Goal: Information Seeking & Learning: Learn about a topic

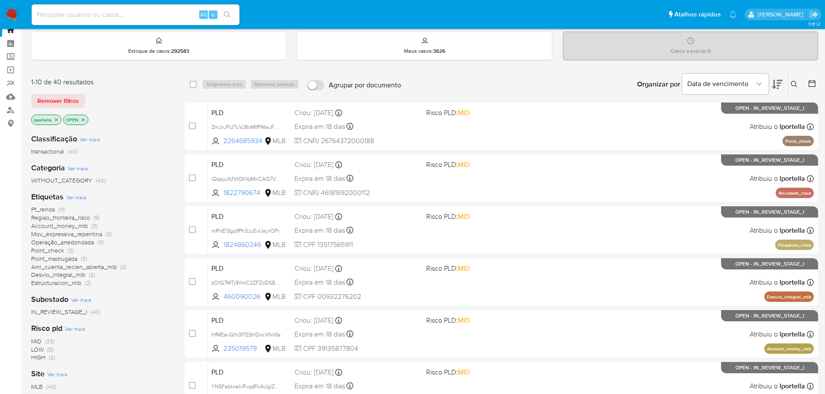
scroll to position [43, 0]
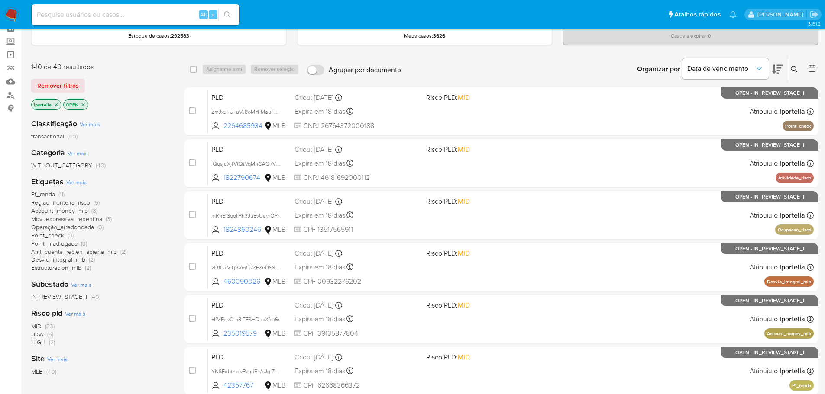
click at [38, 343] on span "HIGH" at bounding box center [38, 342] width 14 height 9
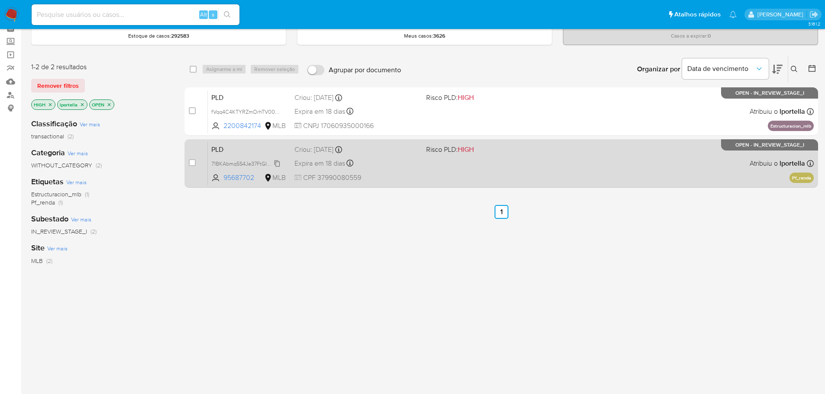
click at [243, 160] on span "71BKAbmq5S4Je37FtGIYvPrd" at bounding box center [245, 163] width 69 height 10
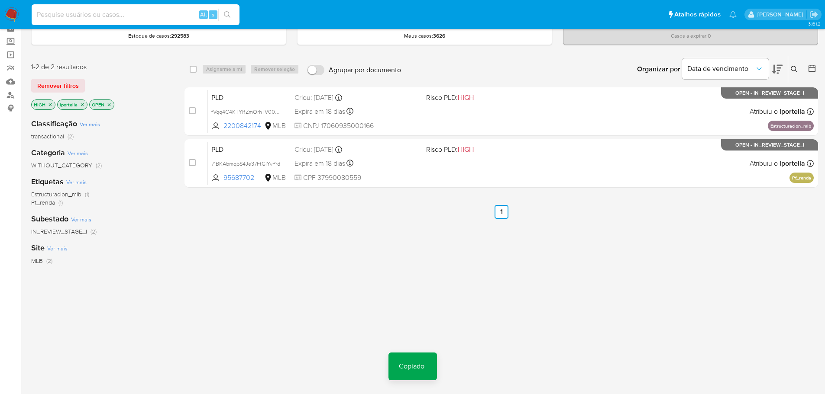
click at [132, 9] on input at bounding box center [136, 14] width 208 height 11
paste input "71BKAbmq5S4Je37FtGIYvPrd"
type input "71BKAbmq5S4Je37FtGIYvPrd"
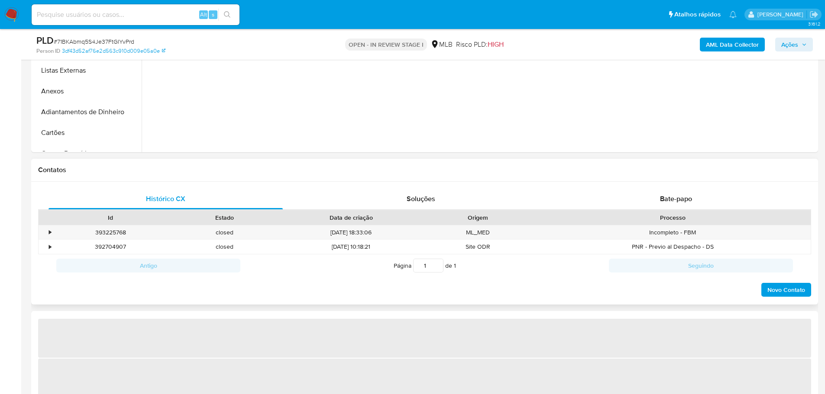
scroll to position [390, 0]
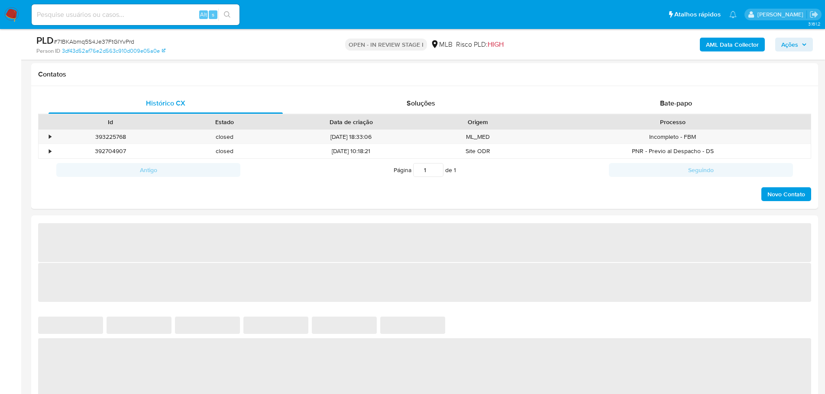
select select "10"
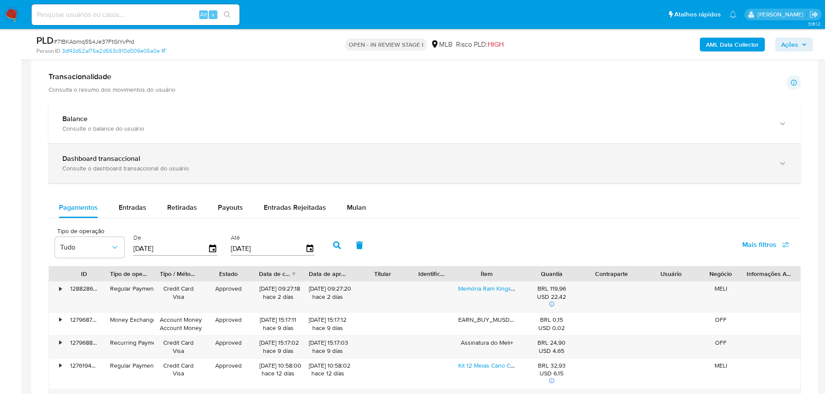
scroll to position [520, 0]
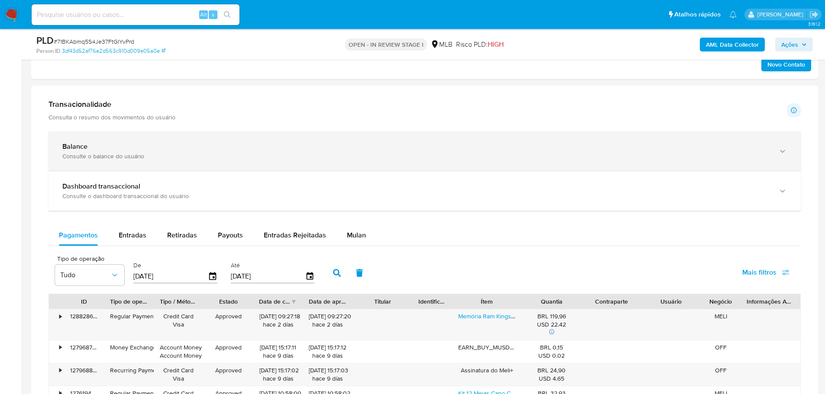
click at [158, 157] on div "Consulte o balance do usuário" at bounding box center [415, 156] width 707 height 8
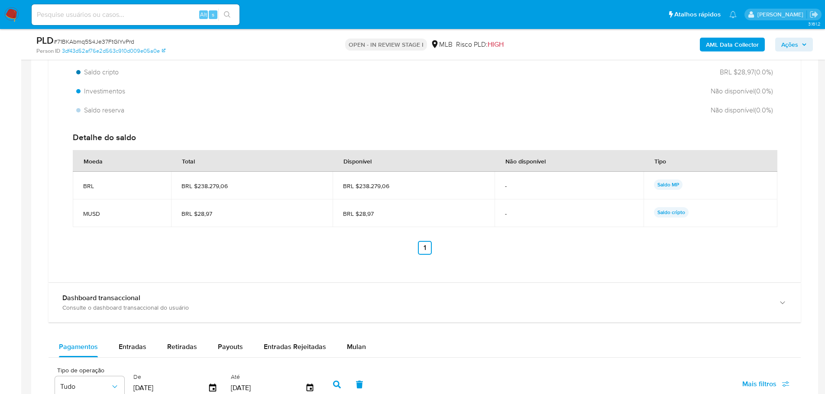
scroll to position [736, 0]
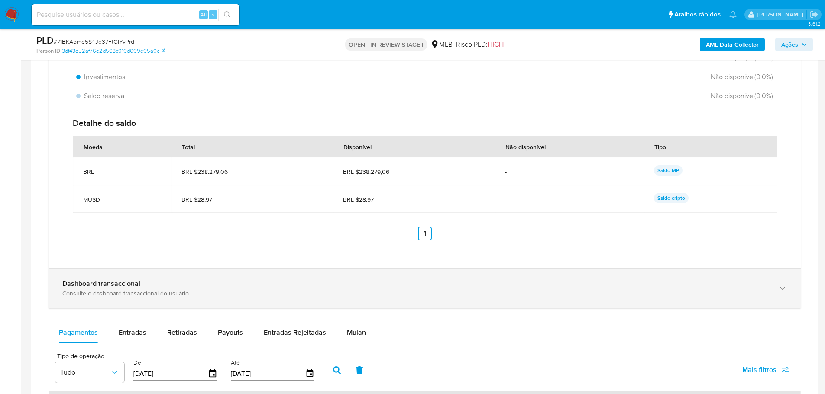
click at [152, 285] on div "Dashboard transaccional" at bounding box center [415, 284] width 707 height 9
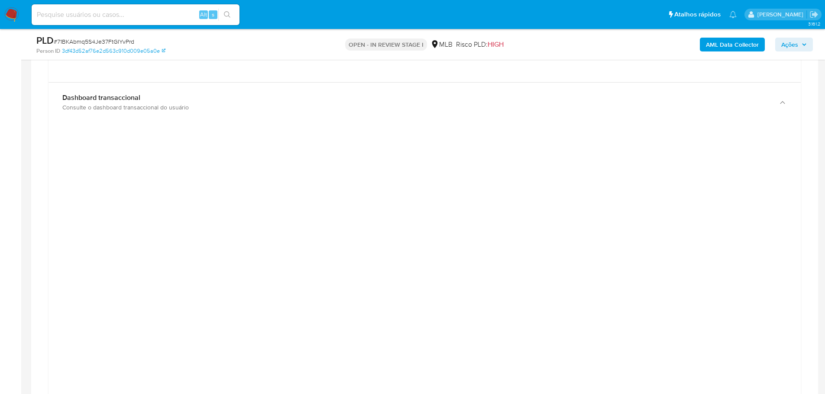
scroll to position [909, 0]
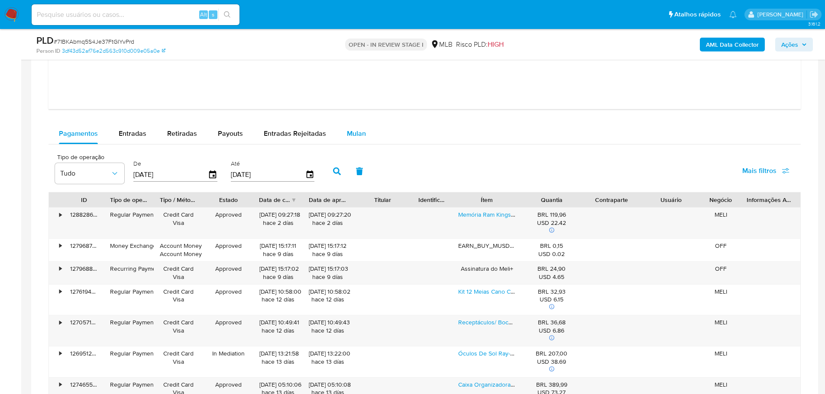
click at [354, 130] on span "Mulan" at bounding box center [356, 134] width 19 height 10
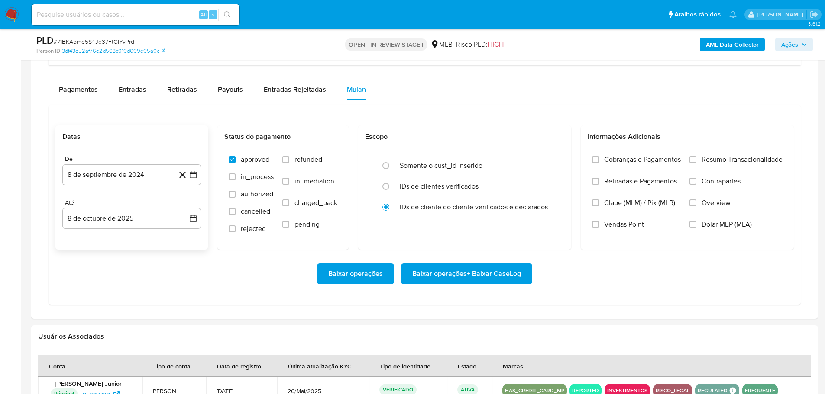
scroll to position [1429, 0]
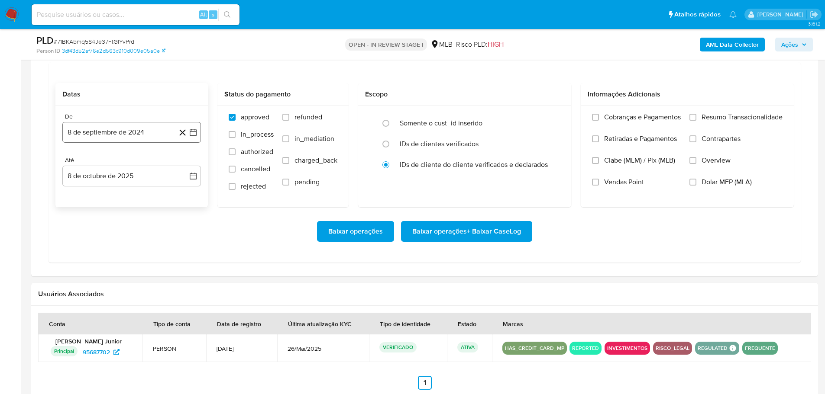
click at [95, 140] on button "8 de septiembre de 2024" at bounding box center [131, 132] width 139 height 21
click at [181, 166] on icon "Mes siguiente" at bounding box center [185, 163] width 10 height 10
click at [185, 162] on icon "Mes siguiente" at bounding box center [185, 164] width 3 height 6
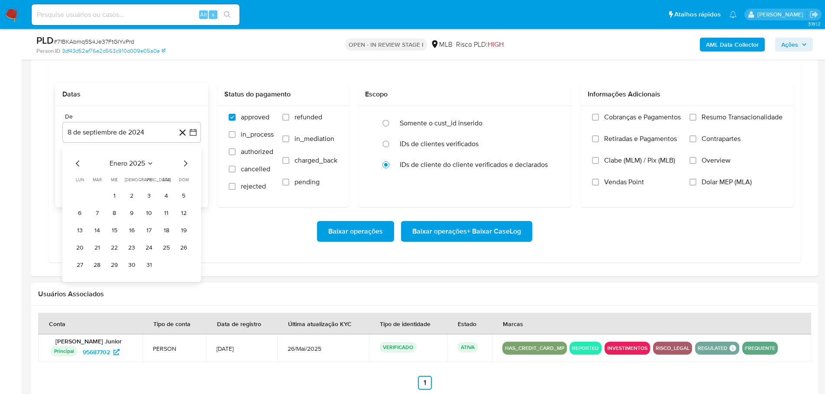
click at [185, 162] on icon "Mes siguiente" at bounding box center [185, 164] width 3 height 6
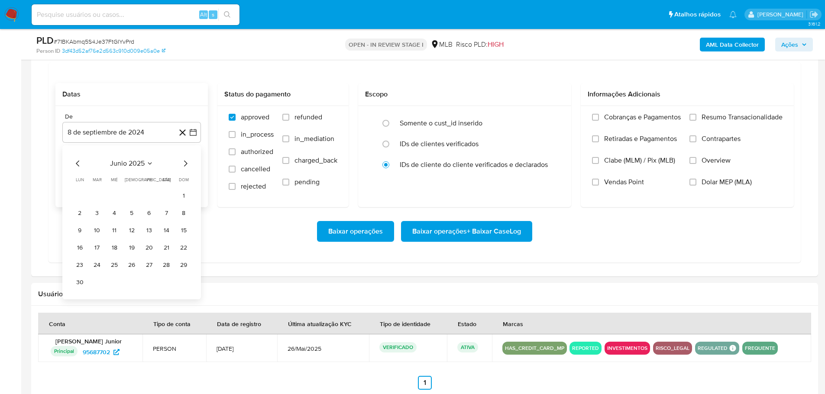
click at [185, 162] on icon "Mes siguiente" at bounding box center [185, 164] width 3 height 6
click at [144, 194] on button "1" at bounding box center [149, 196] width 14 height 14
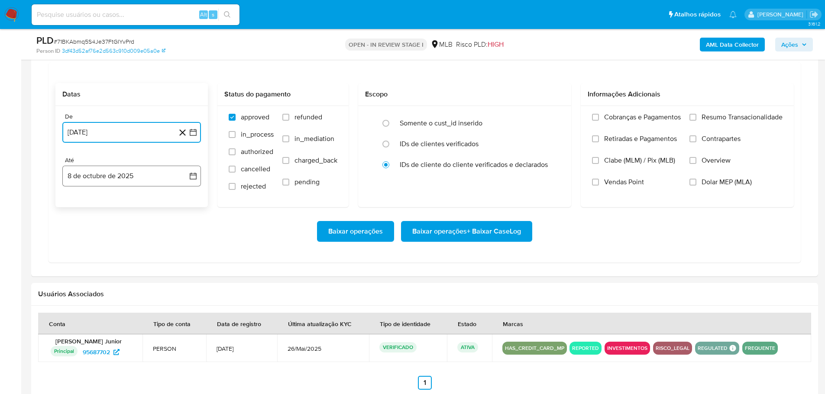
click at [142, 184] on button "8 de octubre de 2025" at bounding box center [131, 176] width 139 height 21
click at [78, 258] on button "6" at bounding box center [80, 257] width 14 height 14
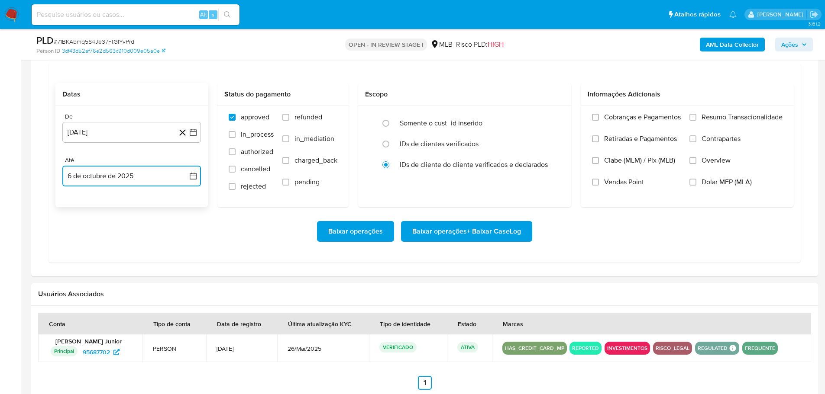
scroll to position [1385, 0]
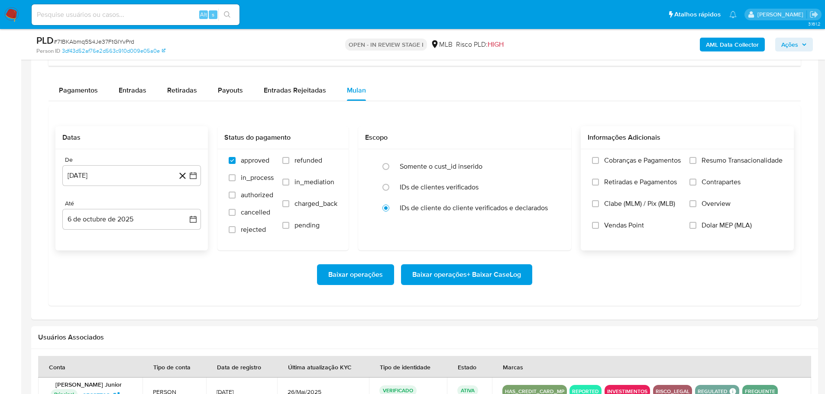
click at [691, 165] on label "Resumo Transacionalidade" at bounding box center [735, 167] width 93 height 22
click at [691, 164] on input "Resumo Transacionalidade" at bounding box center [692, 160] width 7 height 7
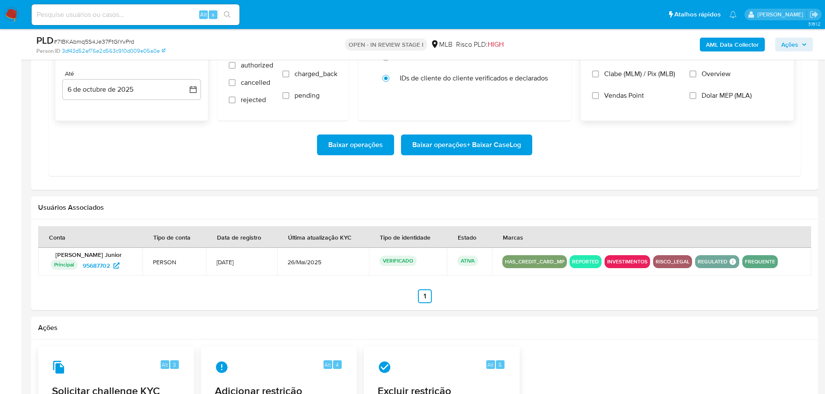
click at [471, 142] on span "Baixar operações + Baixar CaseLog" at bounding box center [466, 145] width 109 height 19
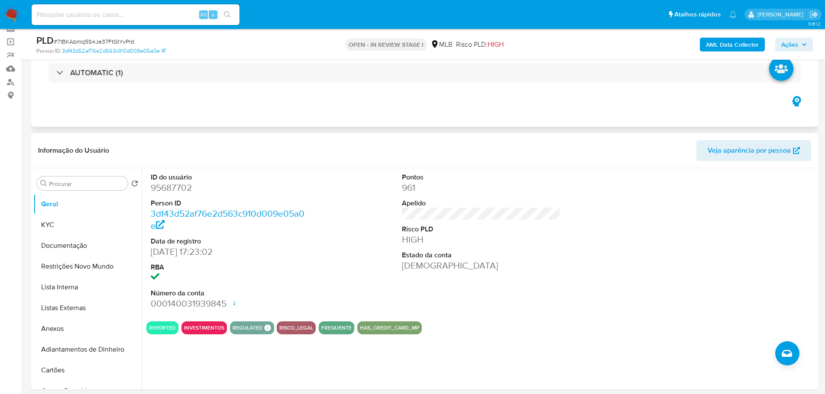
scroll to position [0, 0]
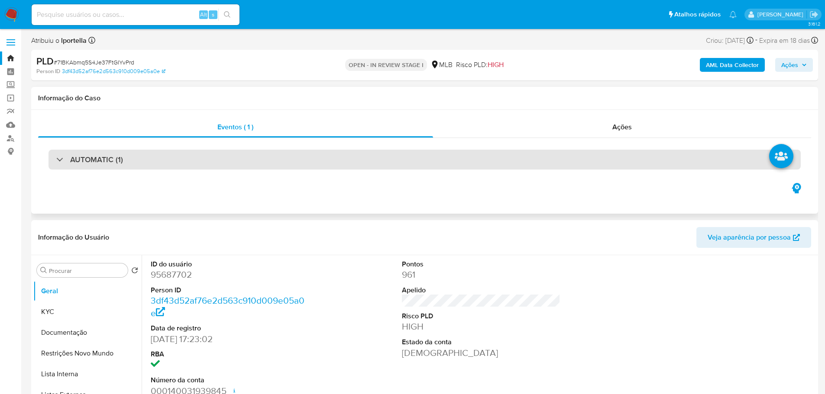
click at [593, 160] on div "AUTOMATIC (1)" at bounding box center [424, 160] width 752 height 20
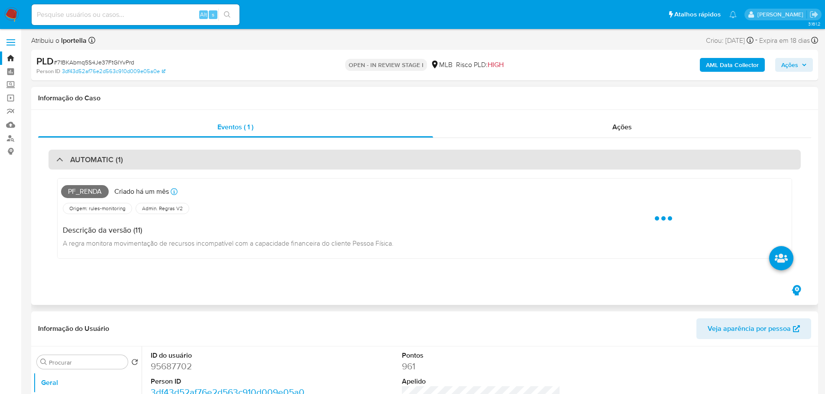
click at [591, 161] on div "AUTOMATIC (1)" at bounding box center [424, 160] width 752 height 20
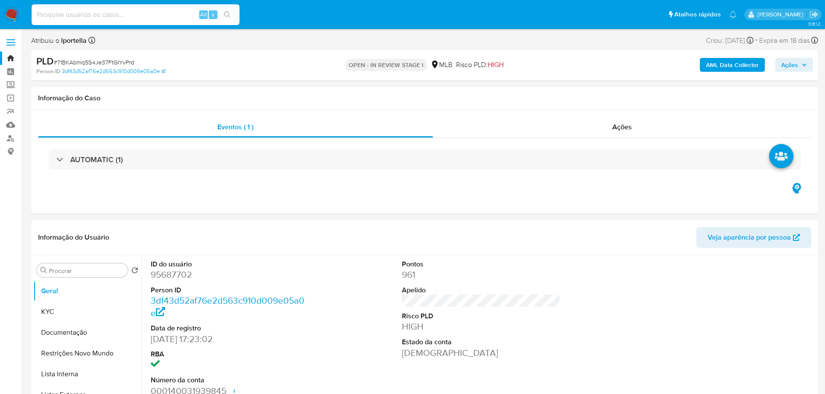
click at [112, 14] on input at bounding box center [136, 14] width 208 height 11
paste input "fVqq4C4KTYRZmOrhTV0052QV"
type input "fVqq4C4KTYRZmOrhTV0052QV"
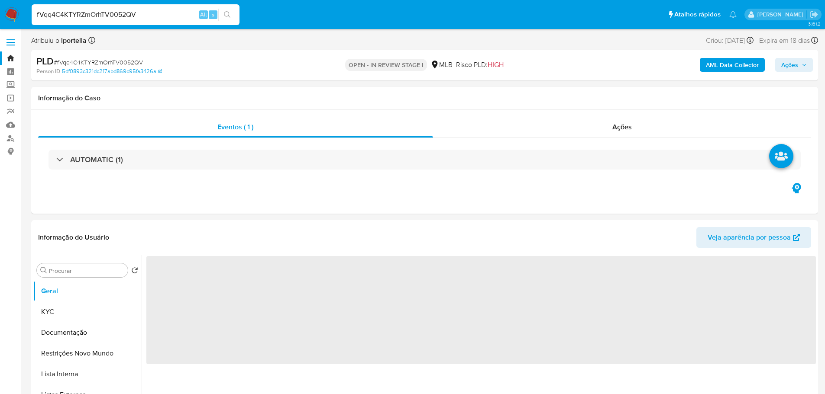
select select "10"
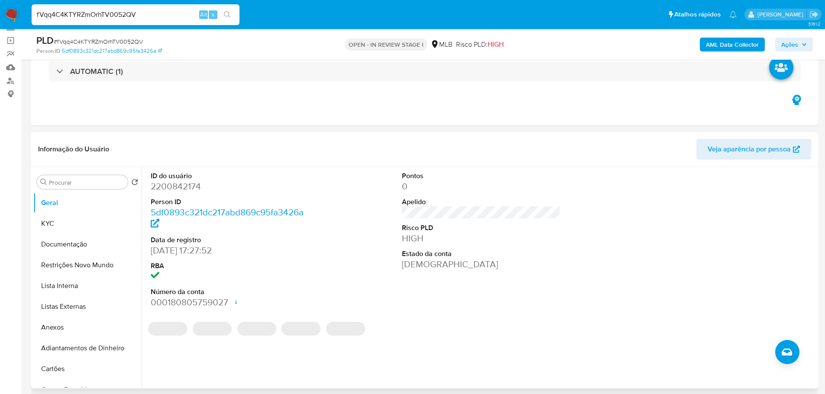
scroll to position [130, 0]
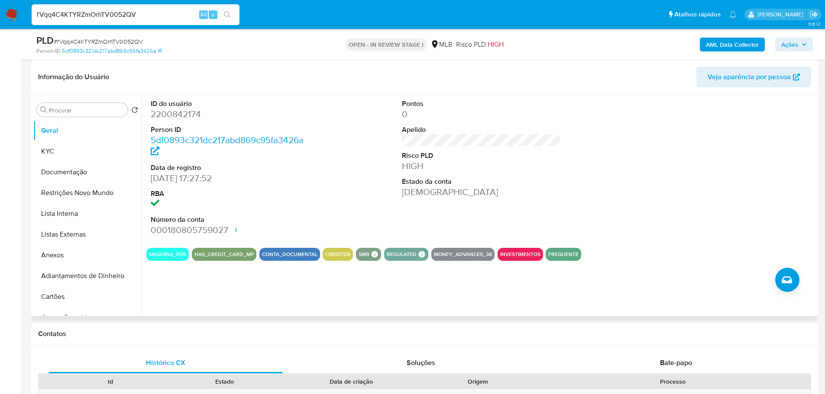
drag, startPoint x: 584, startPoint y: 211, endPoint x: 429, endPoint y: 184, distance: 157.3
click at [583, 212] on div "ID do usuário 2200842174 Person ID 5df0893c321dc217abd869c95fa3426a Data de reg…" at bounding box center [480, 168] width 669 height 146
drag, startPoint x: 262, startPoint y: 330, endPoint x: 250, endPoint y: 323, distance: 14.0
click at [260, 330] on h1 "Contatos" at bounding box center [424, 334] width 773 height 9
click at [65, 149] on button "KYC" at bounding box center [83, 151] width 101 height 21
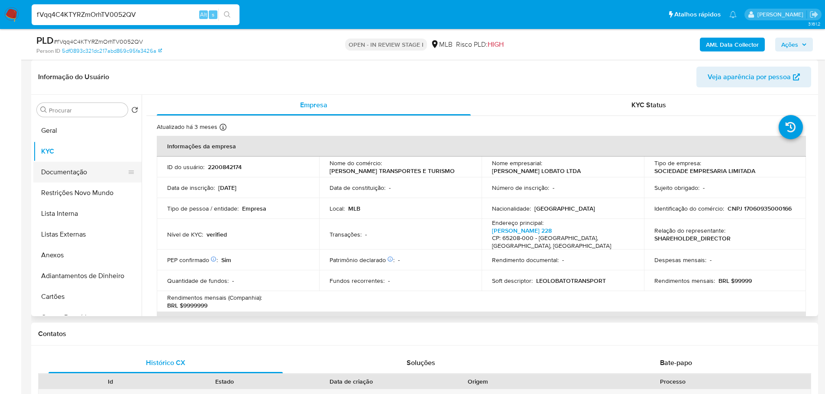
click at [68, 179] on button "Documentação" at bounding box center [83, 172] width 101 height 21
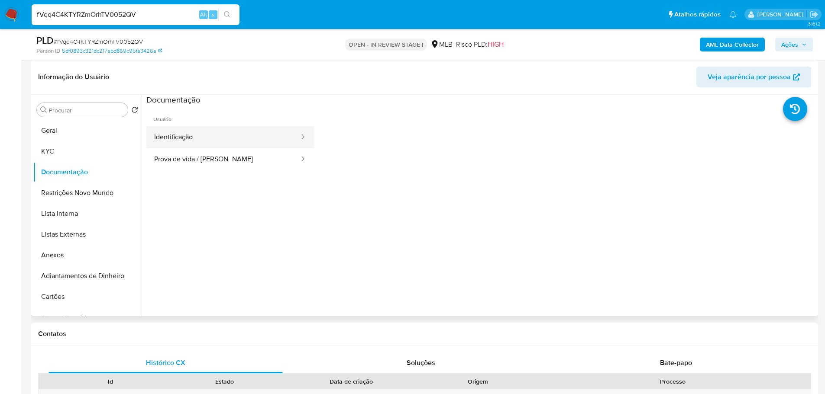
click at [211, 132] on button "Identificação" at bounding box center [223, 137] width 154 height 22
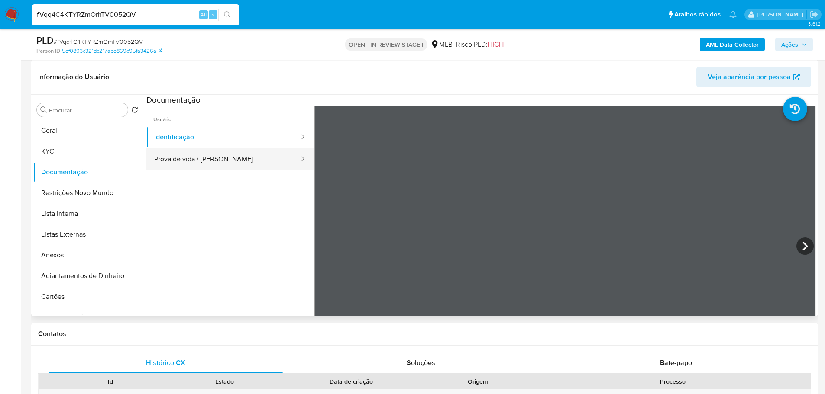
click at [236, 160] on button "Prova de vida / Selfie" at bounding box center [223, 160] width 154 height 22
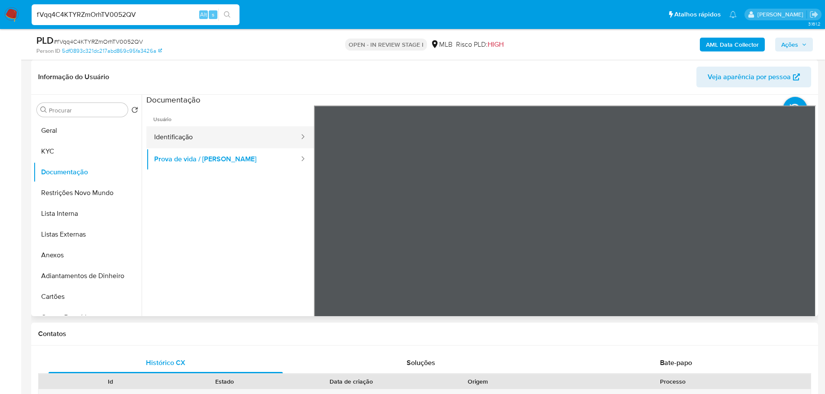
click at [250, 136] on button "Identificação" at bounding box center [223, 137] width 154 height 22
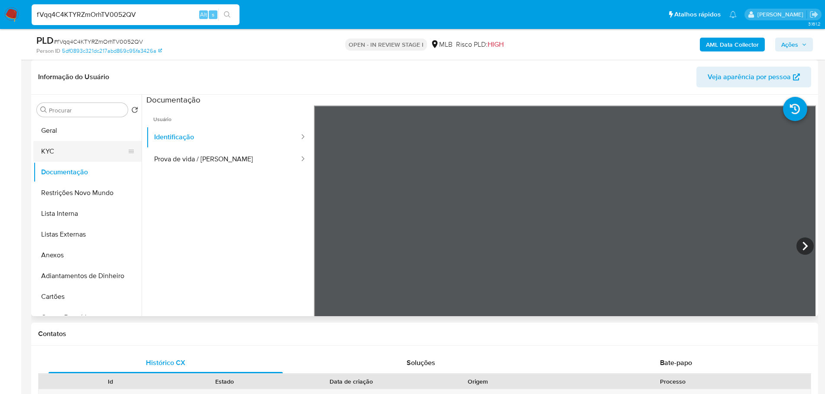
click at [74, 145] on button "KYC" at bounding box center [83, 151] width 101 height 21
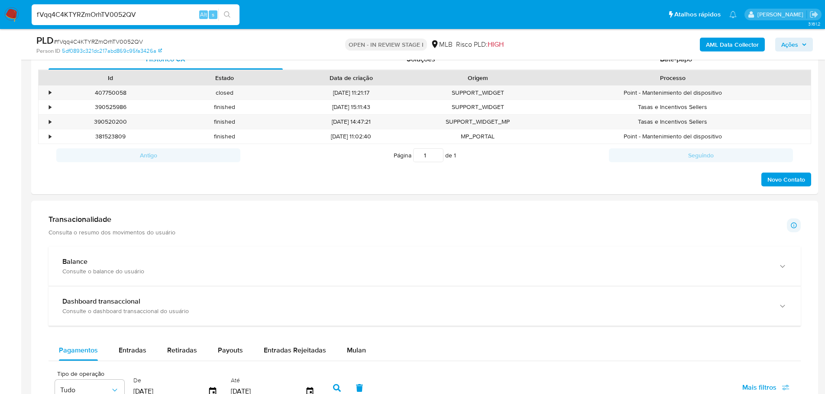
scroll to position [563, 0]
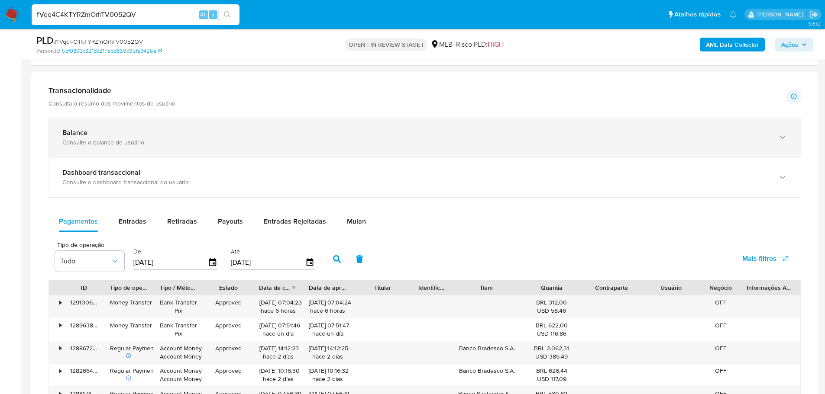
click at [199, 145] on div "Consulte o balance do usuário" at bounding box center [415, 143] width 707 height 8
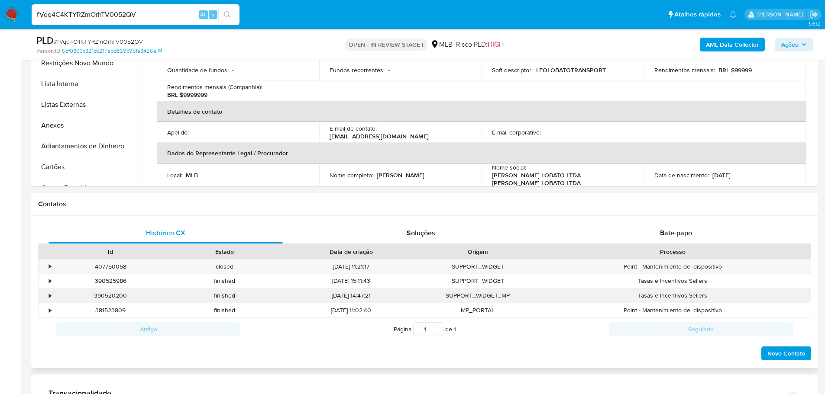
scroll to position [43, 0]
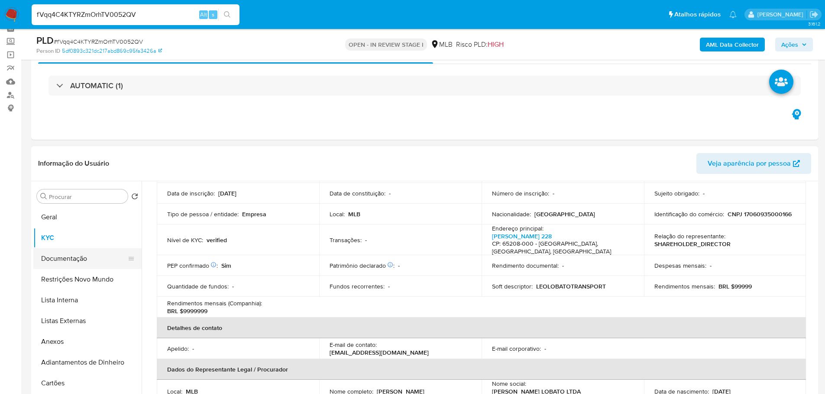
click at [73, 261] on button "Documentação" at bounding box center [83, 259] width 101 height 21
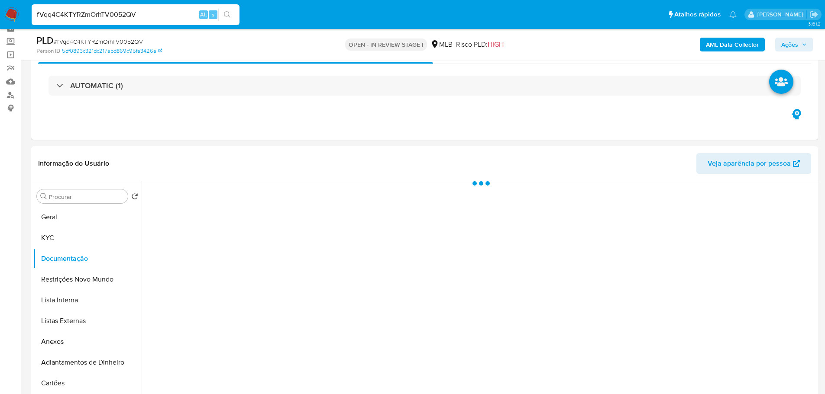
scroll to position [0, 0]
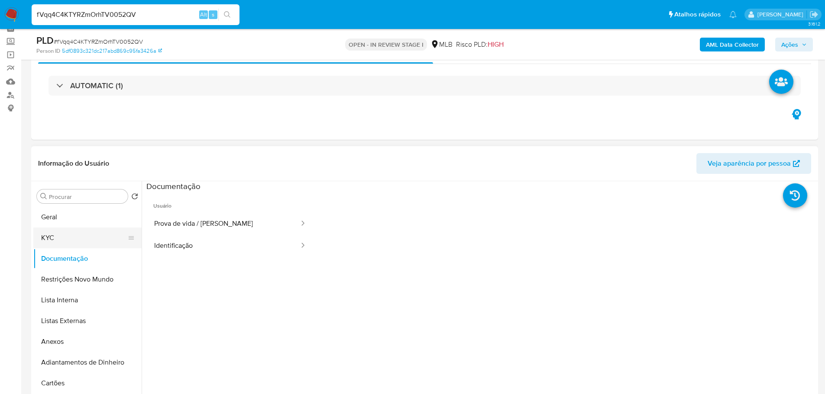
drag, startPoint x: 69, startPoint y: 245, endPoint x: 69, endPoint y: 240, distance: 5.2
click at [69, 244] on button "KYC" at bounding box center [83, 238] width 101 height 21
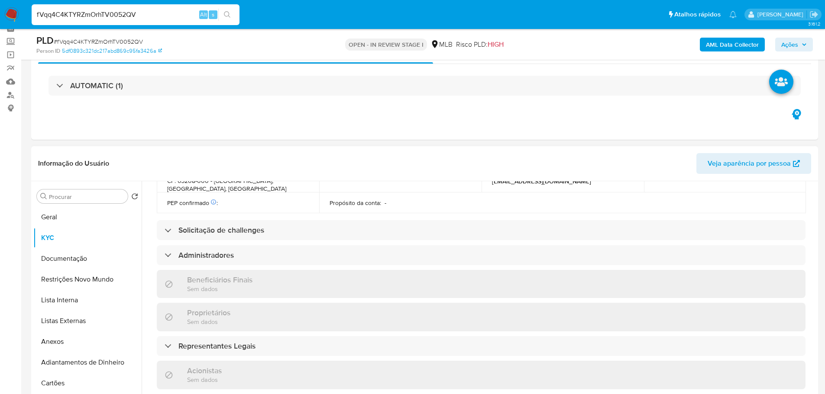
scroll to position [514, 0]
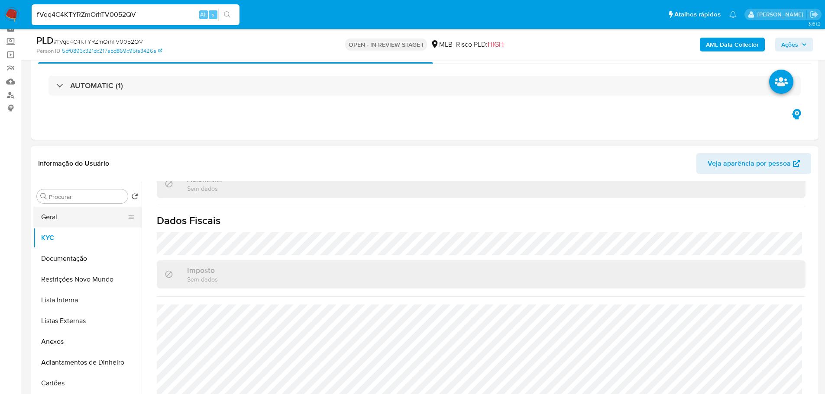
click at [87, 220] on button "Geral" at bounding box center [83, 217] width 101 height 21
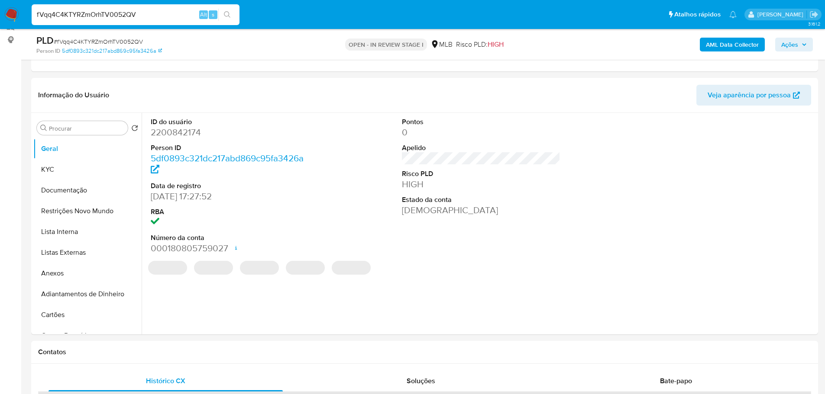
scroll to position [108, 0]
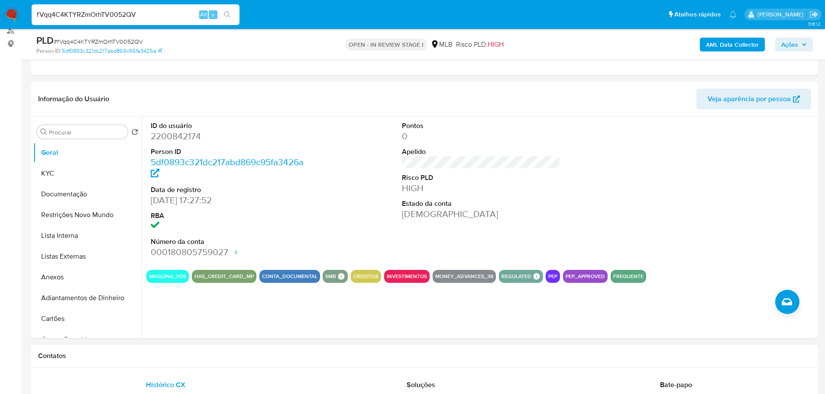
click at [138, 355] on h1 "Contatos" at bounding box center [424, 356] width 773 height 9
drag, startPoint x: 58, startPoint y: 169, endPoint x: 17, endPoint y: 190, distance: 45.5
click at [57, 169] on button "KYC" at bounding box center [87, 173] width 108 height 21
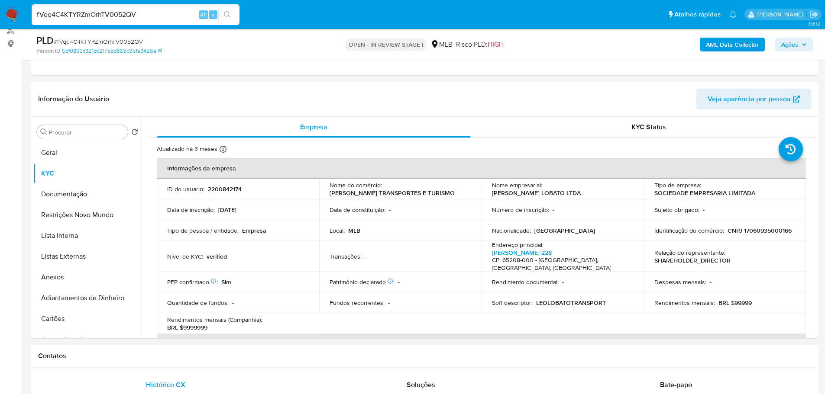
click at [166, 365] on div "Contatos" at bounding box center [424, 356] width 787 height 23
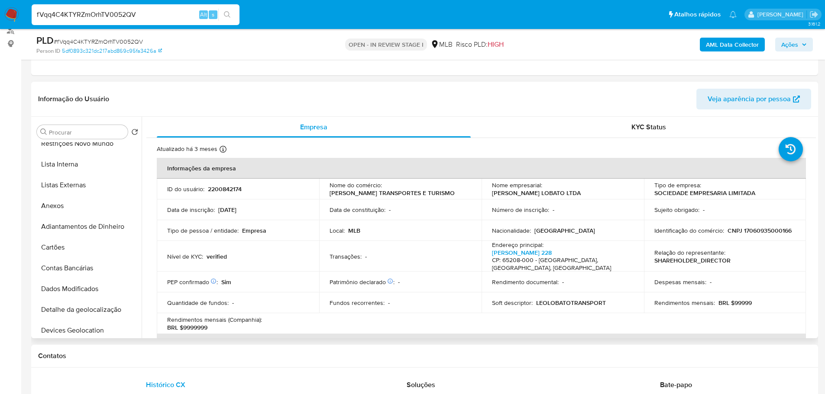
scroll to position [173, 0]
click at [67, 292] on button "Endereços" at bounding box center [83, 291] width 101 height 21
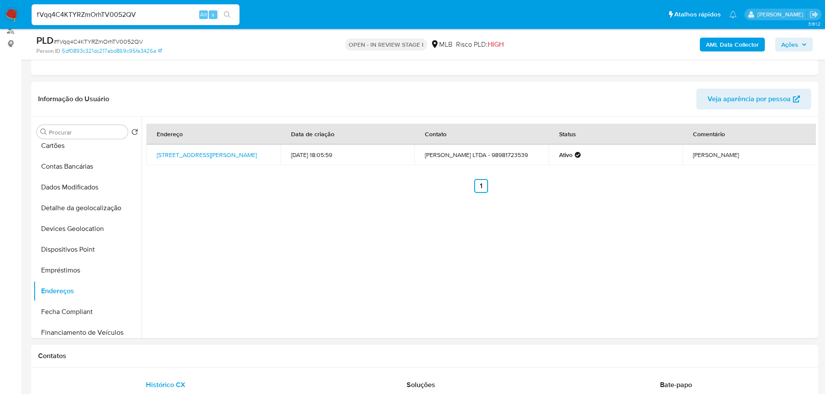
click at [156, 355] on h1 "Contatos" at bounding box center [424, 356] width 773 height 9
drag, startPoint x: 88, startPoint y: 207, endPoint x: 20, endPoint y: 226, distance: 70.4
click at [88, 207] on button "Detalhe da geolocalização" at bounding box center [87, 208] width 108 height 21
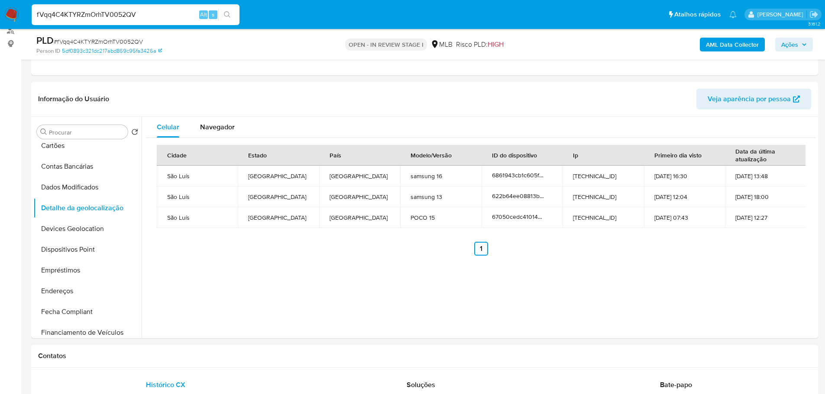
click at [127, 352] on h1 "Contatos" at bounding box center [424, 356] width 773 height 9
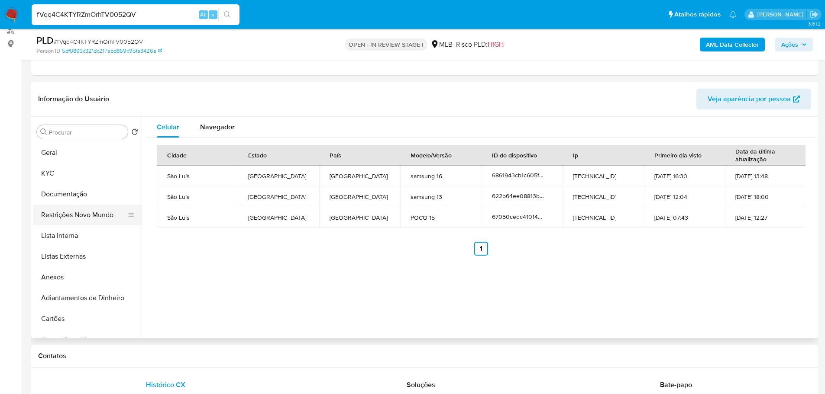
click at [78, 211] on button "Restrições Novo Mundo" at bounding box center [83, 215] width 101 height 21
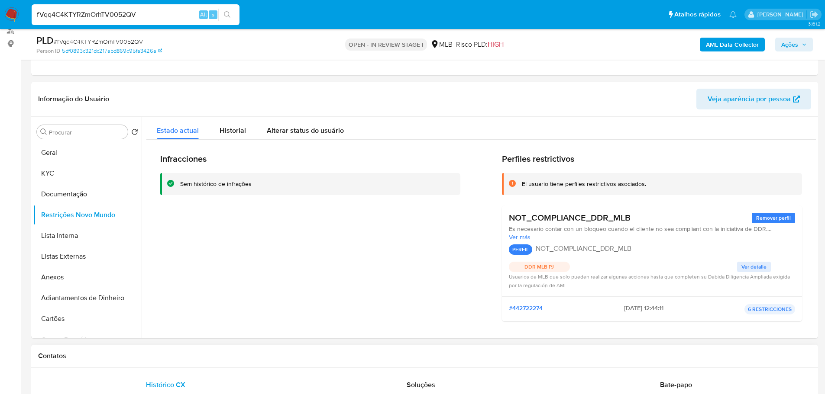
click at [162, 363] on div "Contatos" at bounding box center [424, 356] width 787 height 23
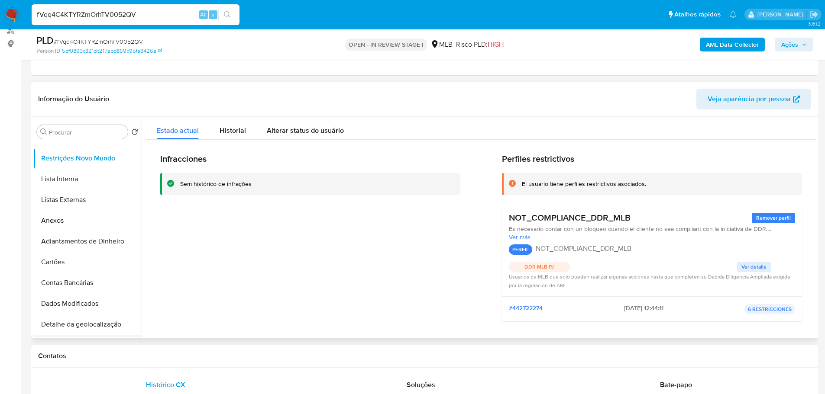
scroll to position [130, 0]
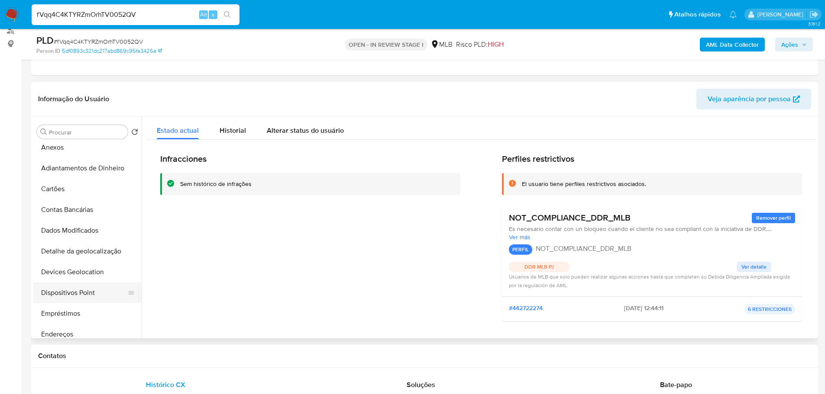
click at [89, 296] on button "Dispositivos Point" at bounding box center [83, 293] width 101 height 21
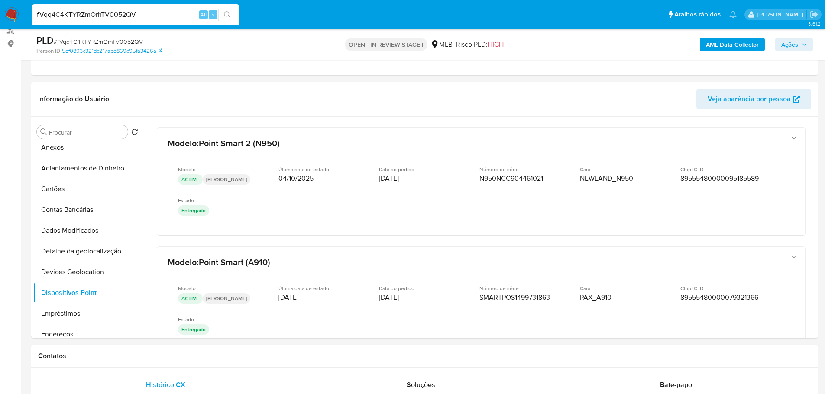
drag, startPoint x: 304, startPoint y: 363, endPoint x: 25, endPoint y: 336, distance: 280.2
click at [297, 364] on div "Contatos" at bounding box center [424, 356] width 787 height 23
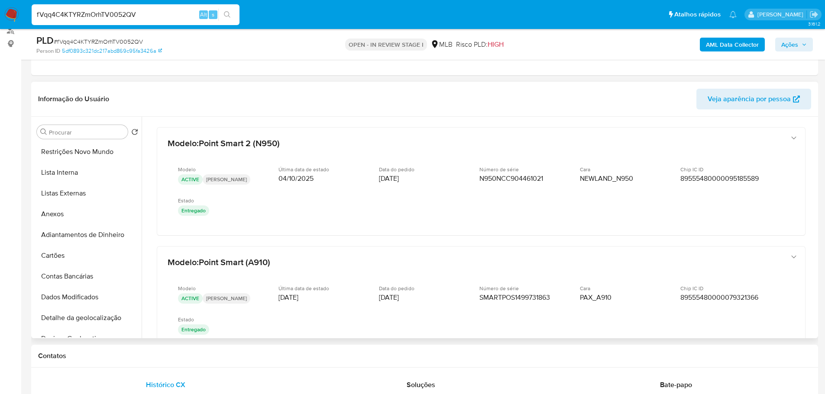
scroll to position [0, 0]
click at [52, 181] on button "KYC" at bounding box center [83, 173] width 101 height 21
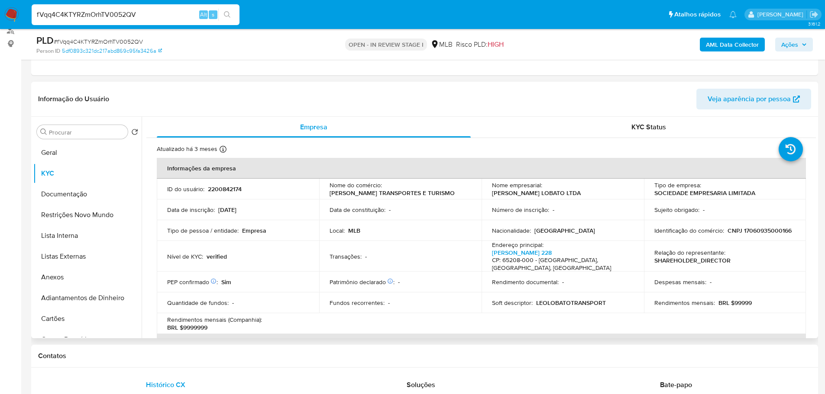
click at [736, 233] on p "CNPJ 17060935000166" at bounding box center [759, 231] width 64 height 8
click at [754, 229] on p "CNPJ 17060935000166" at bounding box center [759, 231] width 64 height 8
copy p "17060935000166"
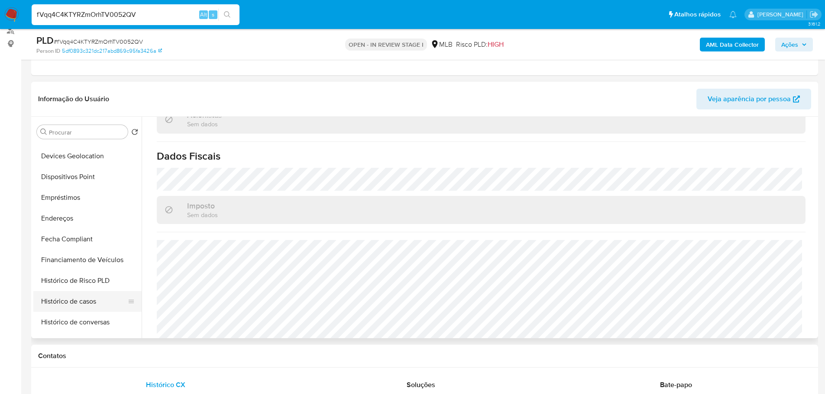
scroll to position [303, 0]
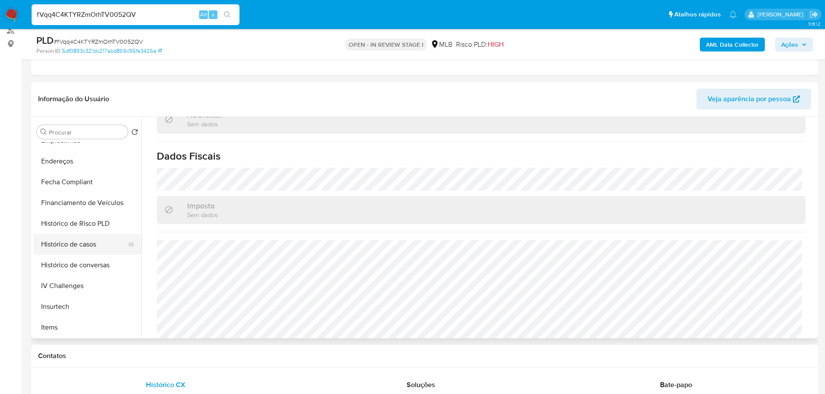
click at [65, 243] on button "Histórico de casos" at bounding box center [83, 244] width 101 height 21
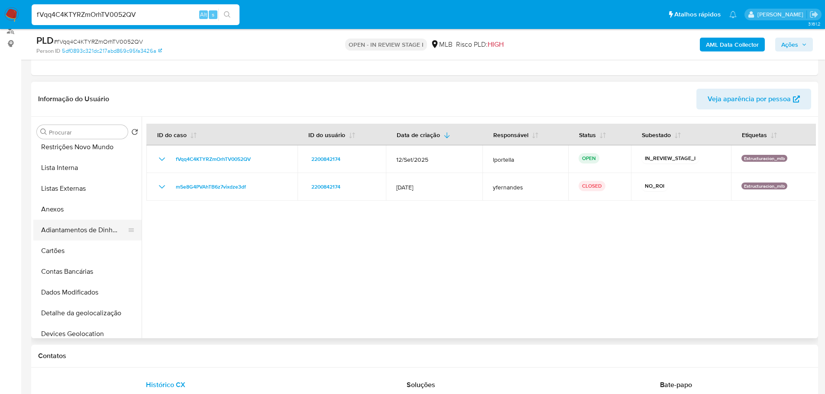
scroll to position [43, 0]
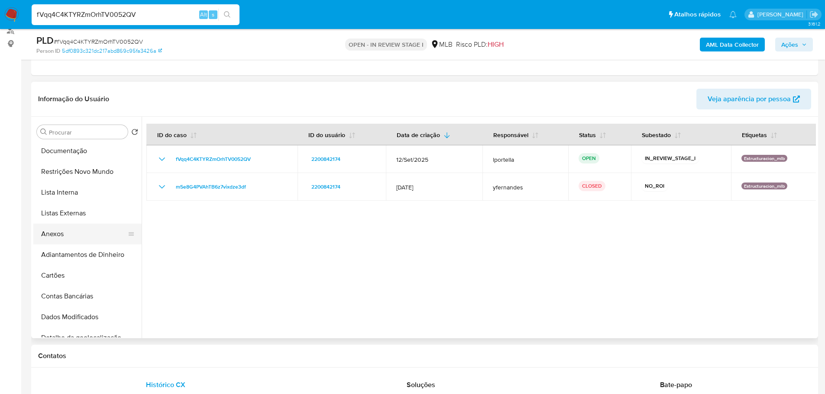
click at [59, 238] on button "Anexos" at bounding box center [83, 234] width 101 height 21
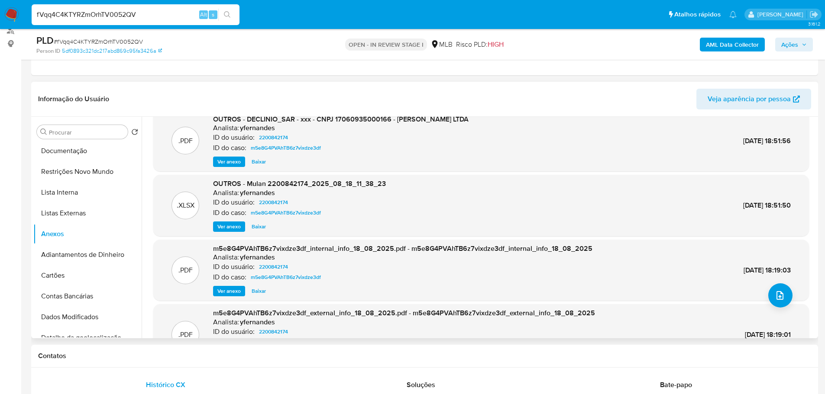
scroll to position [0, 0]
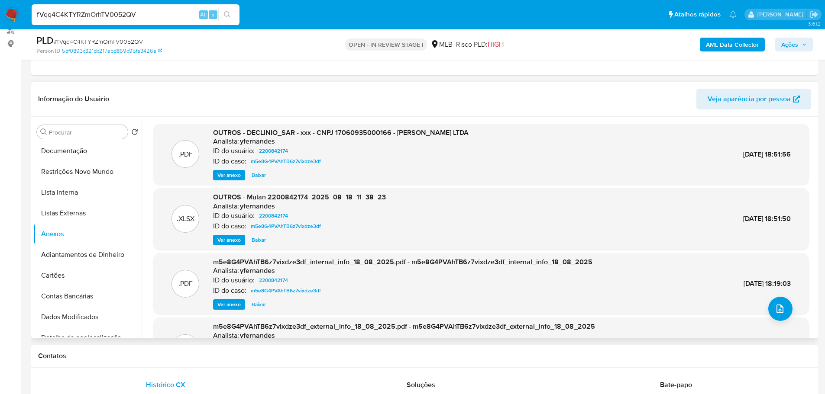
click at [232, 179] on span "Ver anexo" at bounding box center [228, 175] width 23 height 9
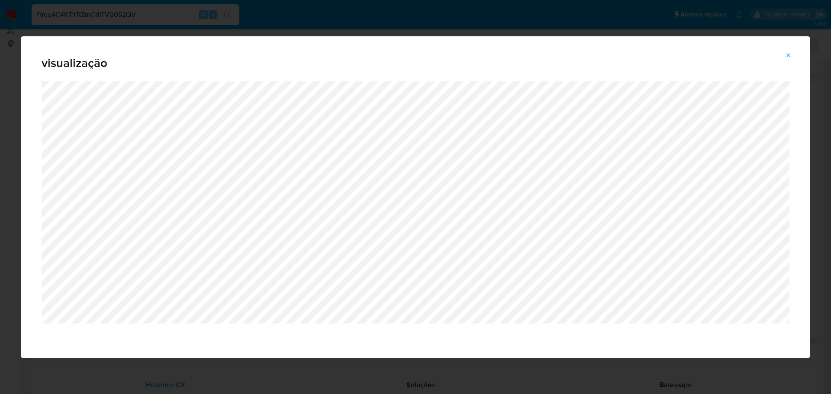
click at [785, 53] on button "Attachment preview" at bounding box center [788, 55] width 19 height 14
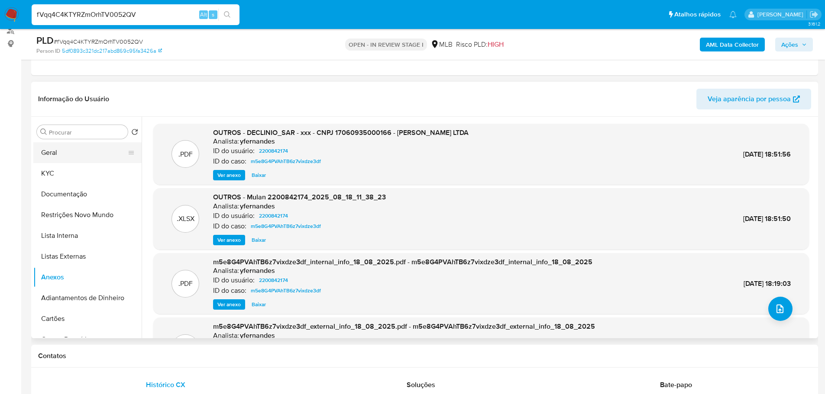
click at [74, 155] on button "Geral" at bounding box center [83, 152] width 101 height 21
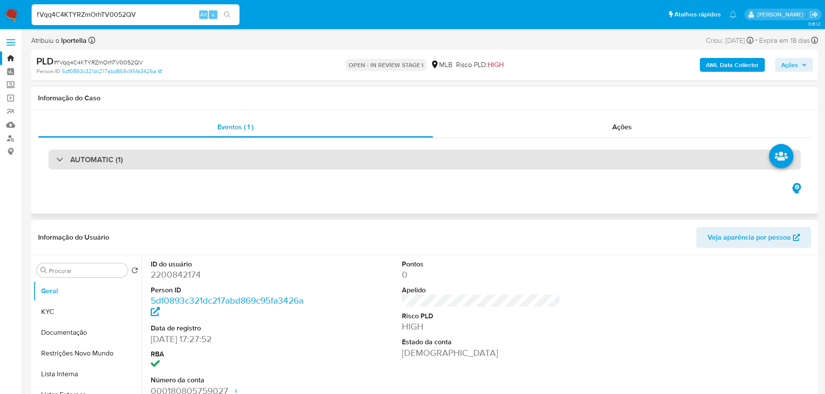
click at [177, 167] on div "AUTOMATIC (1)" at bounding box center [424, 160] width 752 height 20
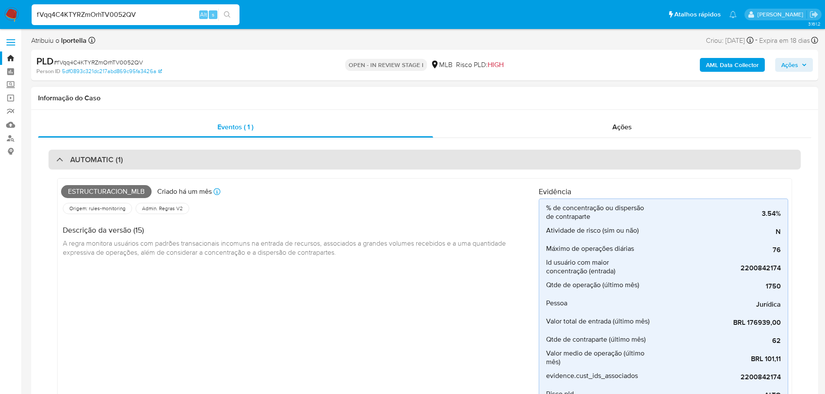
click at [171, 164] on div "AUTOMATIC (1)" at bounding box center [424, 160] width 752 height 20
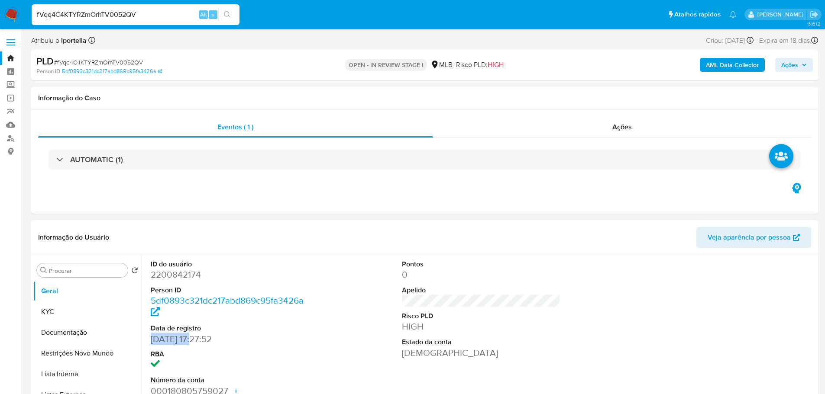
drag, startPoint x: 194, startPoint y: 341, endPoint x: 150, endPoint y: 341, distance: 43.7
click at [150, 341] on div "ID do usuário 2200842174 Person ID 5df0893c321dc217abd869c95fa3426a Data de reg…" at bounding box center [230, 328] width 168 height 146
copy dd "07/01/2025"
drag, startPoint x: 788, startPoint y: 64, endPoint x: 698, endPoint y: 68, distance: 90.6
click at [788, 64] on span "Ações" at bounding box center [789, 65] width 17 height 14
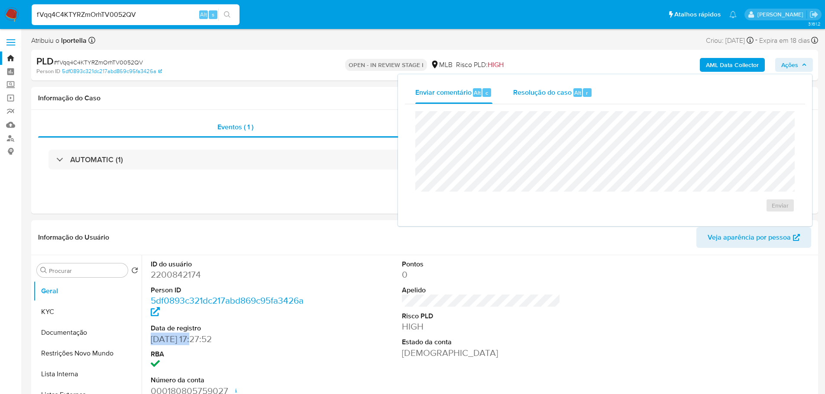
click at [533, 90] on span "Resolução do caso" at bounding box center [542, 92] width 58 height 10
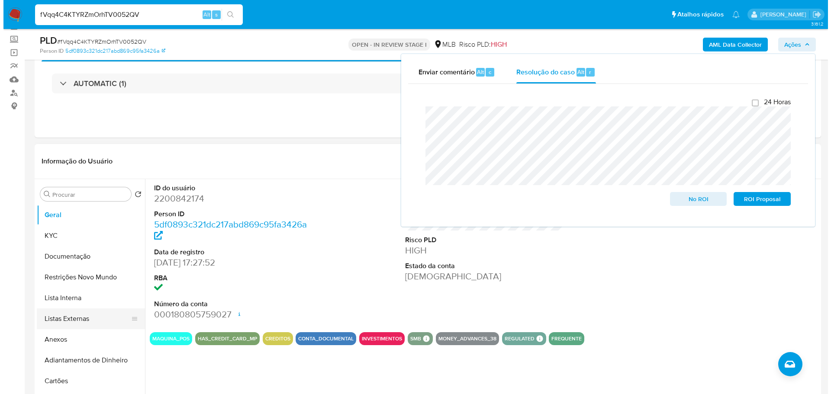
scroll to position [87, 0]
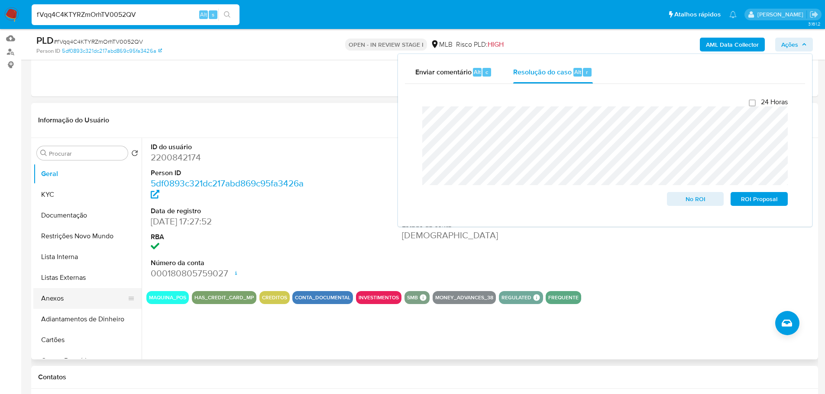
click at [92, 294] on button "Anexos" at bounding box center [83, 298] width 101 height 21
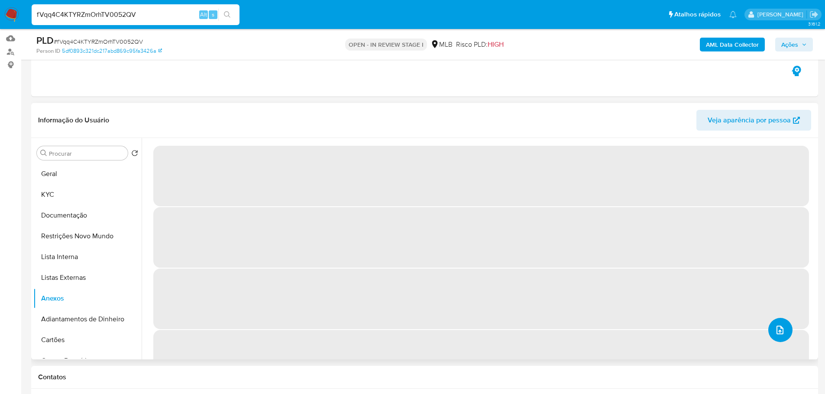
click at [776, 334] on icon "upload-file" at bounding box center [780, 330] width 10 height 10
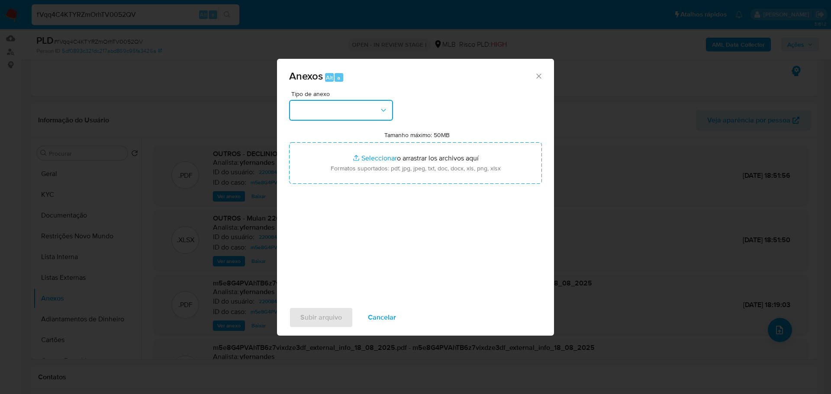
click at [370, 116] on button "button" at bounding box center [341, 110] width 104 height 21
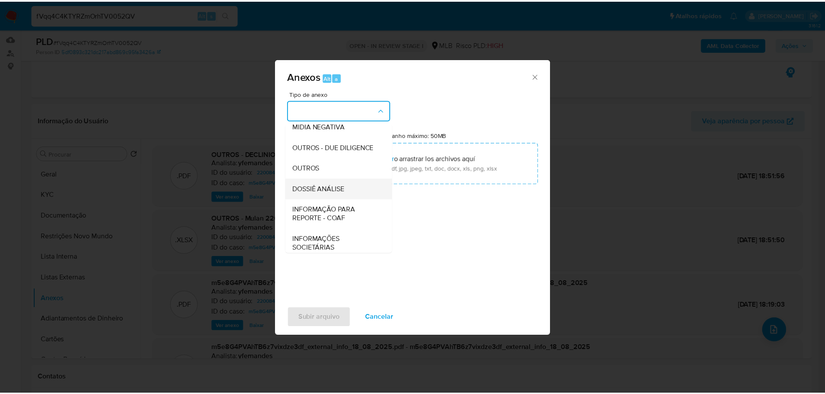
scroll to position [133, 0]
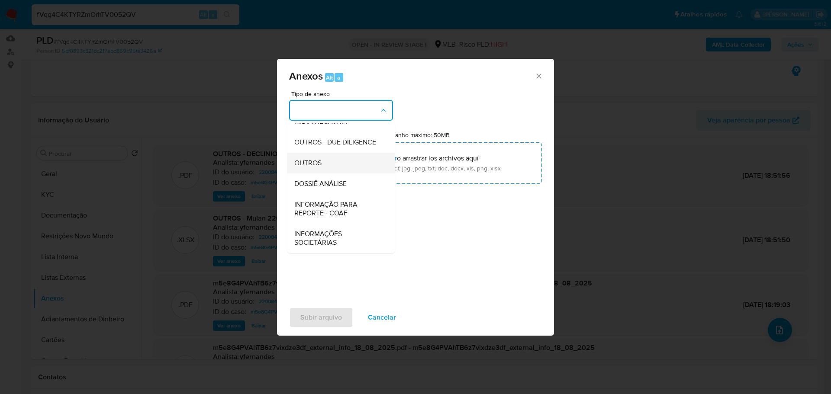
click at [316, 173] on div "OUTROS" at bounding box center [338, 163] width 88 height 21
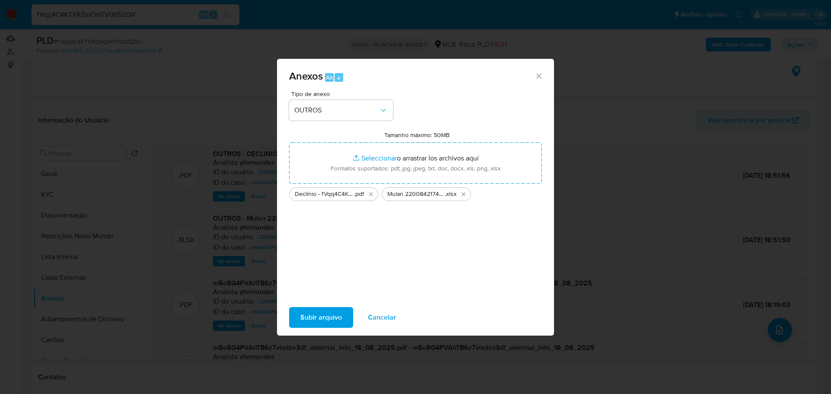
click at [311, 316] on span "Subir arquivo" at bounding box center [321, 317] width 42 height 19
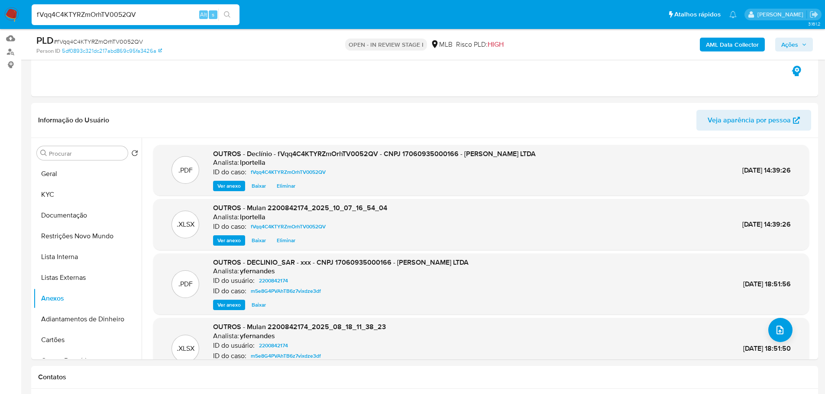
click at [729, 39] on b "AML Data Collector" at bounding box center [732, 45] width 53 height 14
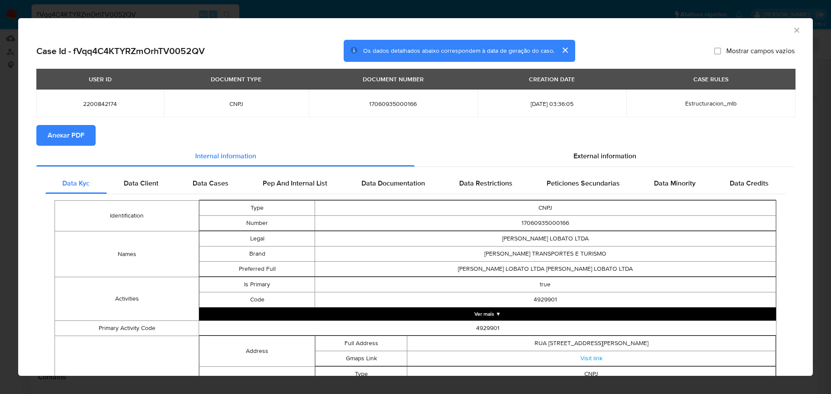
click at [87, 137] on button "Anexar PDF" at bounding box center [65, 135] width 59 height 21
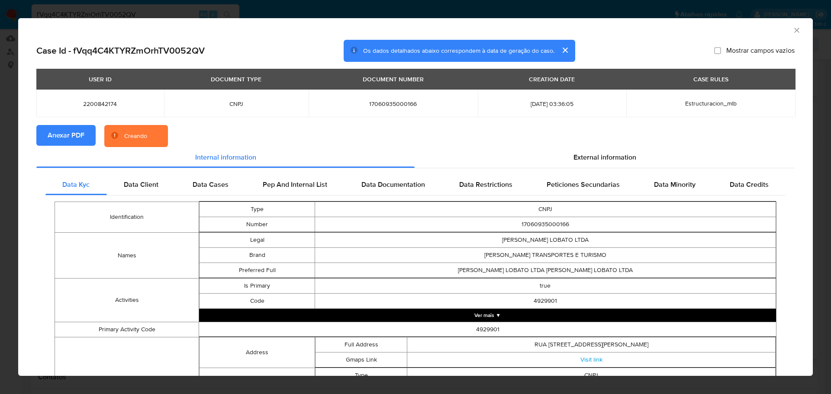
click at [793, 34] on icon "Fechar a janela" at bounding box center [797, 30] width 9 height 9
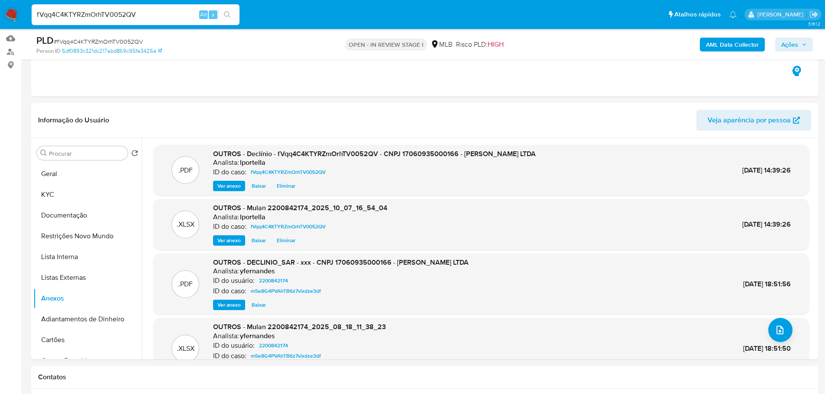
click at [798, 44] on span "Ações" at bounding box center [794, 45] width 26 height 12
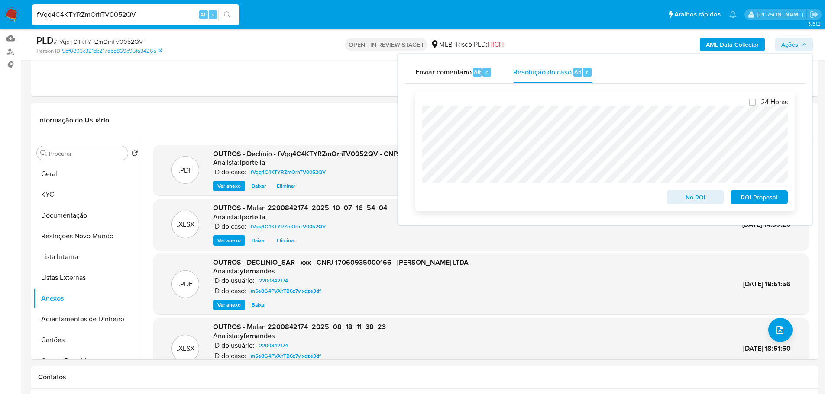
click at [694, 201] on span "No ROI" at bounding box center [695, 197] width 45 height 12
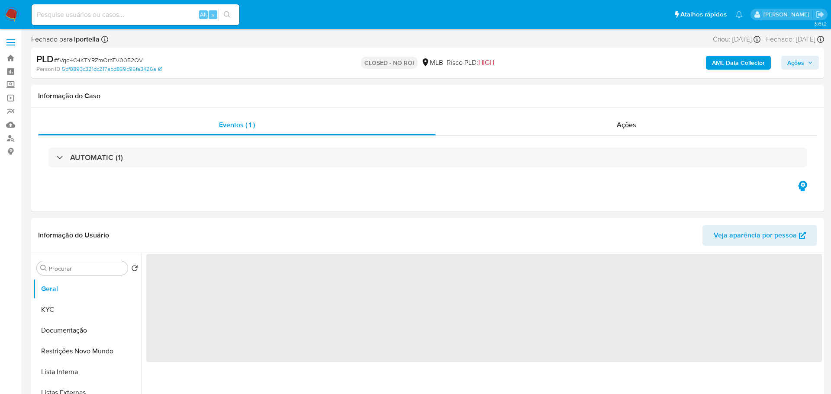
select select "10"
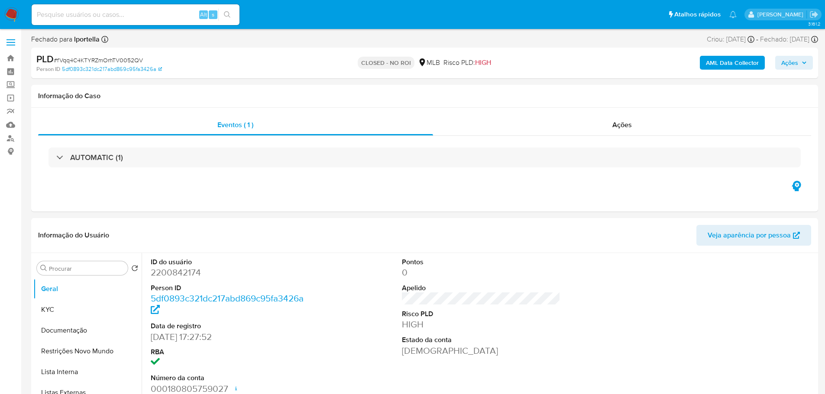
drag, startPoint x: 14, startPoint y: 11, endPoint x: 4, endPoint y: 15, distance: 10.7
click at [14, 11] on img at bounding box center [11, 14] width 15 height 15
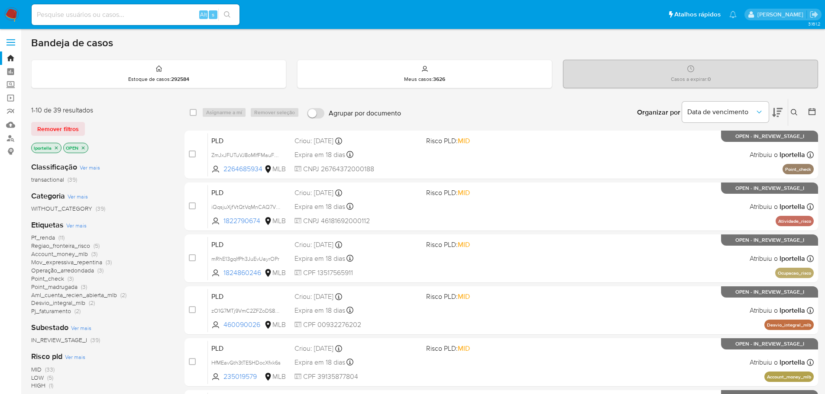
click at [165, 9] on input at bounding box center [136, 14] width 208 height 11
click at [153, 12] on input at bounding box center [136, 14] width 208 height 11
paste input "71BKAbmq5S4Je37FtGIYvPrd"
type input "71BKAbmq5S4Je37FtGIYvPrd"
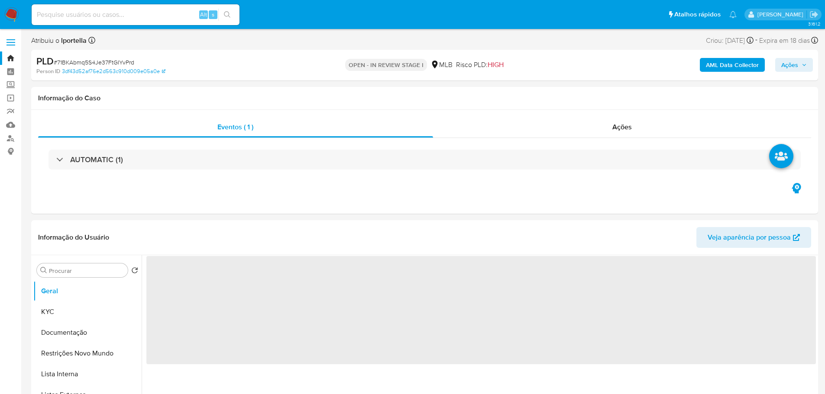
select select "10"
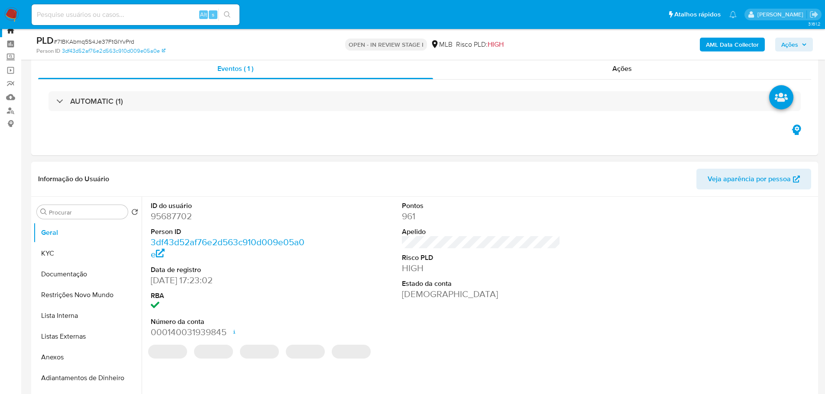
scroll to position [43, 0]
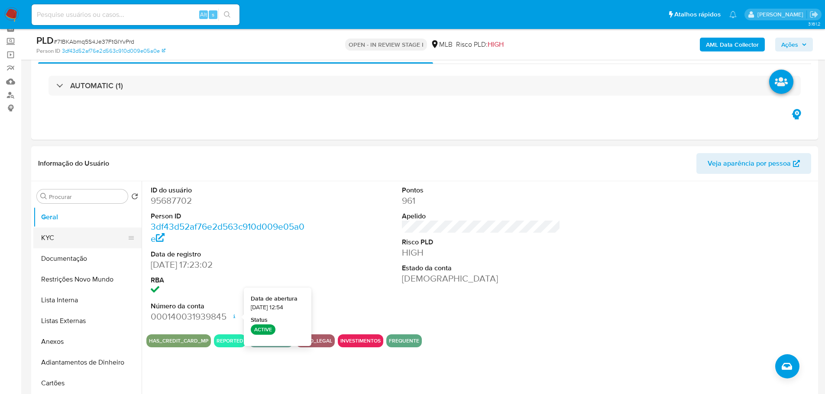
click at [88, 243] on button "KYC" at bounding box center [83, 238] width 101 height 21
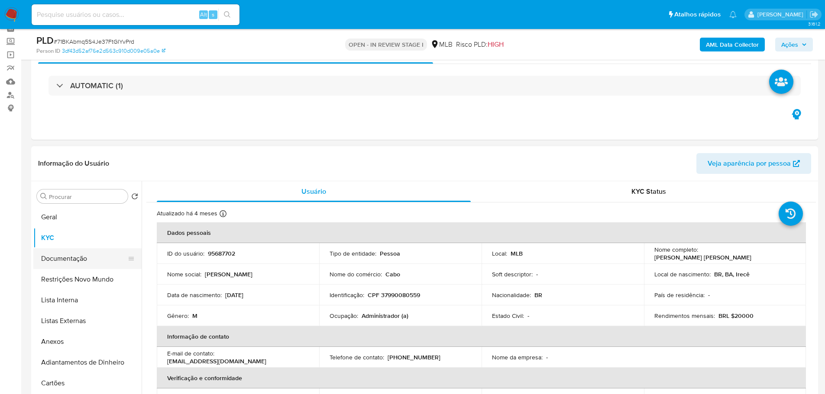
click at [83, 262] on button "Documentação" at bounding box center [83, 259] width 101 height 21
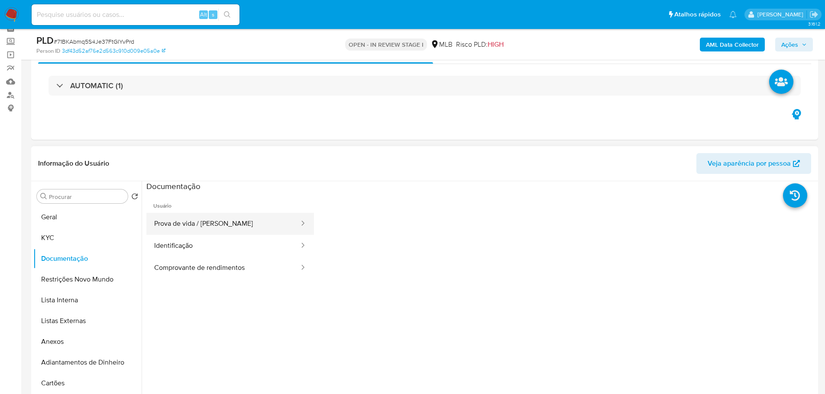
click at [251, 231] on button "Prova de vida / Selfie" at bounding box center [223, 224] width 154 height 22
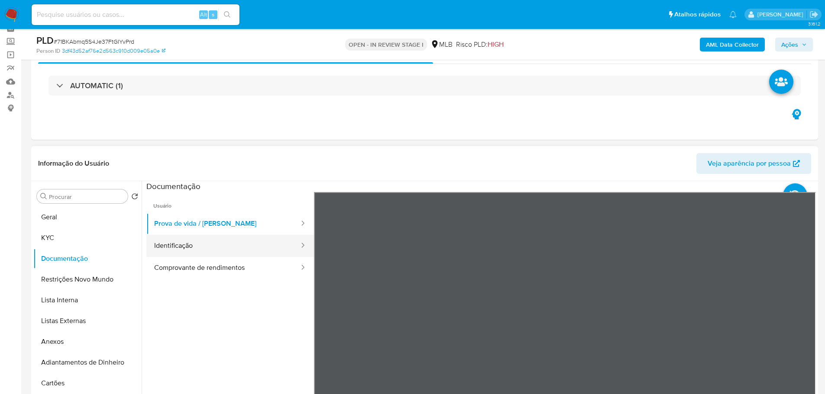
click at [258, 245] on button "Identificação" at bounding box center [223, 246] width 154 height 22
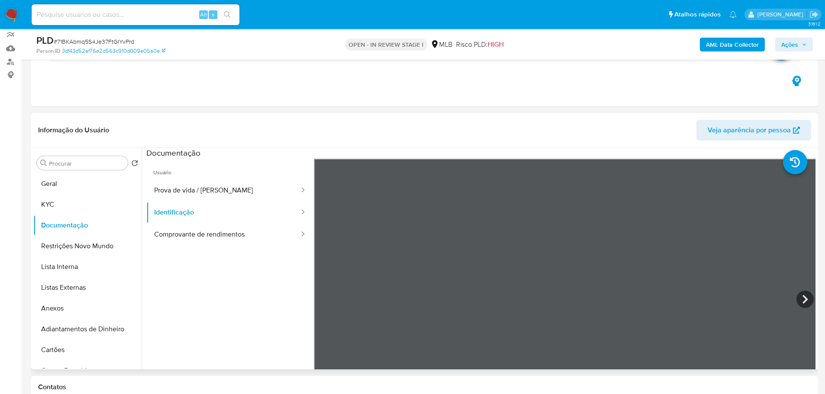
scroll to position [87, 0]
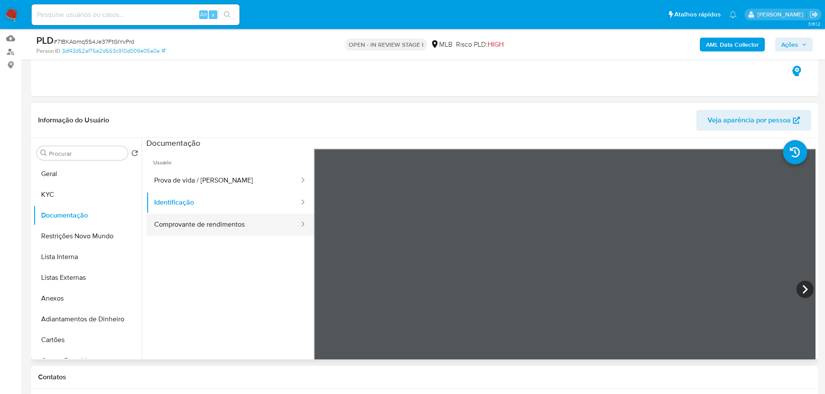
click at [192, 231] on button "Comprovante de rendimentos" at bounding box center [223, 225] width 154 height 22
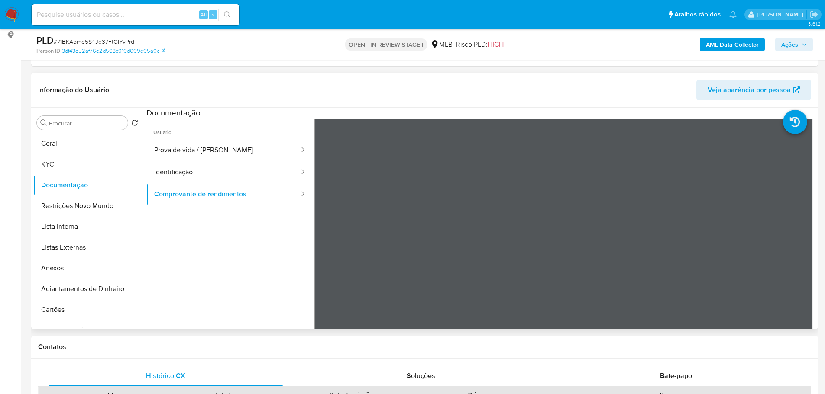
scroll to position [130, 0]
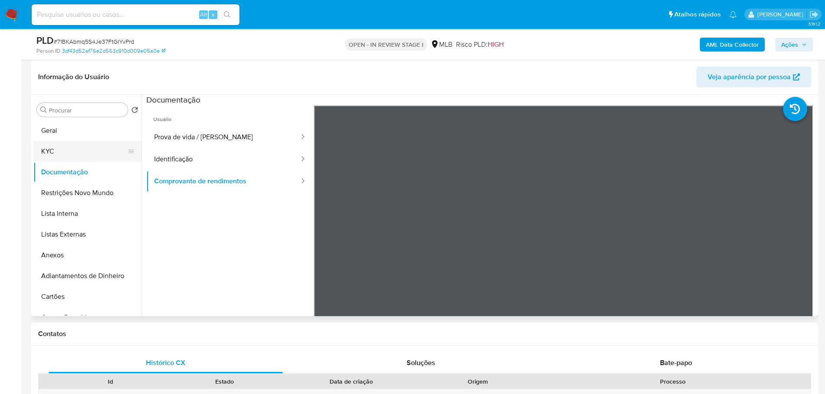
click at [51, 154] on button "KYC" at bounding box center [83, 151] width 101 height 21
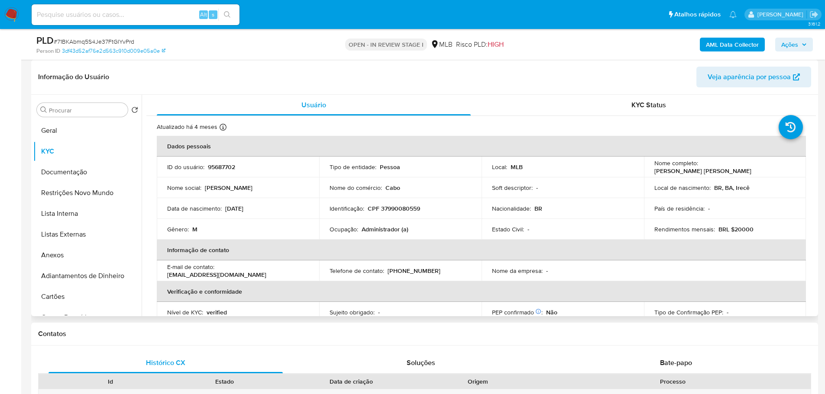
click at [379, 232] on p "Administrador (a)" at bounding box center [385, 230] width 47 height 8
copy p "Administrador"
click at [409, 208] on p "CPF 37990080559" at bounding box center [394, 209] width 52 height 8
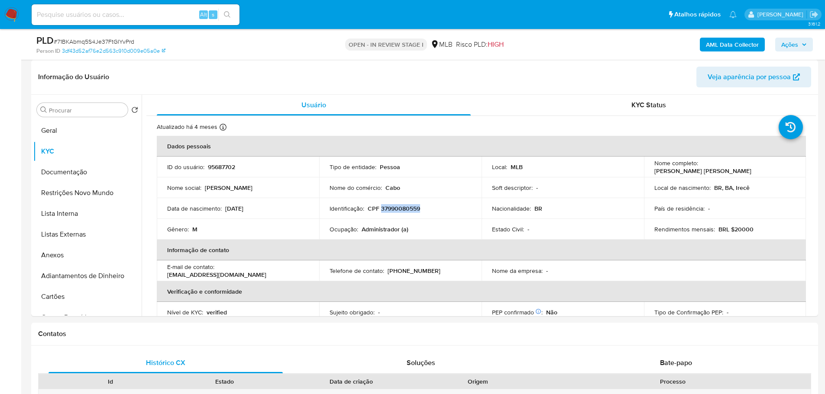
copy p "37990080559"
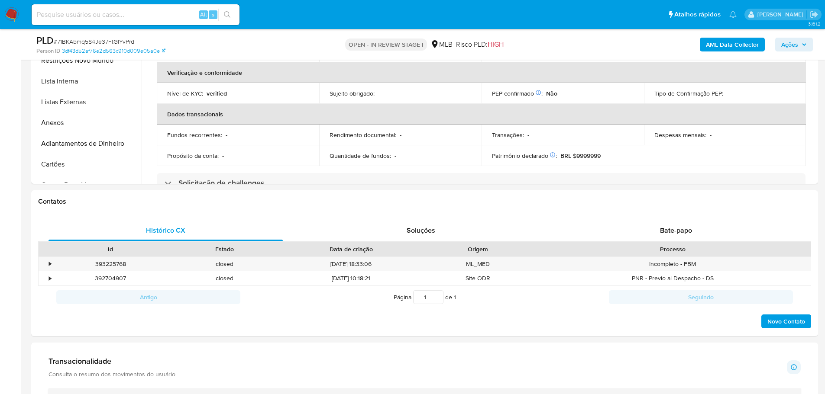
scroll to position [390, 0]
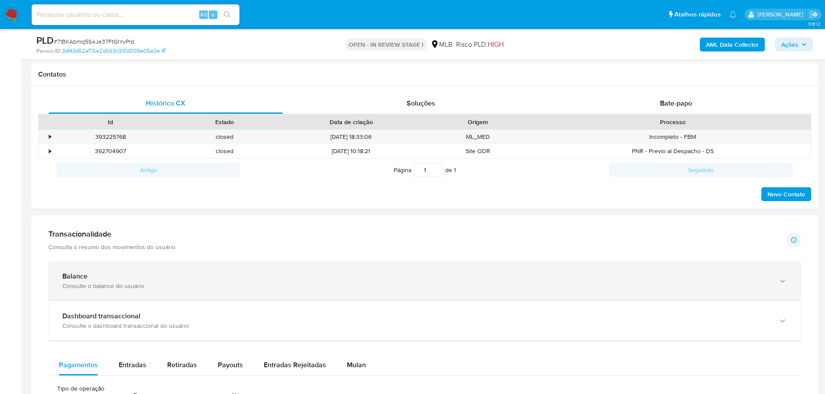
click at [207, 281] on div "Balance Consulte o balance do usuário" at bounding box center [415, 281] width 707 height 18
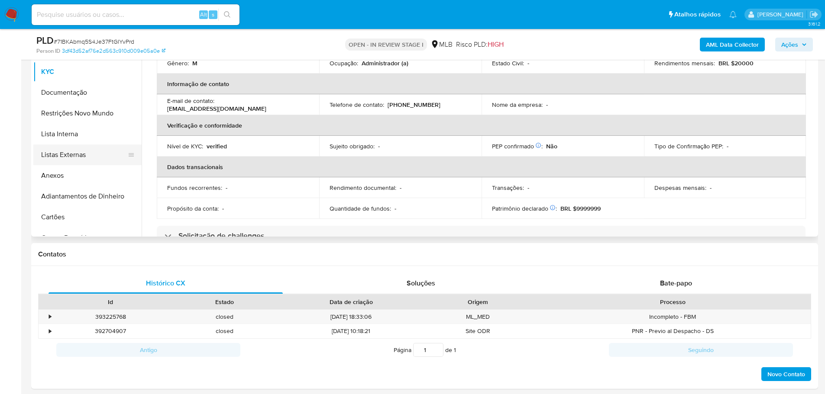
scroll to position [130, 0]
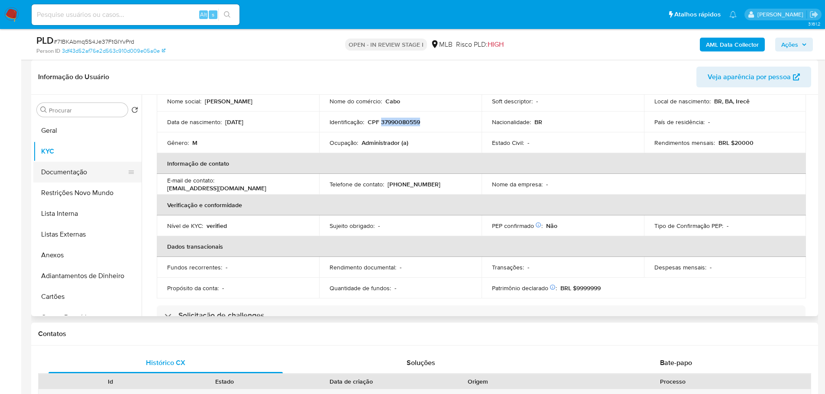
click at [66, 167] on button "Documentação" at bounding box center [83, 172] width 101 height 21
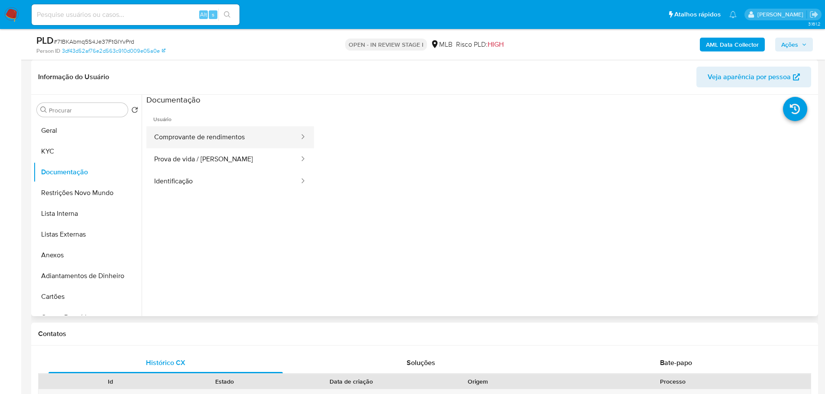
click at [193, 142] on button "Comprovante de rendimentos" at bounding box center [223, 137] width 154 height 22
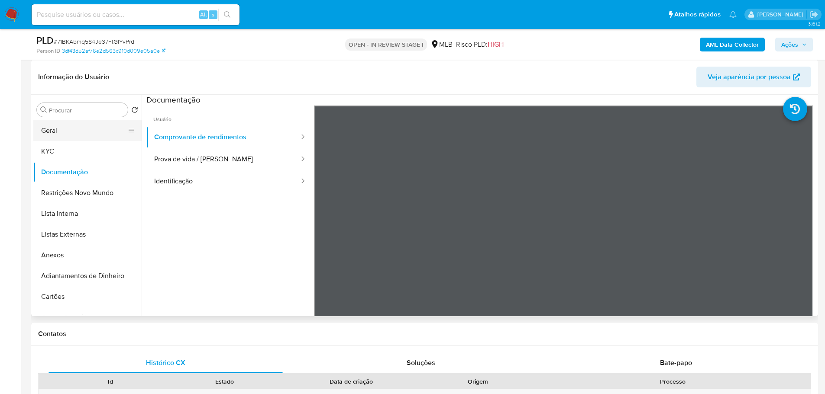
click at [63, 130] on button "Geral" at bounding box center [83, 130] width 101 height 21
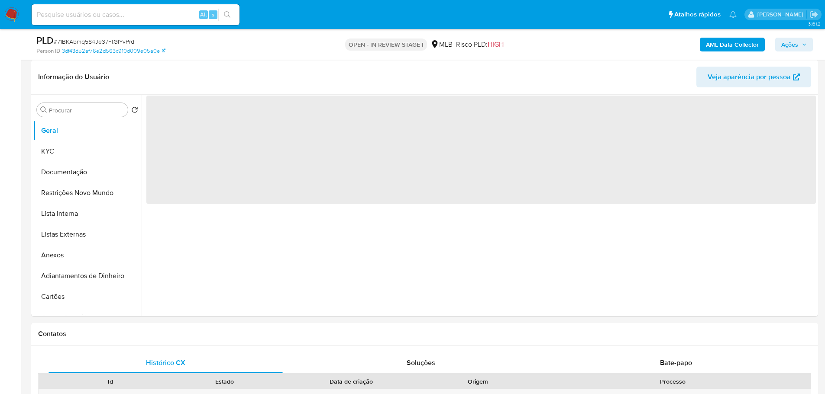
scroll to position [113, 0]
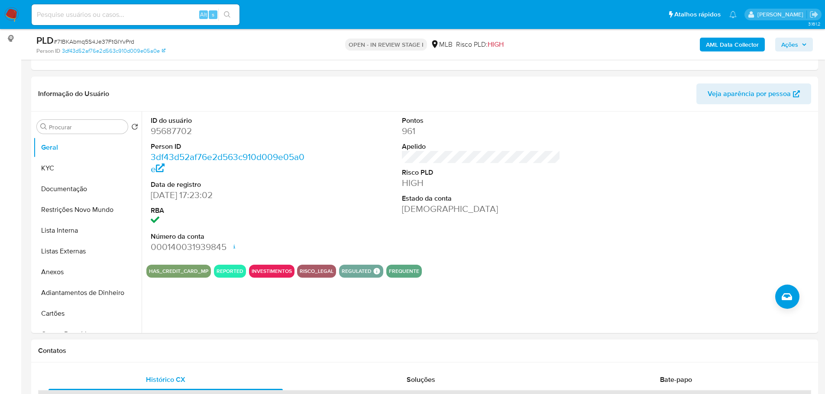
click at [165, 344] on div "Contatos" at bounding box center [424, 351] width 787 height 23
click at [60, 168] on button "KYC" at bounding box center [83, 168] width 101 height 21
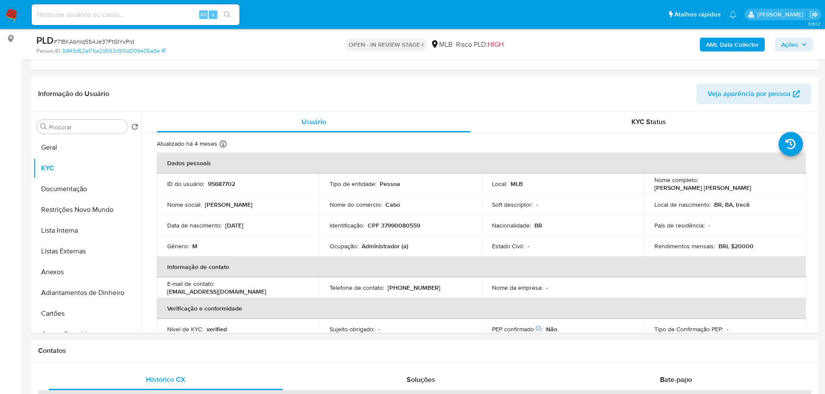
click at [143, 352] on h1 "Contatos" at bounding box center [424, 351] width 773 height 9
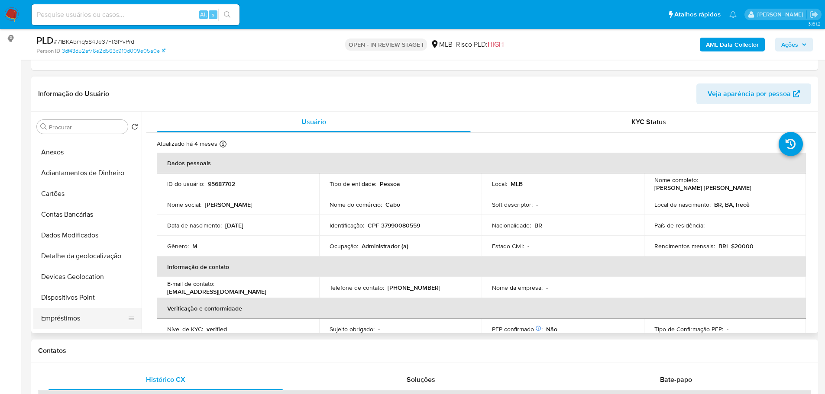
scroll to position [216, 0]
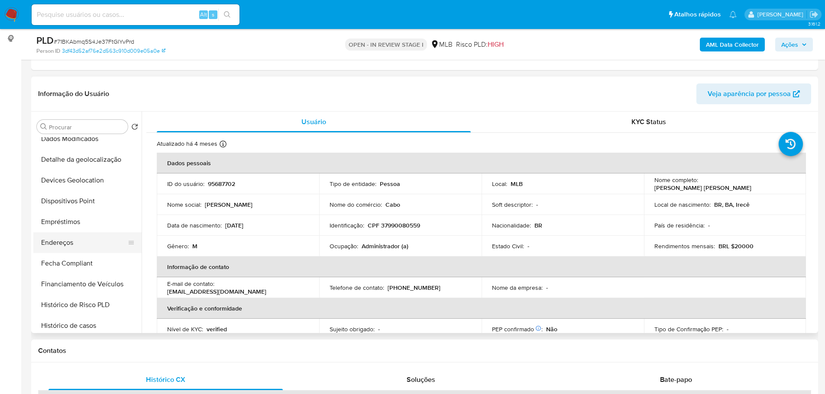
click at [72, 247] on button "Endereços" at bounding box center [83, 243] width 101 height 21
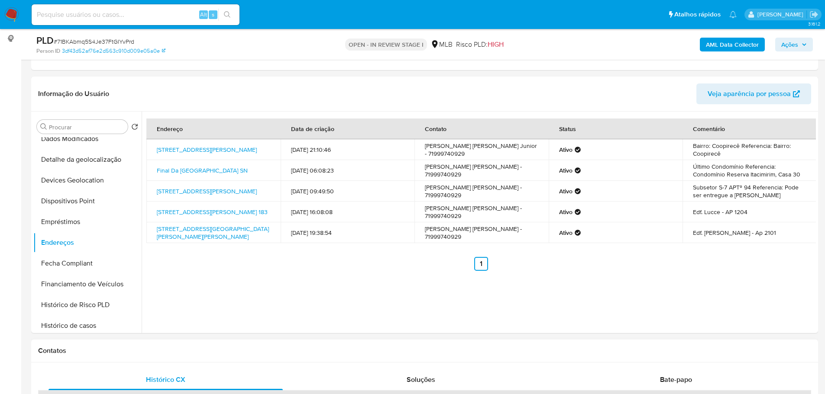
click at [211, 351] on h1 "Contatos" at bounding box center [424, 351] width 773 height 9
click at [95, 161] on button "Detalhe da geolocalização" at bounding box center [83, 159] width 101 height 21
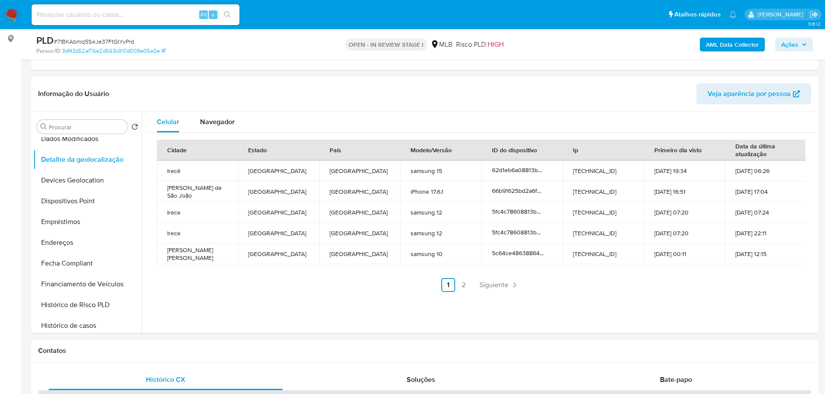
drag, startPoint x: 163, startPoint y: 348, endPoint x: 148, endPoint y: 334, distance: 19.9
click at [161, 348] on h1 "Contatos" at bounding box center [424, 351] width 773 height 9
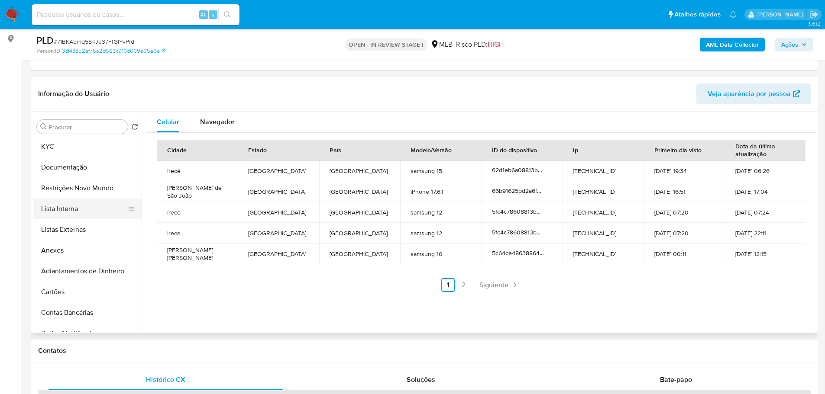
scroll to position [0, 0]
click at [74, 215] on button "Restrições Novo Mundo" at bounding box center [83, 210] width 101 height 21
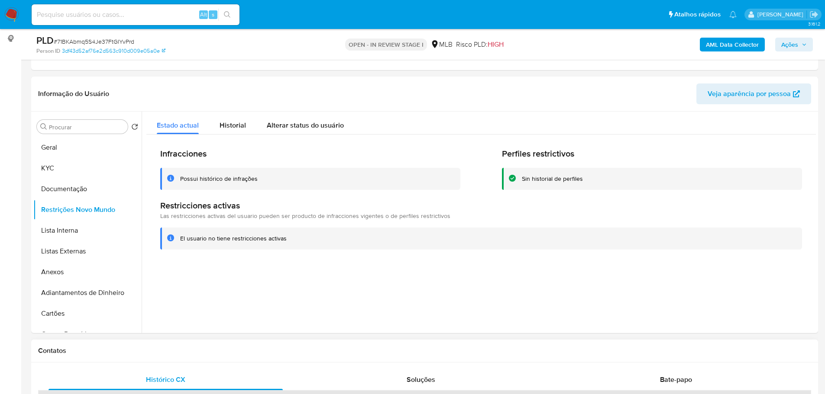
drag, startPoint x: 203, startPoint y: 355, endPoint x: 188, endPoint y: 346, distance: 17.5
click at [203, 355] on div "Contatos" at bounding box center [424, 351] width 787 height 23
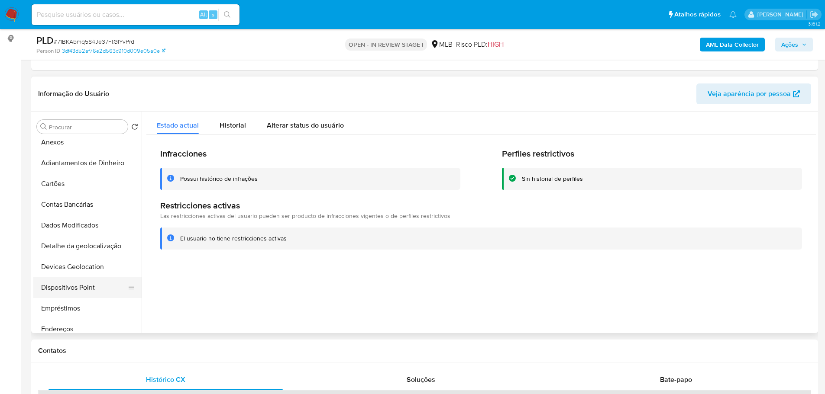
click at [89, 284] on button "Dispositivos Point" at bounding box center [83, 288] width 101 height 21
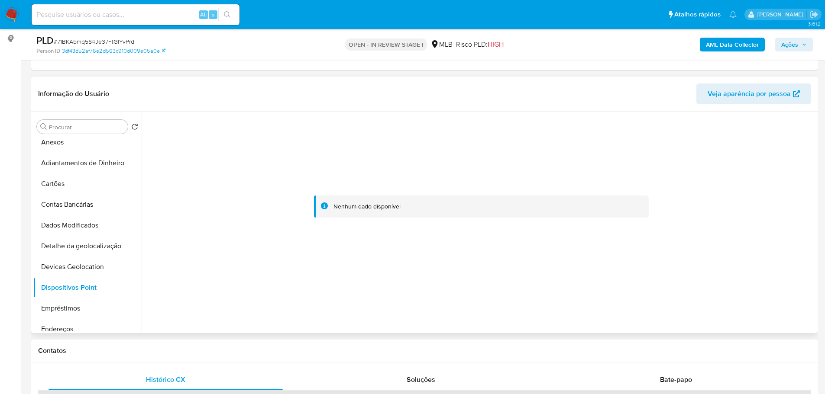
click at [552, 279] on div at bounding box center [480, 207] width 669 height 191
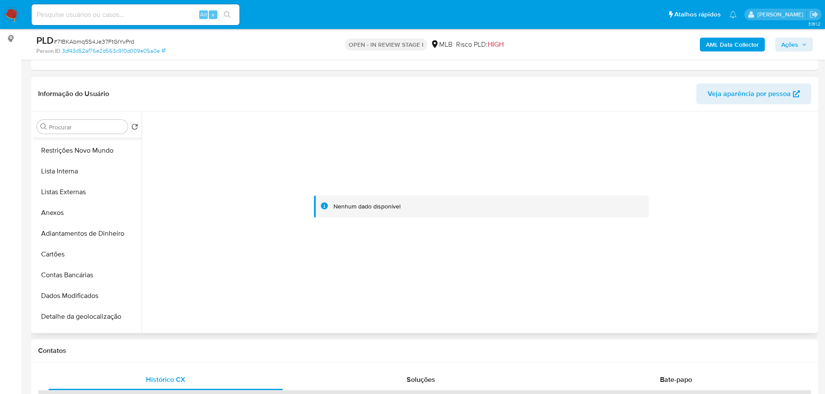
scroll to position [0, 0]
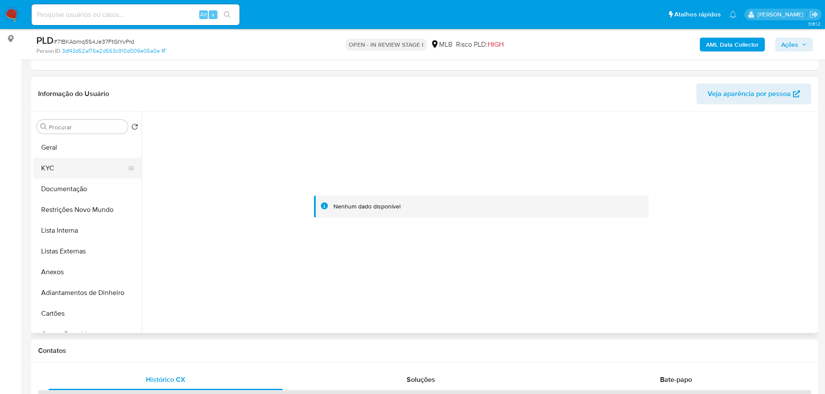
click at [63, 171] on button "KYC" at bounding box center [83, 168] width 101 height 21
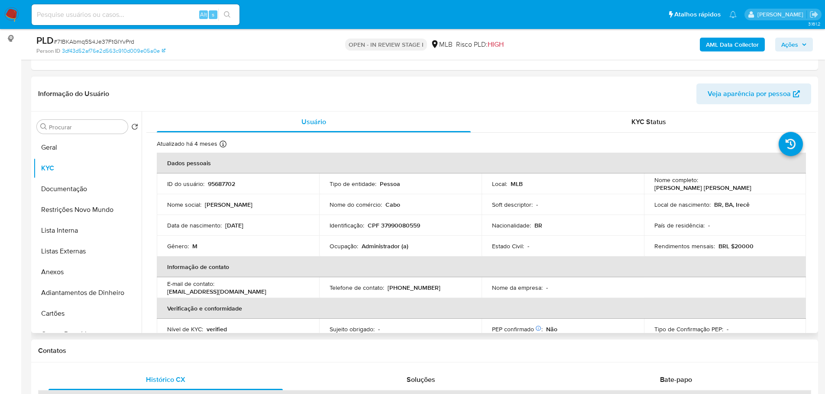
click at [409, 229] on p "CPF 37990080559" at bounding box center [394, 226] width 52 height 8
copy p "37990080559"
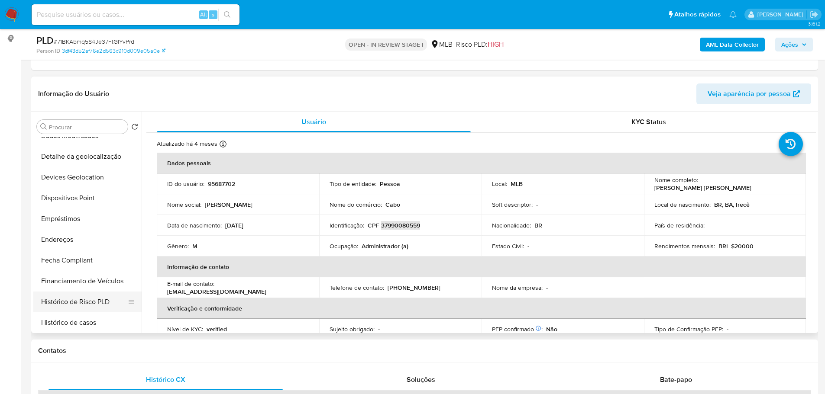
scroll to position [260, 0]
click at [80, 278] on button "Histórico de casos" at bounding box center [83, 282] width 101 height 21
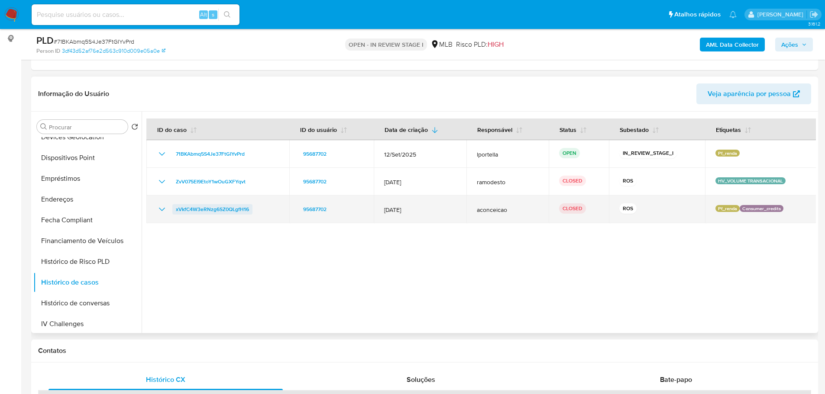
click at [217, 211] on span "xVkfC4W3eRNzg6SZ0QLgfH16" at bounding box center [212, 209] width 73 height 10
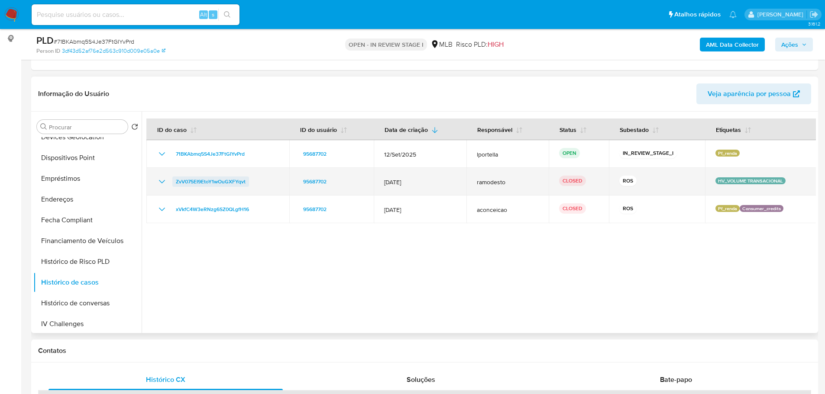
click at [213, 183] on span "ZvV075EI9EtoY1wOuGXFYqvt" at bounding box center [211, 182] width 70 height 10
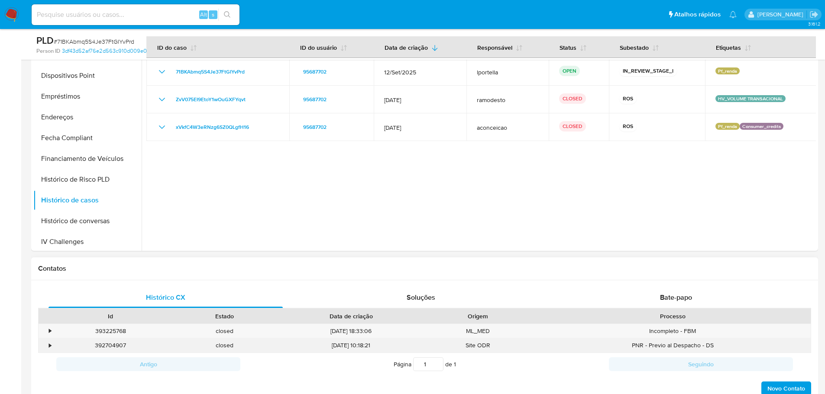
scroll to position [286, 0]
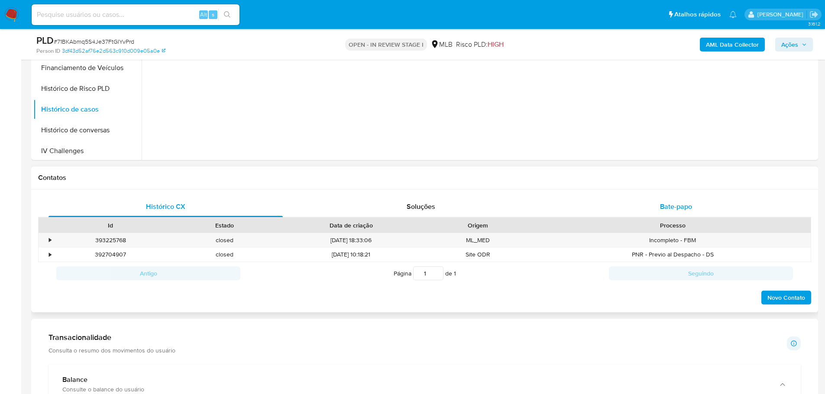
click at [681, 210] on span "Bate-papo" at bounding box center [676, 207] width 32 height 10
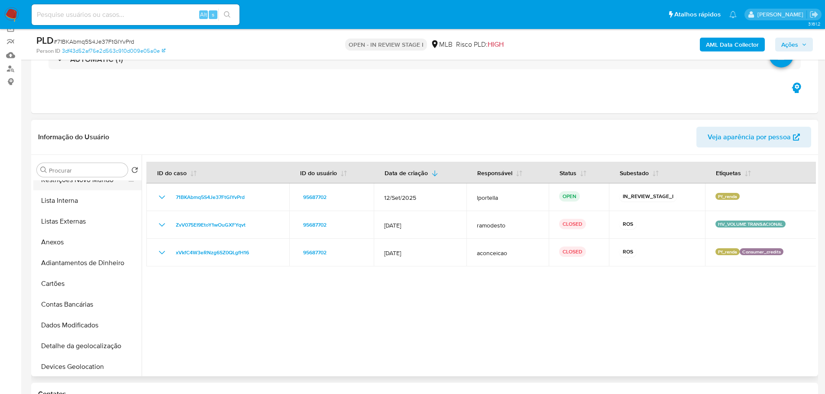
scroll to position [0, 0]
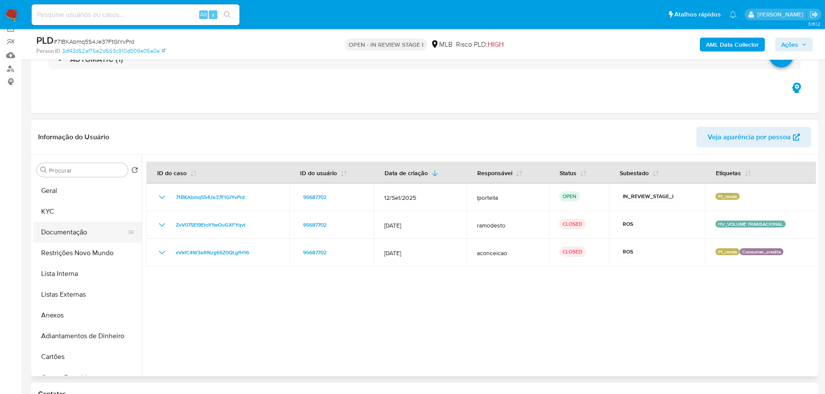
click at [72, 233] on button "Documentação" at bounding box center [83, 232] width 101 height 21
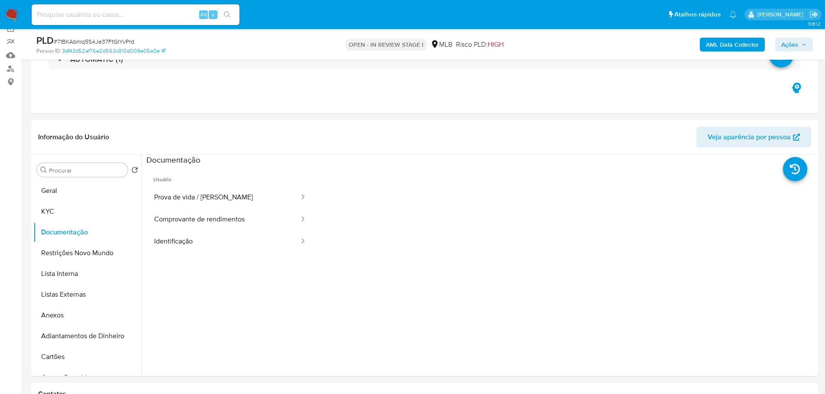
click at [796, 42] on span "Ações" at bounding box center [789, 45] width 17 height 14
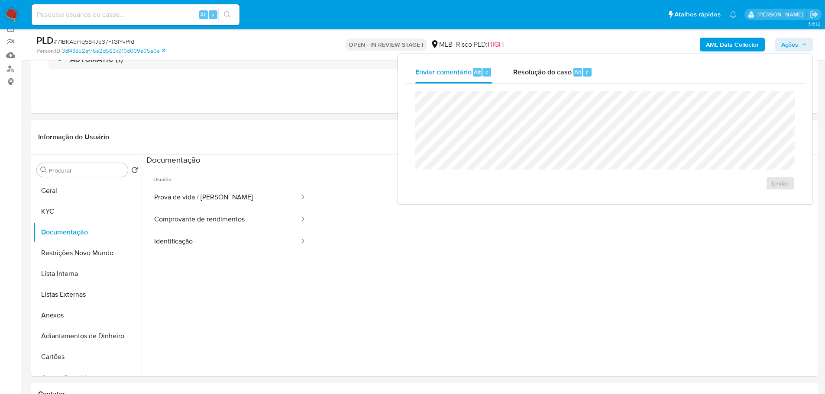
click at [709, 47] on b "AML Data Collector" at bounding box center [732, 45] width 53 height 14
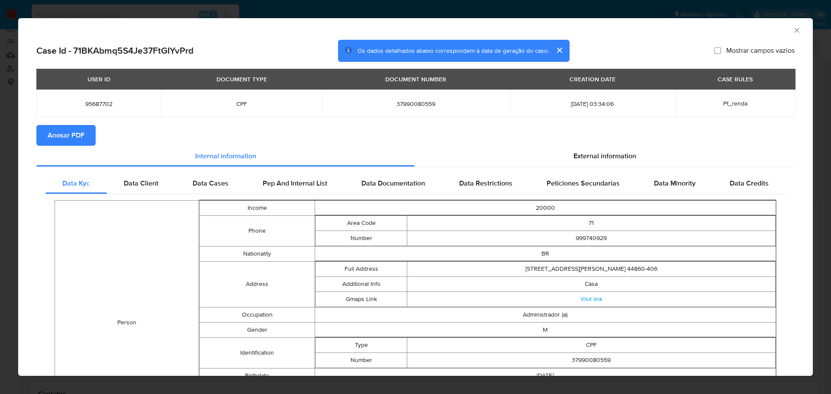
click at [70, 138] on span "Anexar PDF" at bounding box center [66, 135] width 37 height 19
click at [793, 32] on icon "Fechar a janela" at bounding box center [797, 30] width 9 height 9
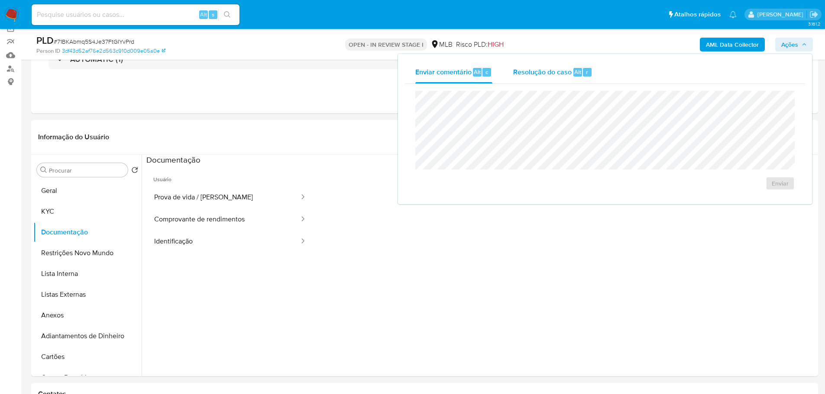
click at [558, 71] on span "Resolução do caso" at bounding box center [542, 72] width 58 height 10
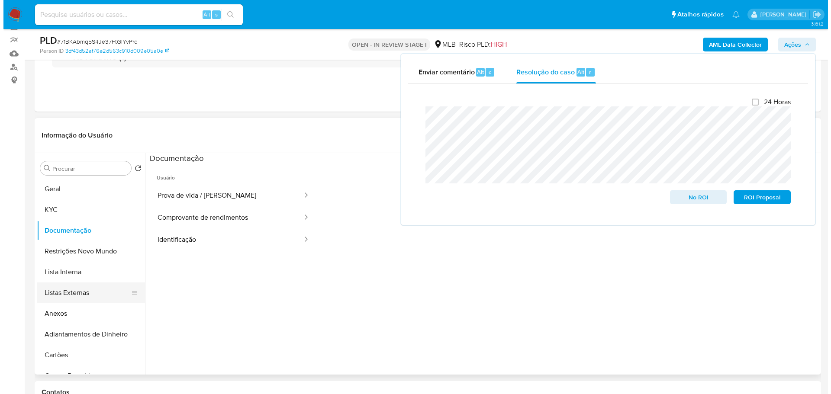
scroll to position [130, 0]
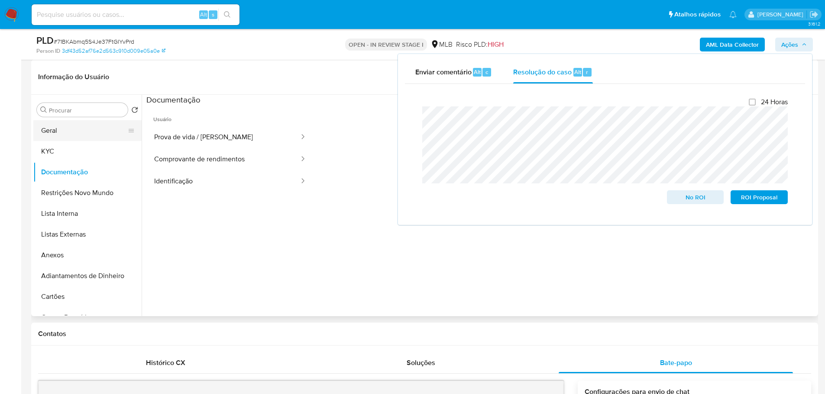
click at [61, 137] on button "Geral" at bounding box center [83, 130] width 101 height 21
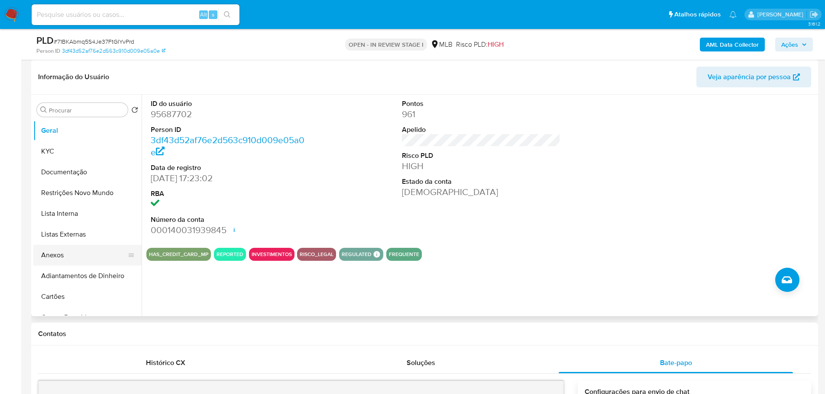
click at [56, 258] on button "Anexos" at bounding box center [83, 255] width 101 height 21
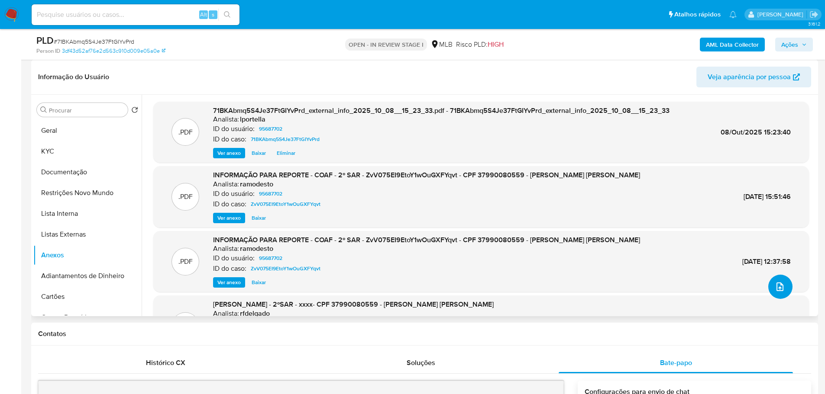
click at [775, 288] on icon "upload-file" at bounding box center [780, 287] width 10 height 10
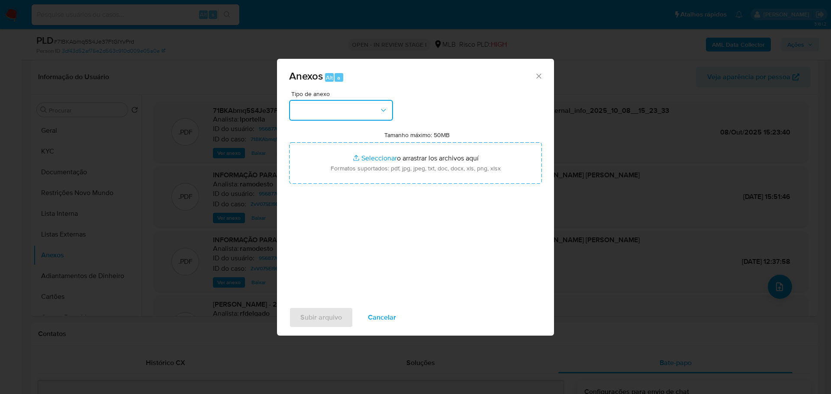
click at [343, 102] on button "button" at bounding box center [341, 110] width 104 height 21
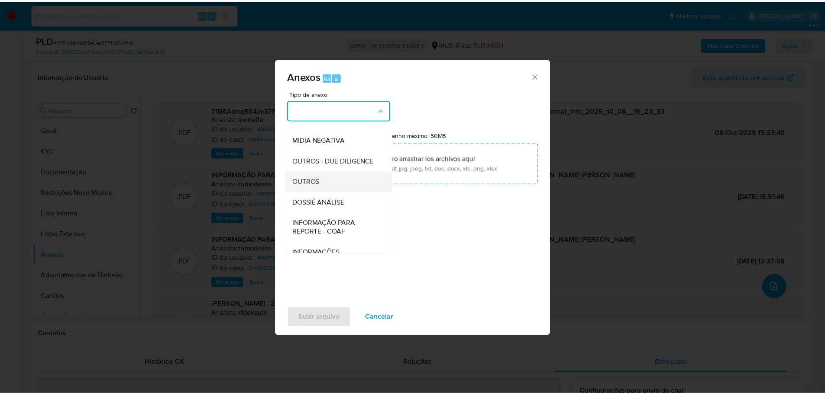
scroll to position [133, 0]
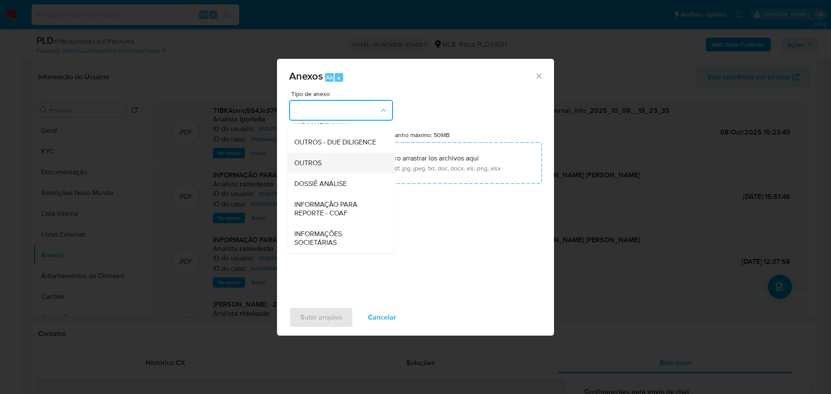
click at [326, 166] on div "OUTROS" at bounding box center [338, 163] width 88 height 21
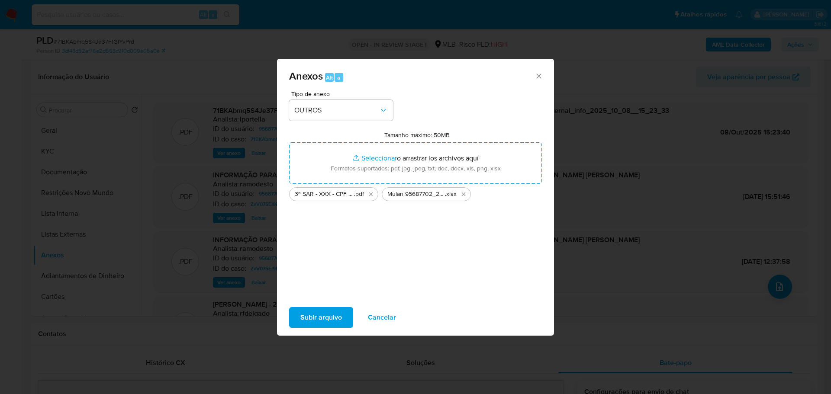
click at [318, 318] on span "Subir arquivo" at bounding box center [321, 317] width 42 height 19
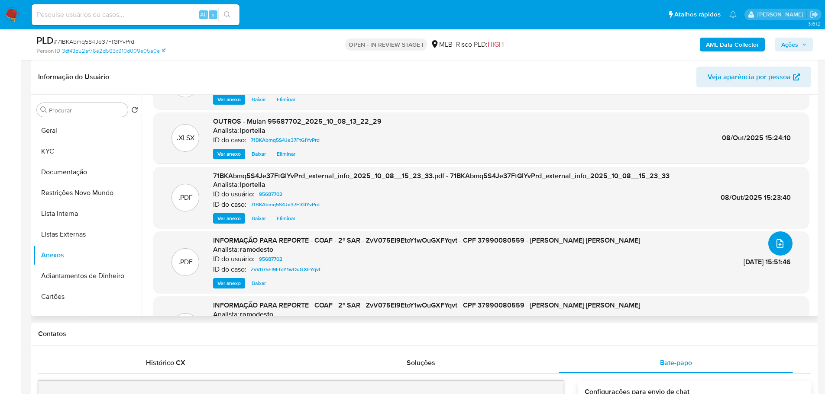
scroll to position [87, 0]
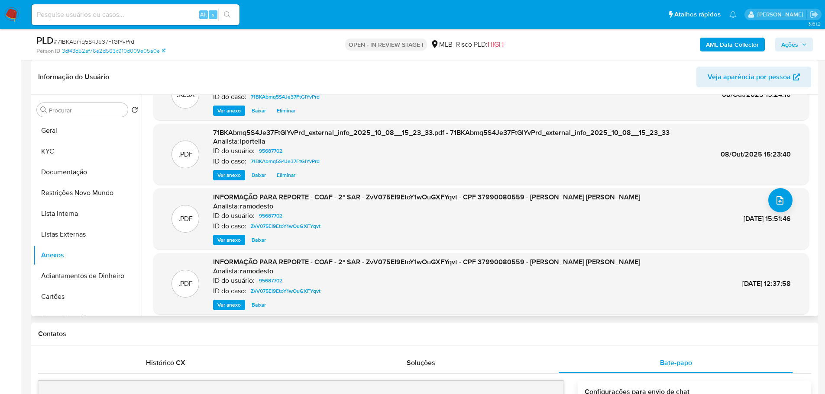
click at [230, 237] on span "Ver anexo" at bounding box center [228, 240] width 23 height 9
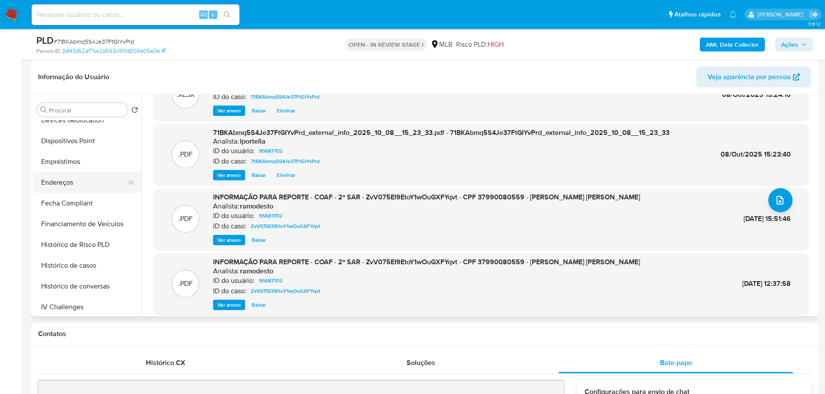
click at [67, 185] on button "Endereços" at bounding box center [83, 182] width 101 height 21
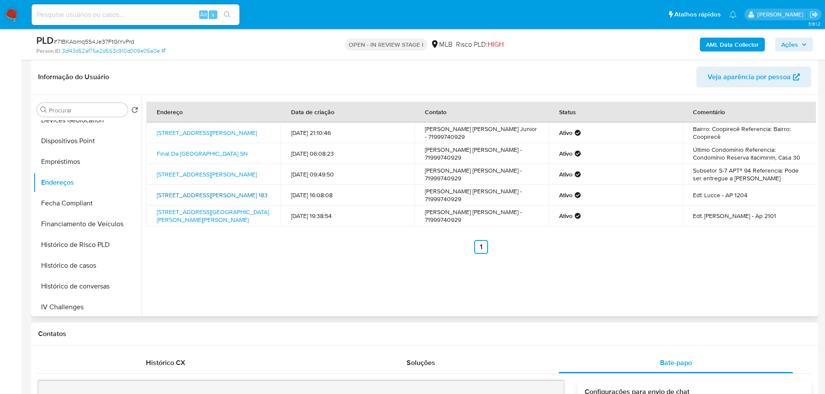
click at [199, 197] on link "Rua Santa Rita De Cássia 183, Salvador, Bahia, 40150010, Brasil 183" at bounding box center [212, 195] width 111 height 9
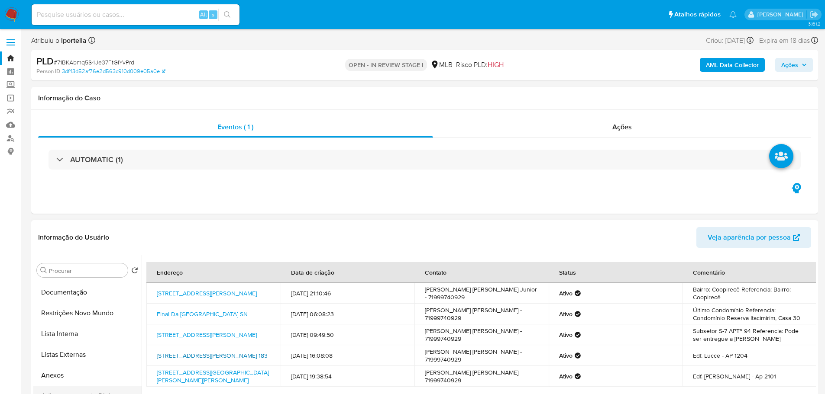
scroll to position [87, 0]
click at [56, 329] on button "Anexos" at bounding box center [83, 329] width 101 height 21
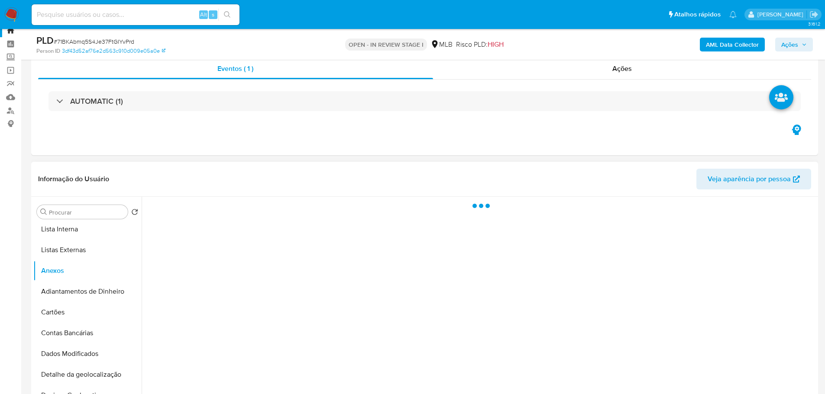
scroll to position [43, 0]
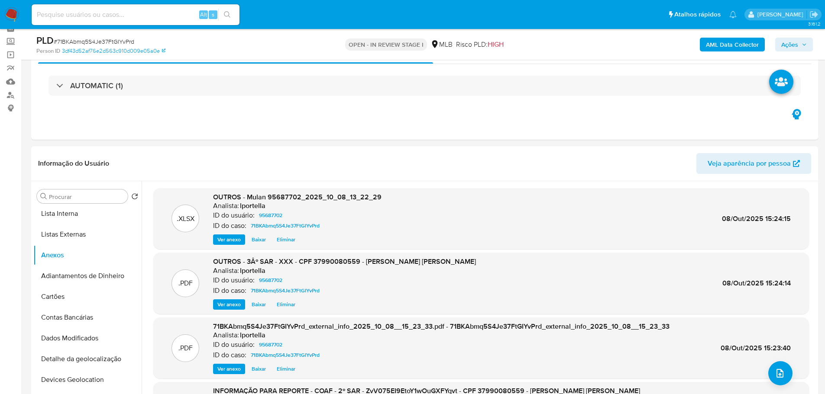
click at [793, 46] on span "Ações" at bounding box center [789, 45] width 17 height 14
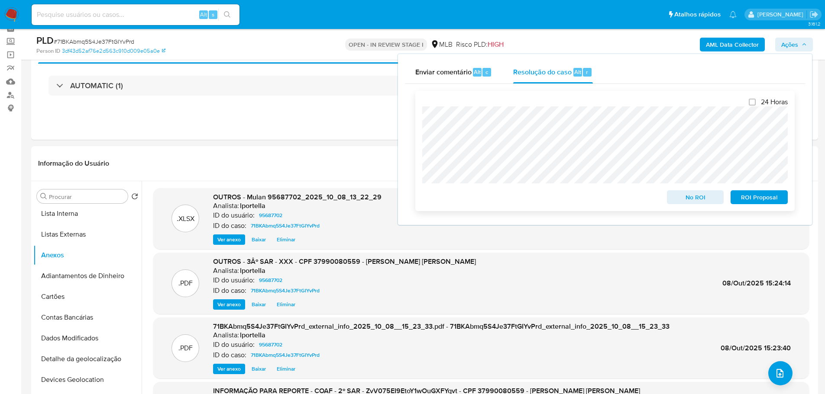
scroll to position [130, 0]
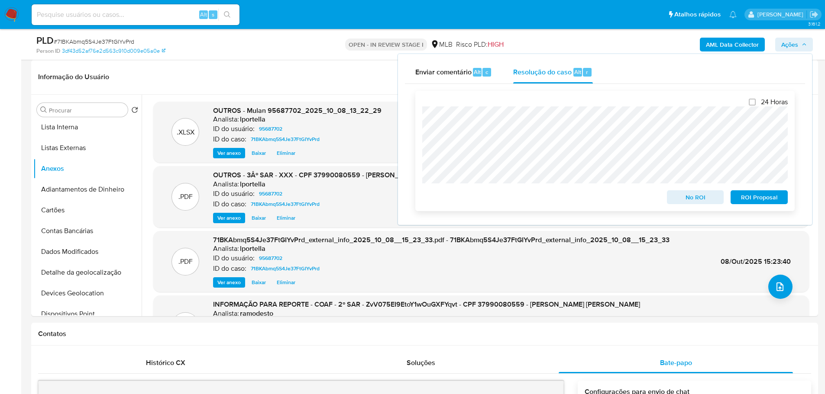
click at [750, 200] on span "ROI Proposal" at bounding box center [758, 197] width 45 height 12
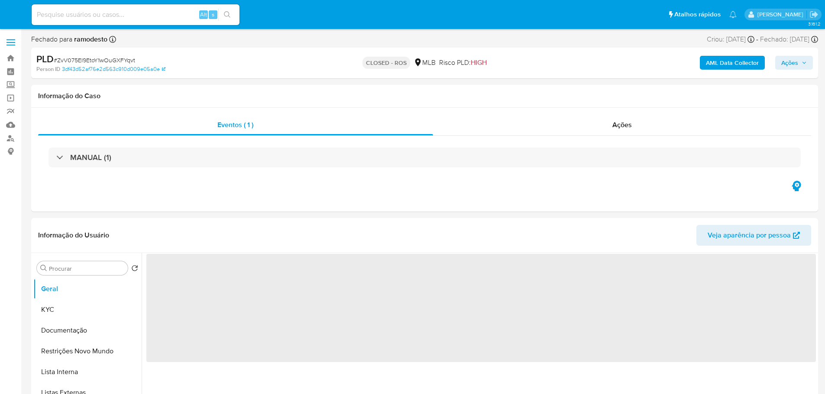
select select "10"
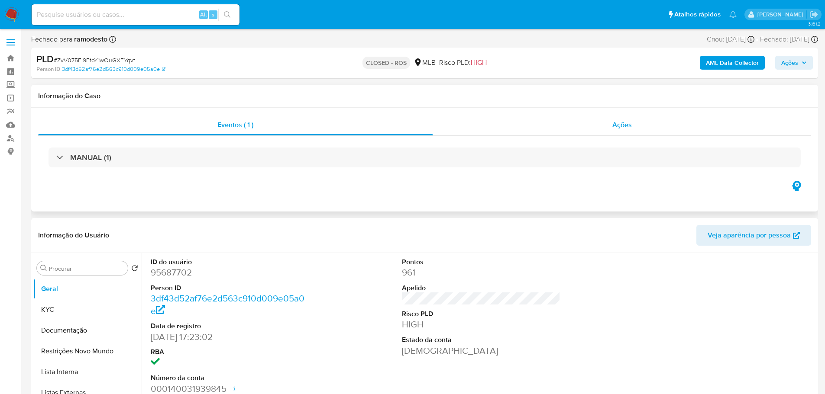
click at [620, 120] on span "Ações" at bounding box center [621, 125] width 19 height 10
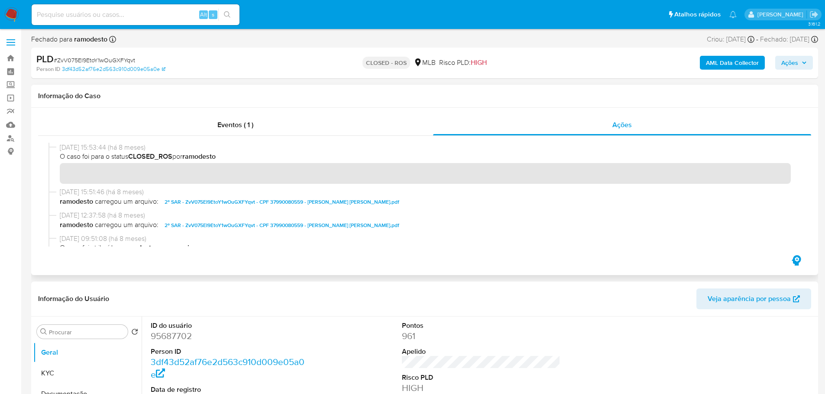
drag, startPoint x: 93, startPoint y: 148, endPoint x: 54, endPoint y: 148, distance: 39.4
click at [54, 148] on div "27/01/2025 15:53:44 (há 8 meses) O caso foi para o status CLOSED_ROS por ramode…" at bounding box center [424, 165] width 752 height 45
click at [163, 123] on div "Eventos ( 1 )" at bounding box center [235, 125] width 395 height 21
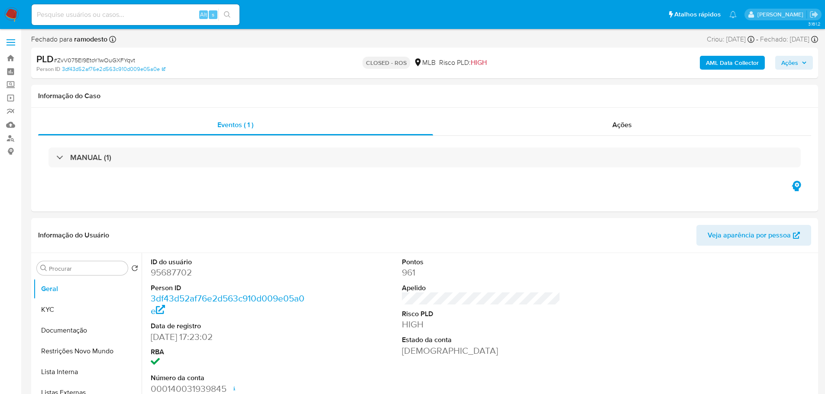
click at [117, 154] on div "MANUAL (1)" at bounding box center [424, 158] width 752 height 20
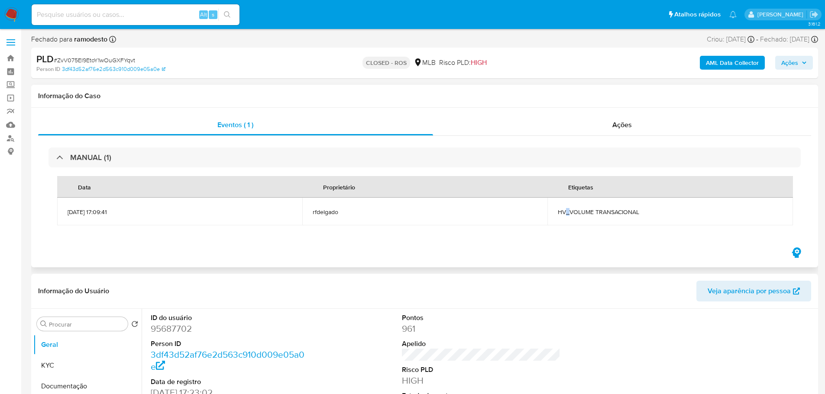
click at [568, 211] on span "HV_VOLUME TRANSACIONAL" at bounding box center [670, 212] width 224 height 8
click at [110, 62] on span "# ZvV075EI9EtoY1wOuGXFYqvt" at bounding box center [94, 60] width 81 height 9
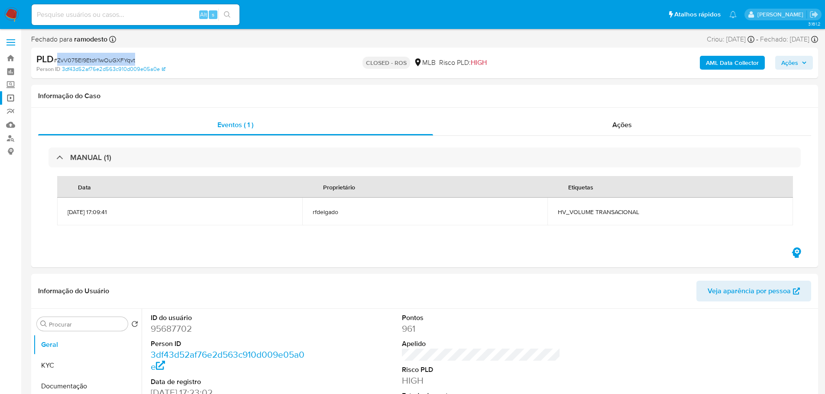
copy span "ZvV075EI9EtoY1wOuGXFYqvt"
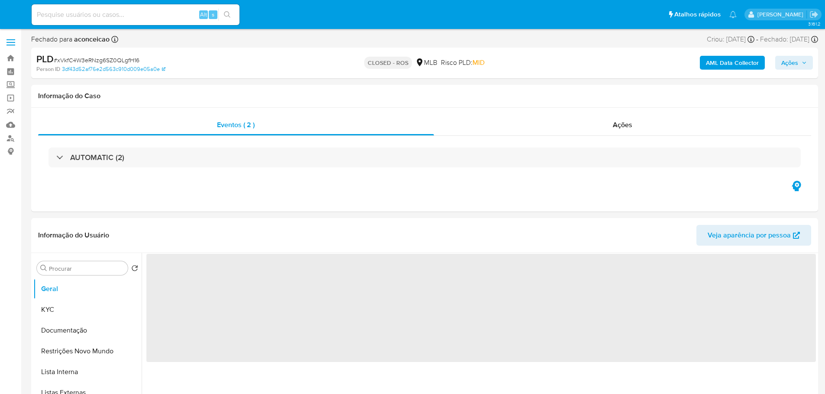
select select "10"
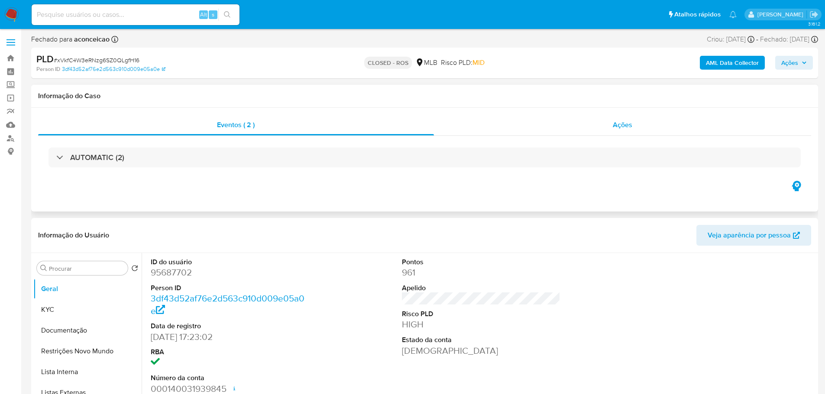
click at [616, 128] on span "Ações" at bounding box center [622, 125] width 19 height 10
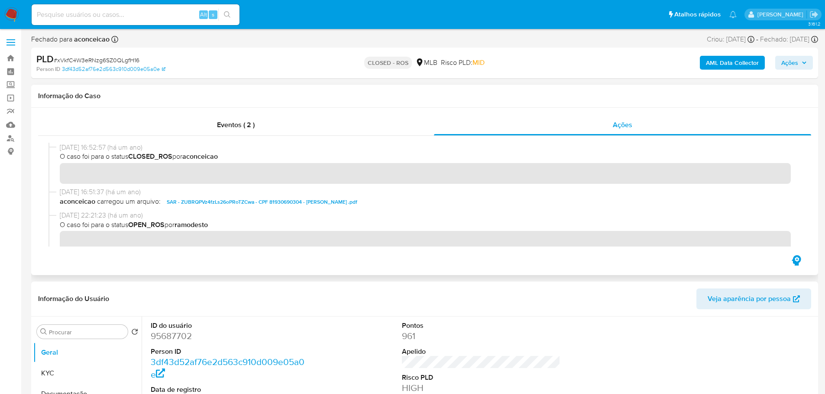
drag, startPoint x: 94, startPoint y: 148, endPoint x: 60, endPoint y: 149, distance: 33.8
click at [60, 149] on span "[DATE] 16:52:57 (há um ano)" at bounding box center [428, 148] width 737 height 10
click at [235, 132] on div "Eventos ( 2 )" at bounding box center [236, 125] width 396 height 21
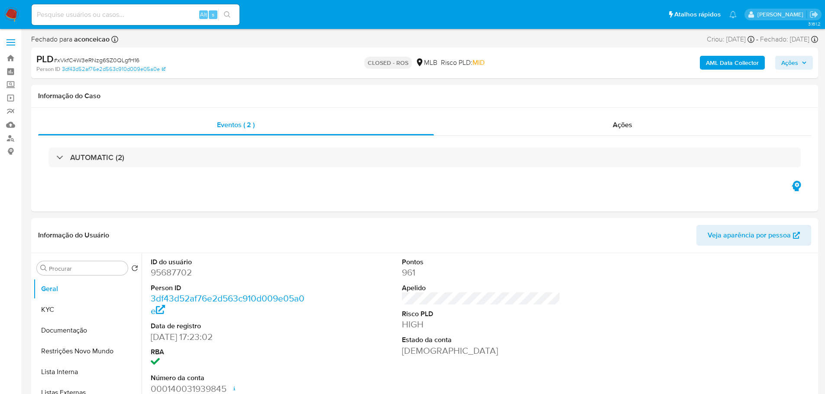
click at [111, 162] on h3 "AUTOMATIC (2)" at bounding box center [97, 158] width 54 height 10
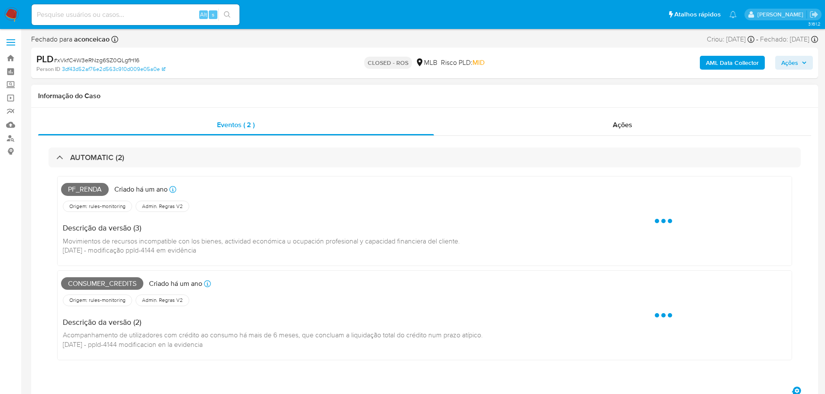
click at [94, 189] on span "Pf_renda" at bounding box center [85, 189] width 48 height 13
copy span "Pf_renda"
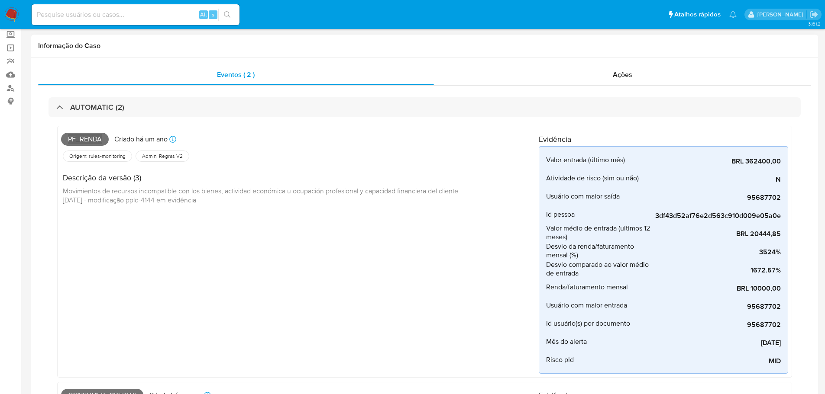
scroll to position [130, 0]
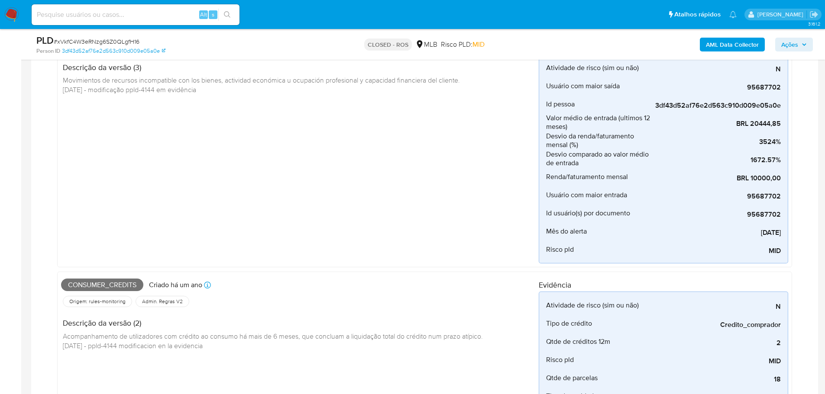
click at [117, 285] on span "Consumer_credits" at bounding box center [102, 285] width 82 height 13
copy span "Consumer_credits"
click at [126, 45] on span "# xVkfC4W3eRNzg6SZ0QLgfH16" at bounding box center [97, 41] width 86 height 9
click at [123, 44] on span "# xVkfC4W3eRNzg6SZ0QLgfH16" at bounding box center [97, 41] width 86 height 9
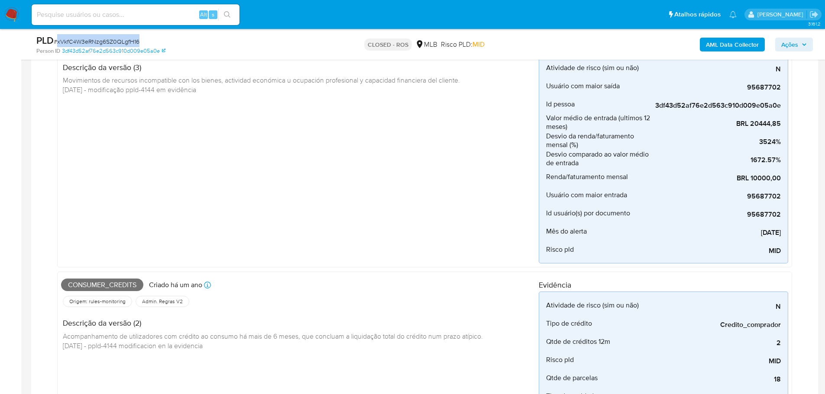
click at [123, 44] on span "# xVkfC4W3eRNzg6SZ0QLgfH16" at bounding box center [97, 41] width 86 height 9
copy span "xVkfC4W3eRNzg6SZ0QLgfH16"
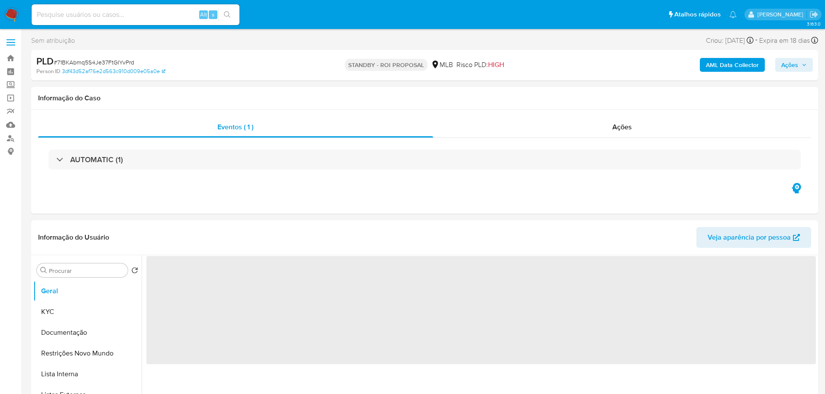
select select "10"
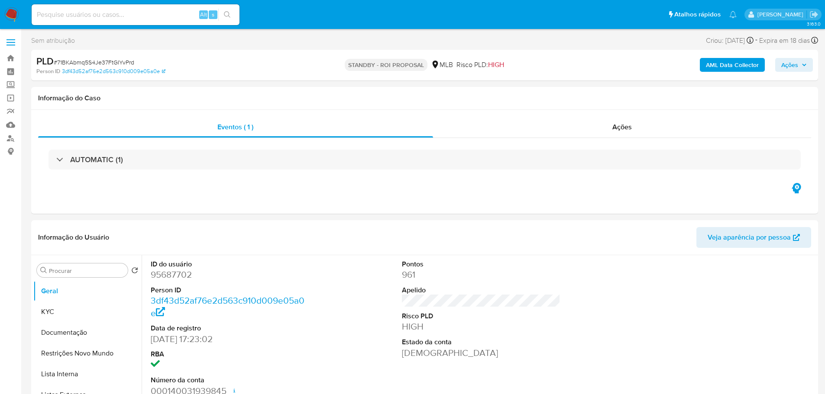
click at [117, 64] on span "# 71BKAbmq5S4Je37FtGIYvPrd" at bounding box center [94, 62] width 81 height 9
copy span "71BKAbmq5S4Je37FtGIYvPrd"
click at [12, 11] on img at bounding box center [11, 14] width 15 height 15
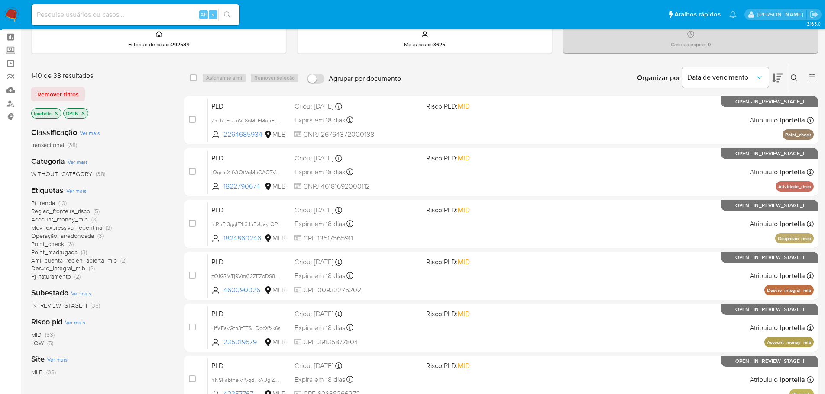
scroll to position [87, 0]
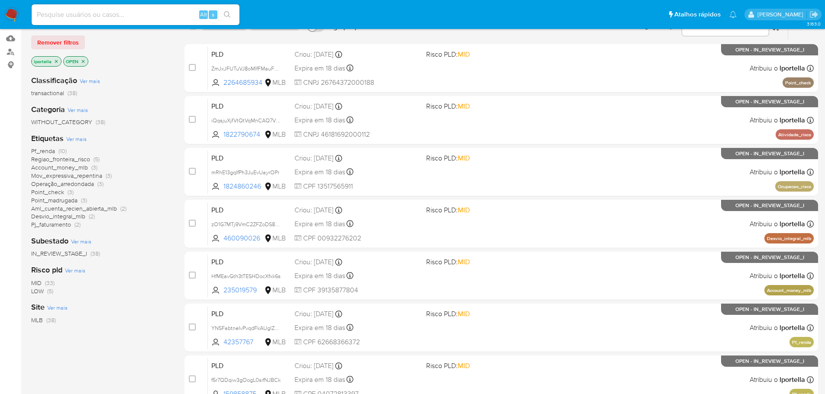
drag, startPoint x: 83, startPoint y: 61, endPoint x: 80, endPoint y: 65, distance: 5.3
click at [83, 61] on icon "close-filter" at bounding box center [83, 61] width 5 height 5
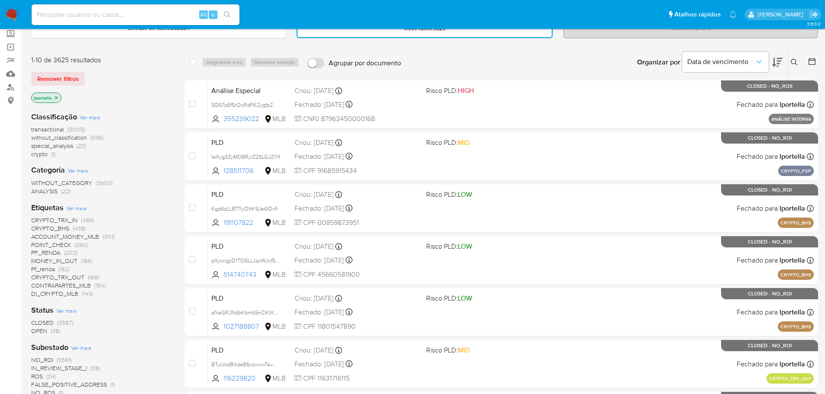
scroll to position [43, 0]
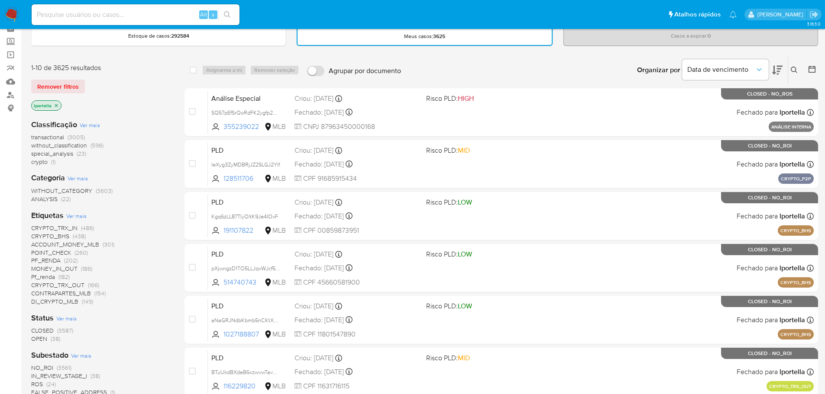
click at [6, 14] on img at bounding box center [11, 14] width 15 height 15
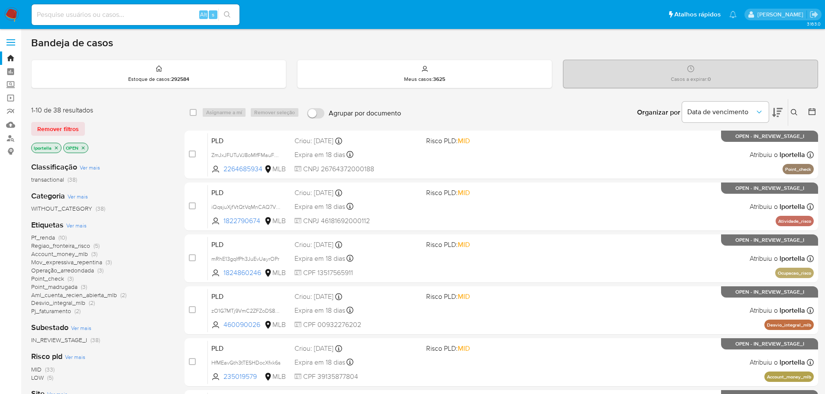
click at [56, 147] on icon "close-filter" at bounding box center [56, 147] width 5 height 5
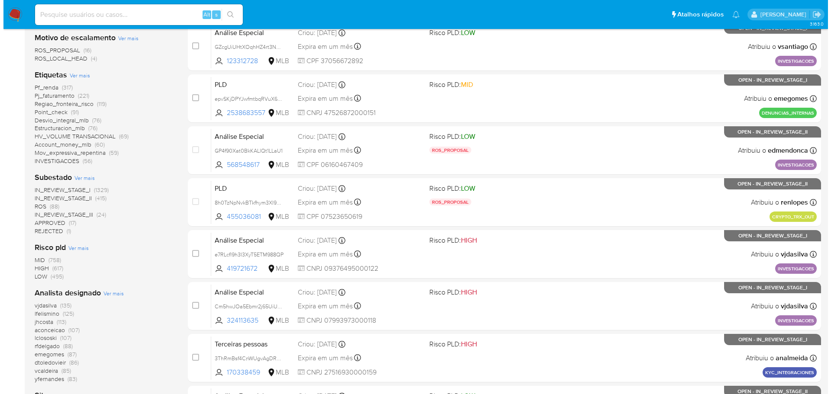
scroll to position [260, 0]
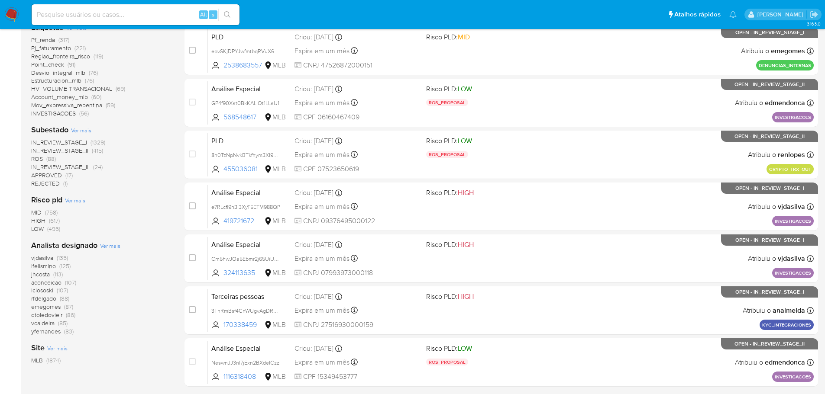
click at [115, 245] on span "Ver mais" at bounding box center [110, 246] width 20 height 8
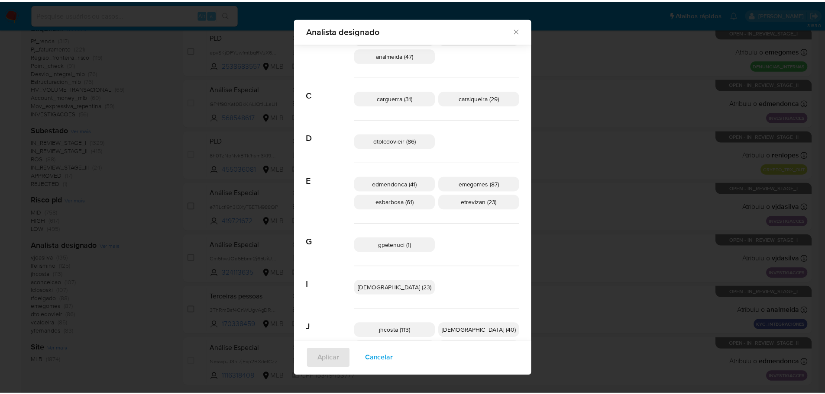
scroll to position [0, 0]
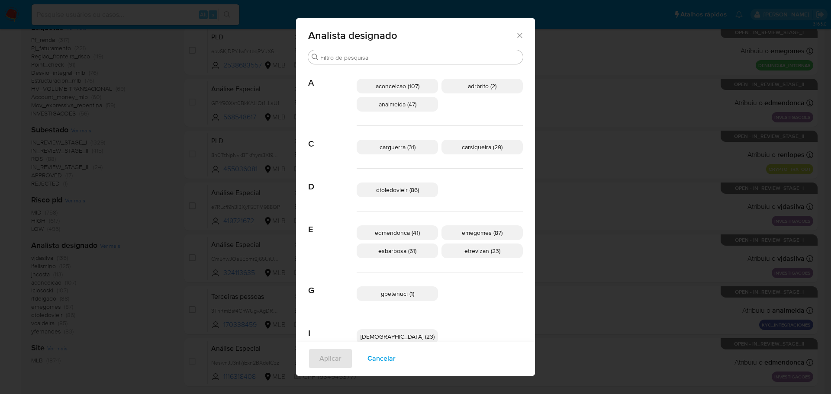
click at [516, 36] on icon "Fechar" at bounding box center [520, 35] width 9 height 9
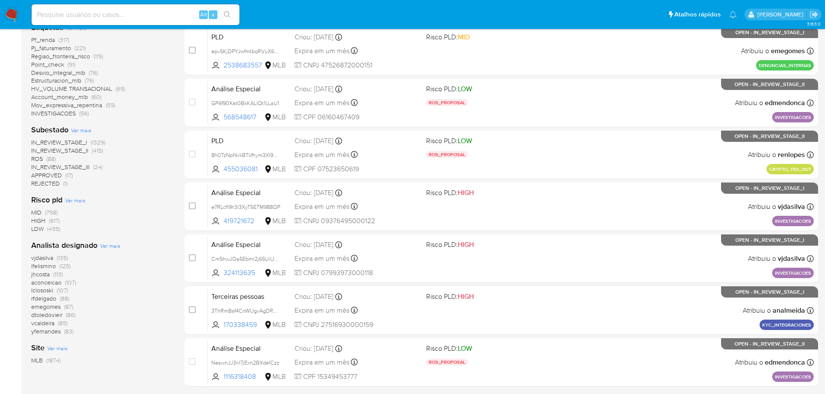
click at [12, 7] on img at bounding box center [11, 14] width 15 height 15
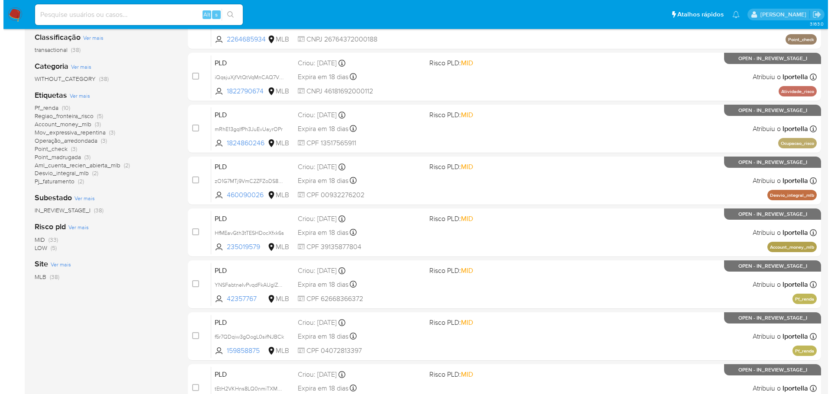
scroll to position [87, 0]
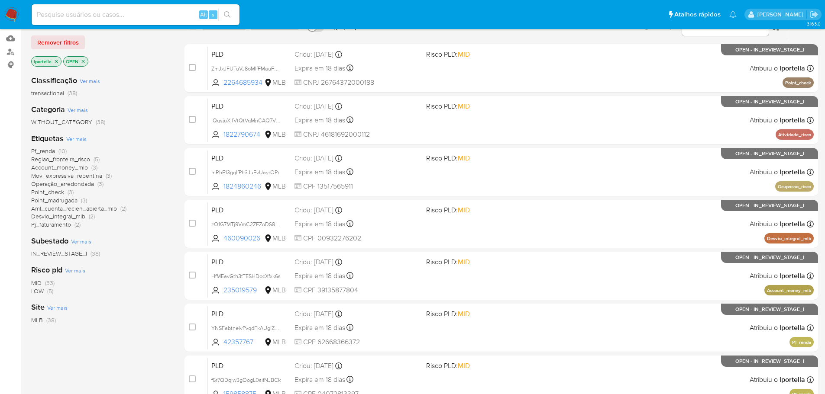
click at [73, 139] on span "Ver mais" at bounding box center [76, 139] width 20 height 8
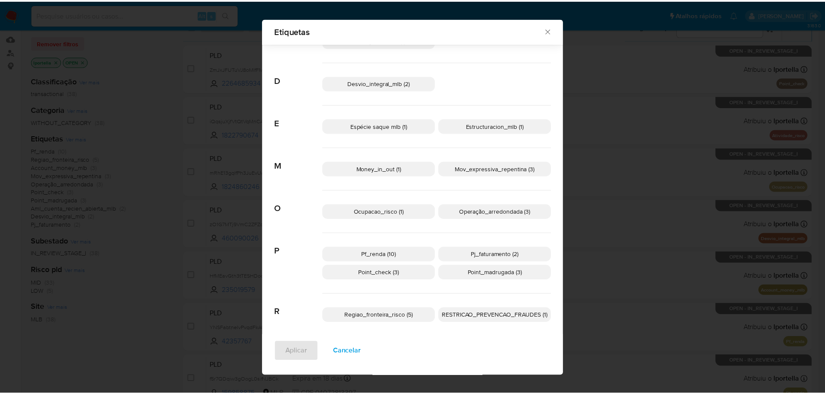
scroll to position [108, 0]
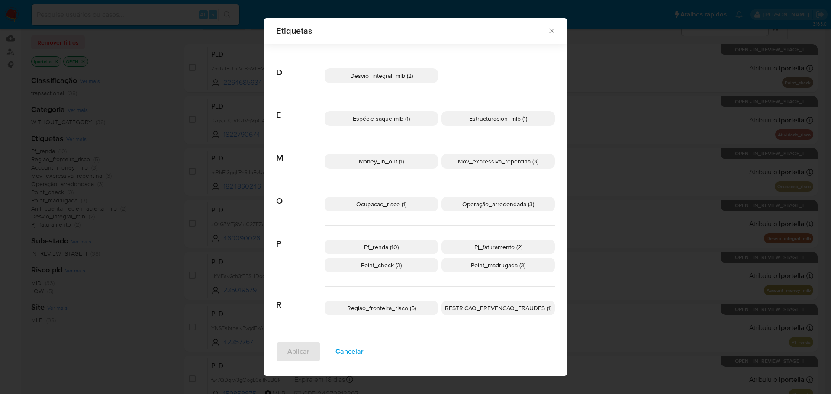
click at [155, 261] on div "Etiquetas Buscar A Account_money_mlb (3) Aml_cuenta_recien_abierta_mlb (2) Ativ…" at bounding box center [415, 197] width 831 height 394
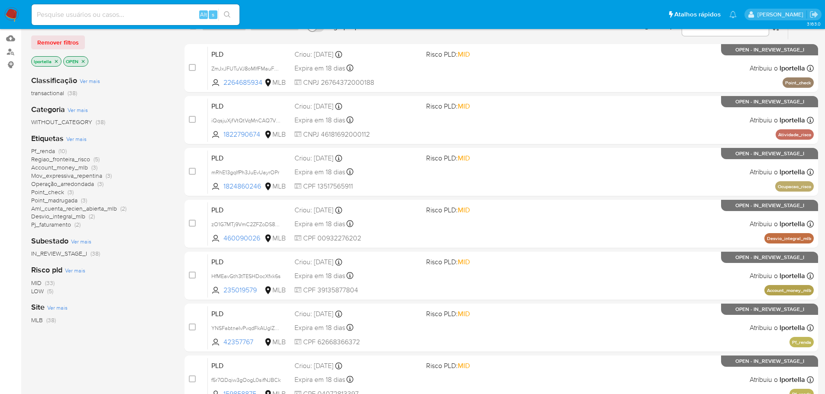
click at [39, 291] on span "LOW" at bounding box center [37, 291] width 13 height 9
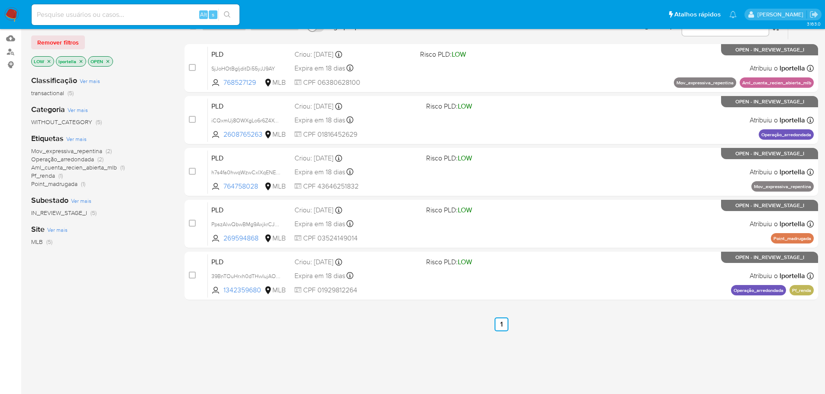
click at [13, 13] on img at bounding box center [11, 14] width 15 height 15
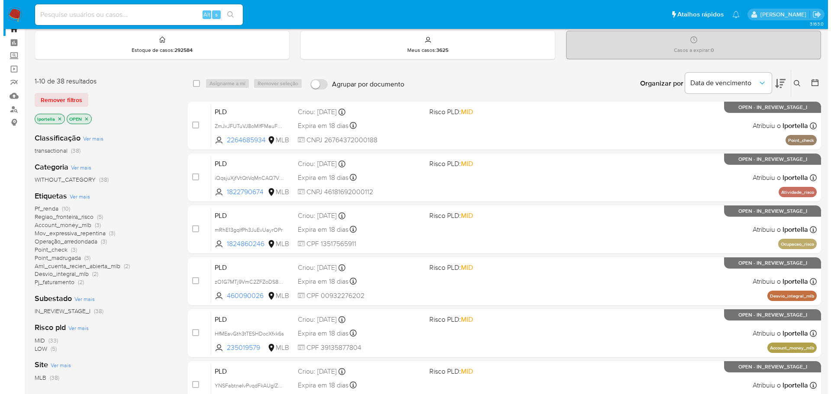
scroll to position [43, 0]
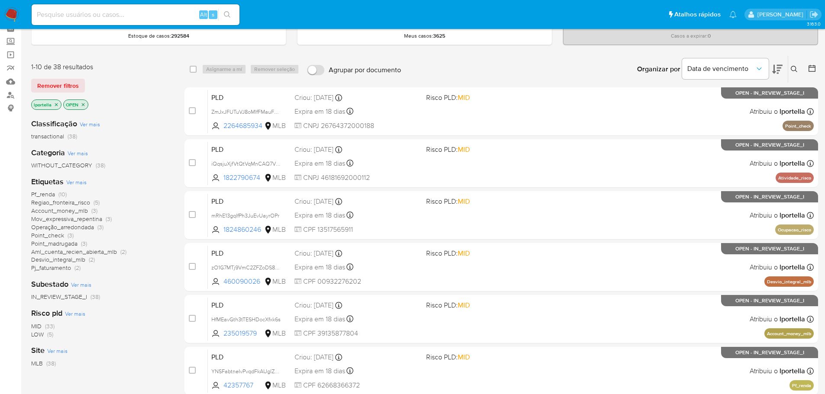
click at [36, 325] on span "MID" at bounding box center [36, 326] width 10 height 9
click at [80, 184] on span "Ver mais" at bounding box center [76, 182] width 20 height 8
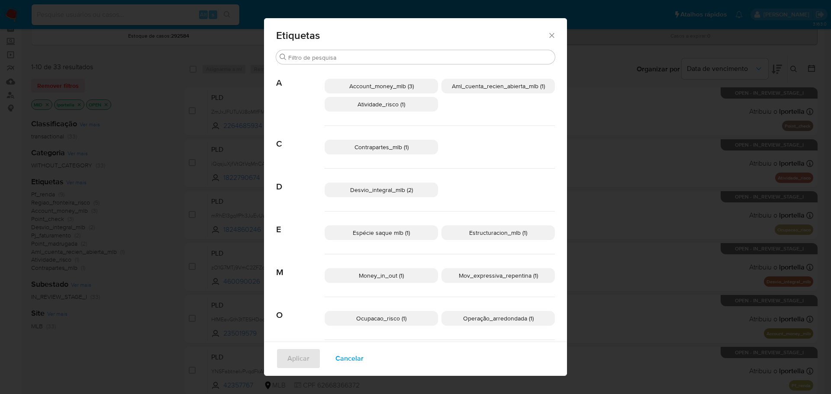
click at [404, 85] on span "Account_money_mlb (3)" at bounding box center [381, 86] width 65 height 9
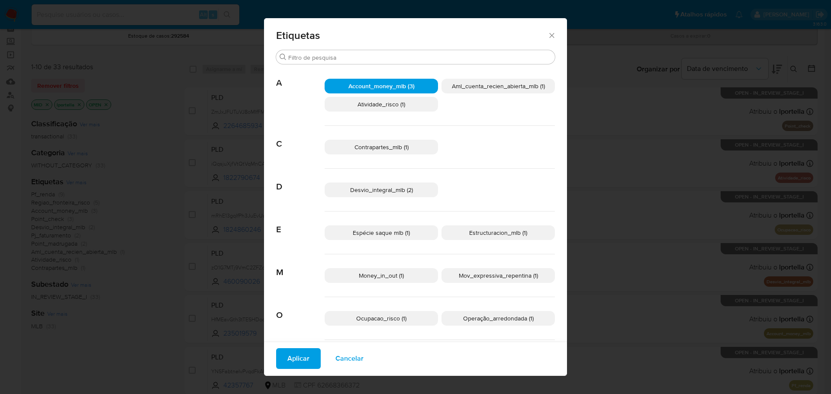
click at [397, 190] on span "Desvio_integral_mlb (2)" at bounding box center [381, 190] width 63 height 9
click at [488, 89] on span "Aml_cuenta_recien_abierta_mlb (1)" at bounding box center [498, 86] width 93 height 9
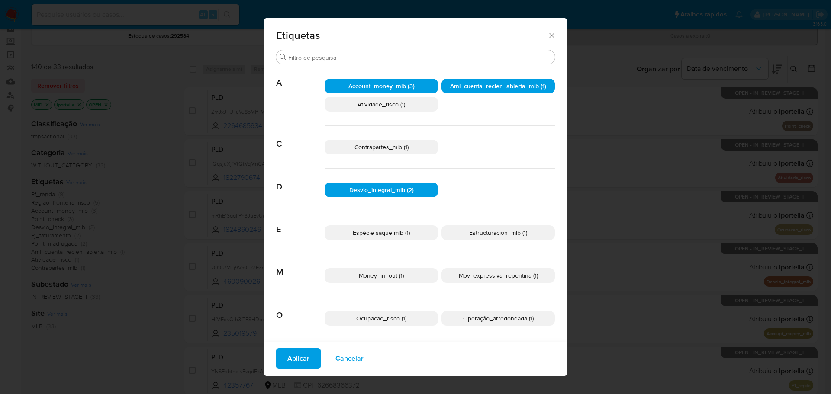
click at [402, 151] on span "Contrapartes_mlb (1)" at bounding box center [382, 147] width 54 height 9
click at [458, 239] on p "Estructuracion_mlb (1)" at bounding box center [498, 233] width 113 height 15
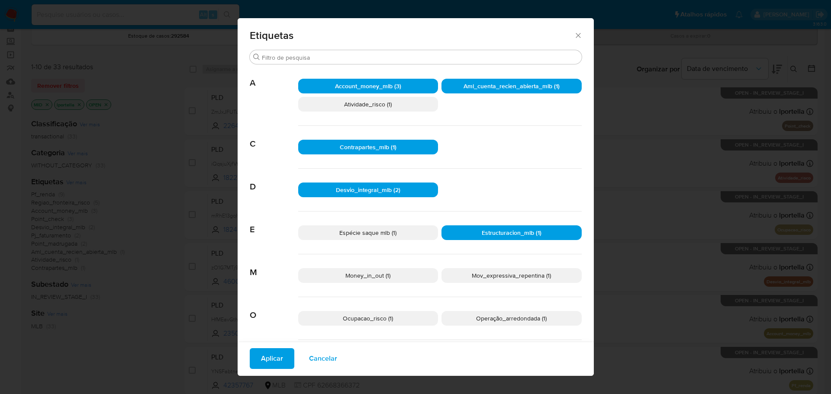
scroll to position [37, 0]
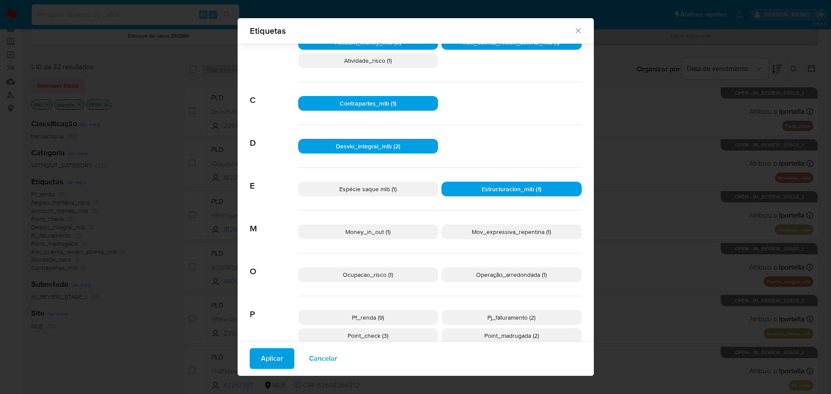
click at [402, 229] on p "Money_in_out (1)" at bounding box center [368, 232] width 140 height 15
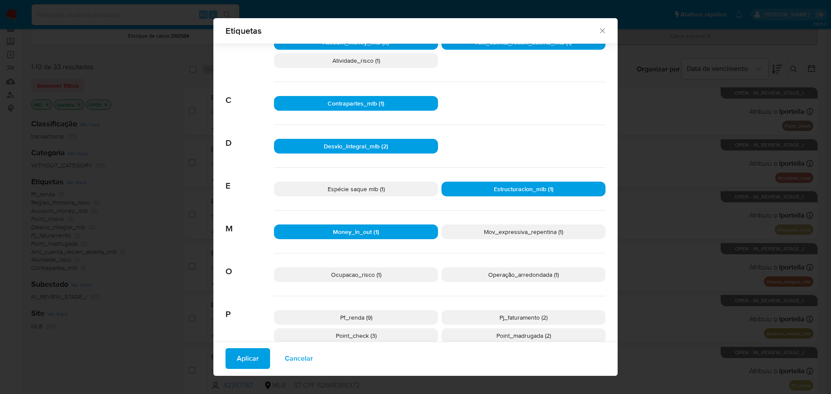
click at [501, 234] on span "Mov_expressiva_repentina (1)" at bounding box center [523, 232] width 79 height 9
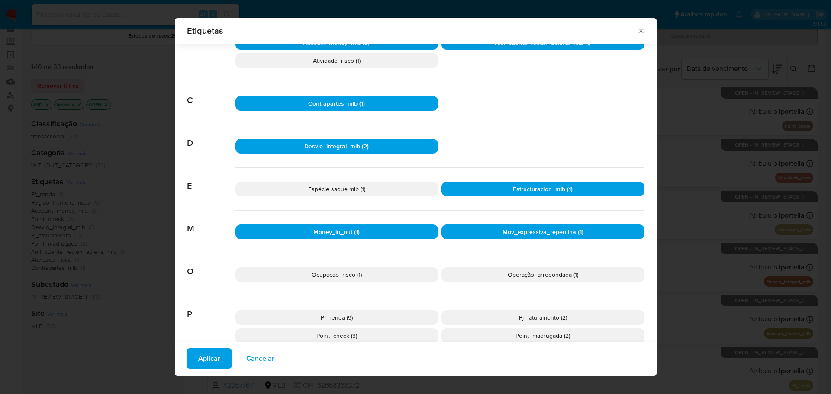
click at [369, 274] on p "Ocupacao_risco (1)" at bounding box center [337, 275] width 203 height 15
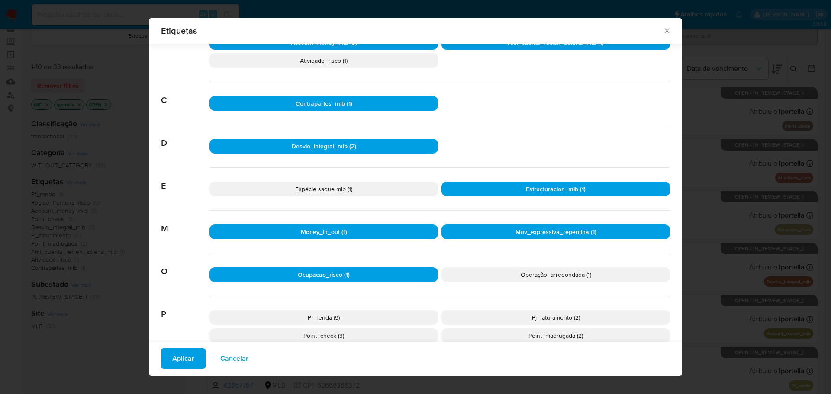
click at [189, 358] on span "Aplicar" at bounding box center [183, 358] width 22 height 19
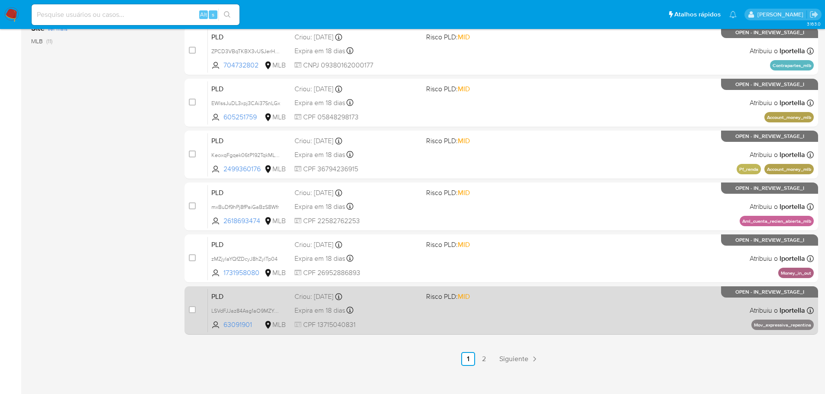
scroll to position [320, 0]
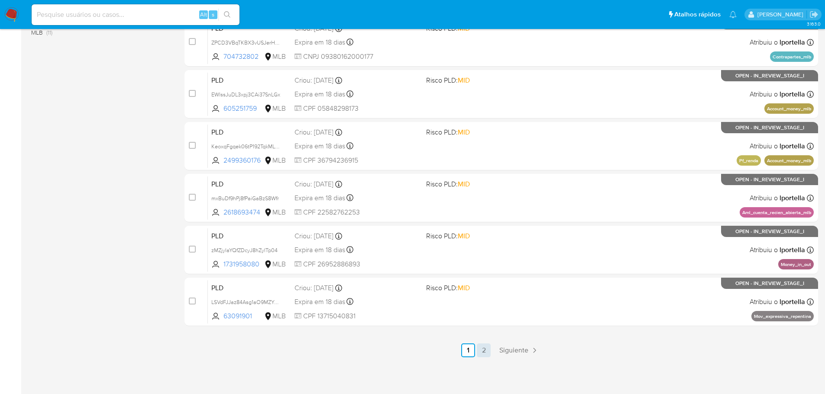
click at [485, 352] on link "2" at bounding box center [484, 351] width 14 height 14
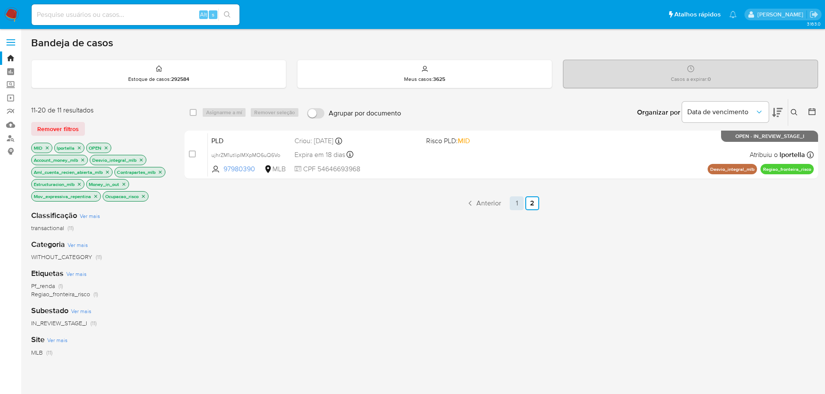
click at [514, 205] on link "1" at bounding box center [517, 204] width 14 height 14
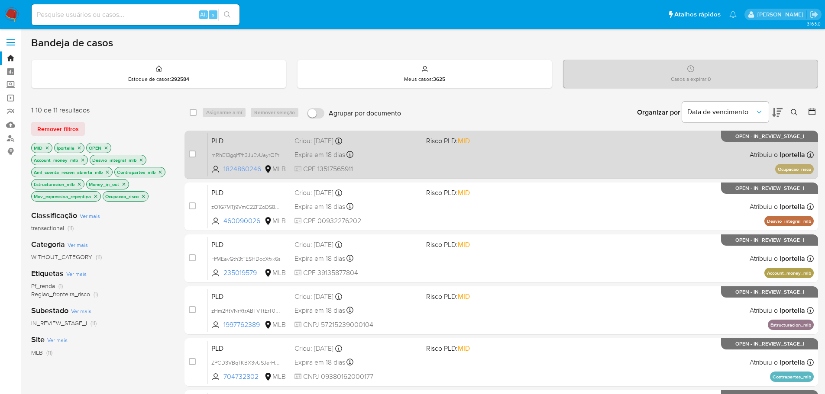
click at [252, 169] on span "1824860246" at bounding box center [242, 170] width 39 height 10
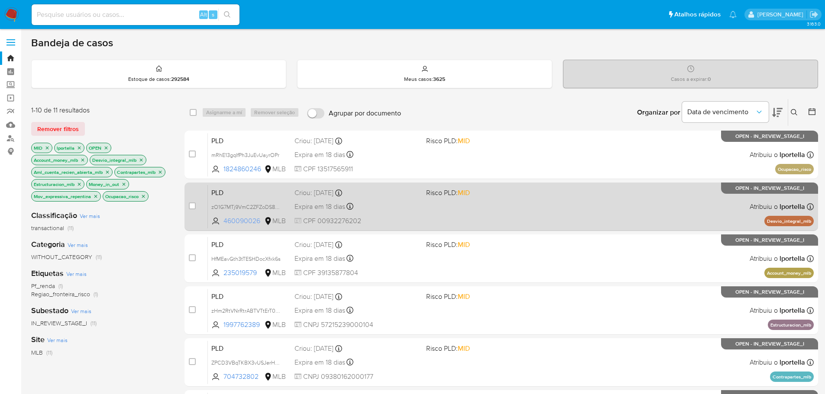
click at [247, 222] on span "460090026" at bounding box center [242, 221] width 39 height 10
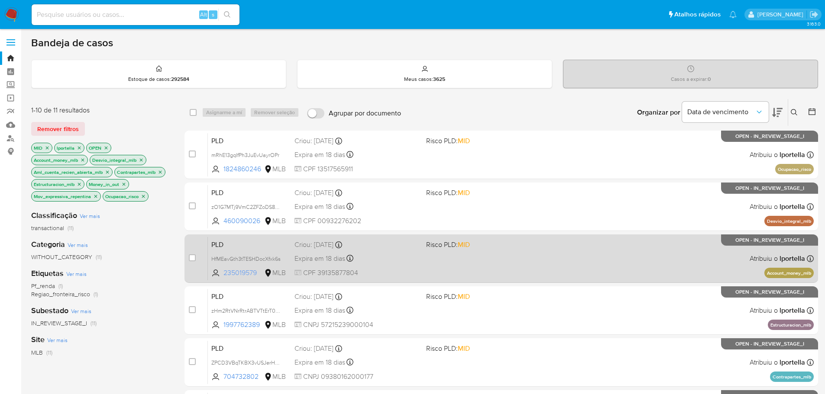
click at [244, 274] on span "235019579" at bounding box center [242, 273] width 39 height 10
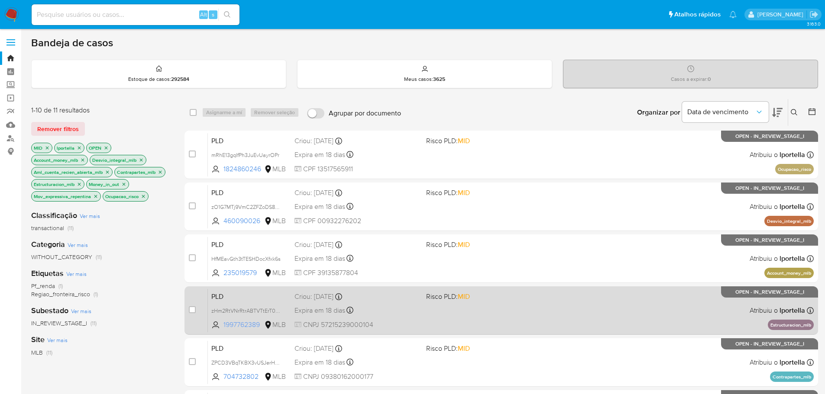
click at [250, 323] on span "1997762389" at bounding box center [242, 325] width 39 height 10
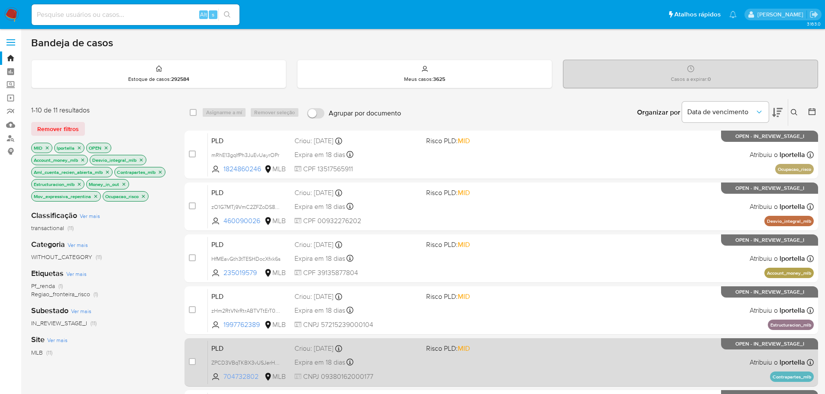
click at [246, 376] on span "704732802" at bounding box center [242, 377] width 39 height 10
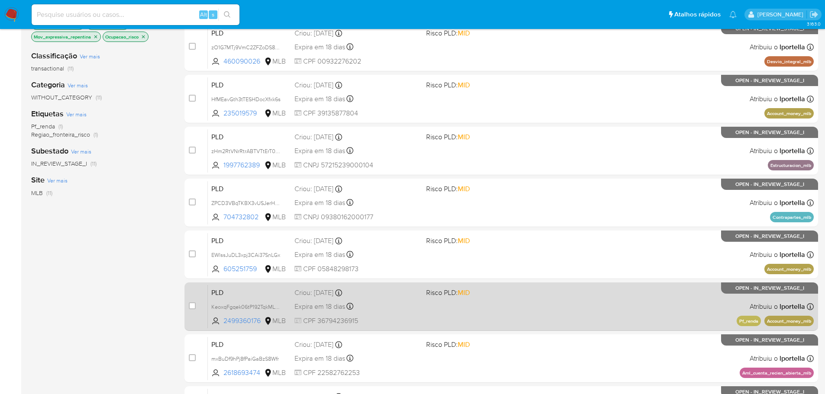
scroll to position [173, 0]
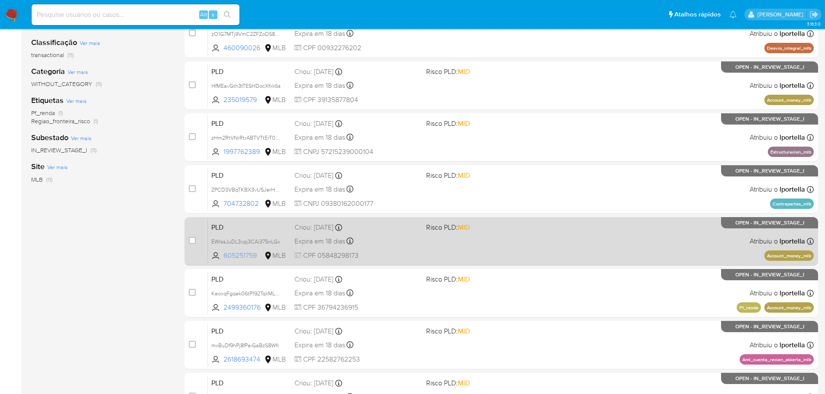
click at [244, 255] on span "605251759" at bounding box center [242, 256] width 39 height 10
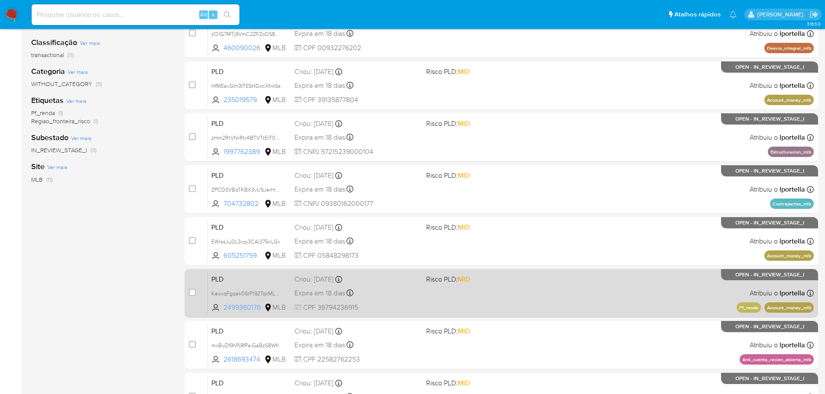
click at [249, 306] on span "2499360176" at bounding box center [242, 308] width 39 height 10
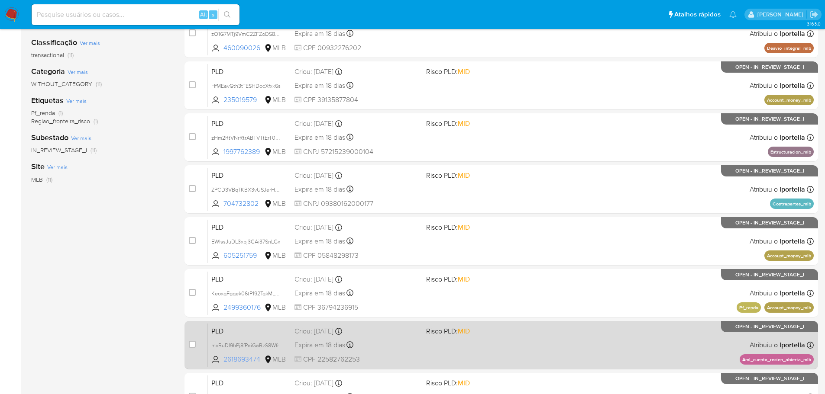
click at [246, 359] on span "2618693474" at bounding box center [242, 360] width 39 height 10
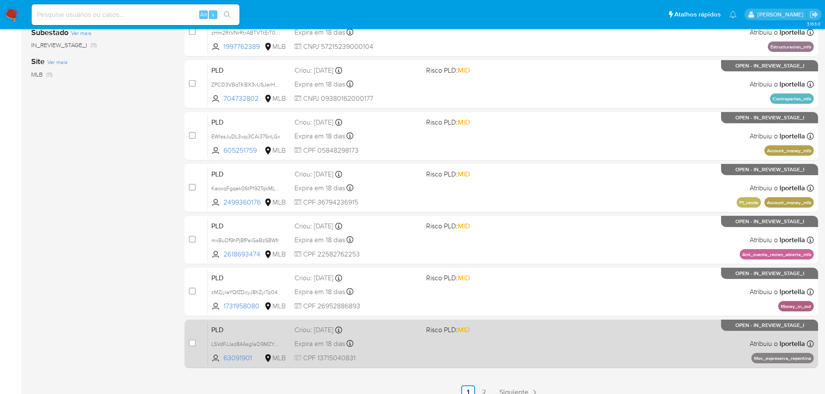
scroll to position [303, 0]
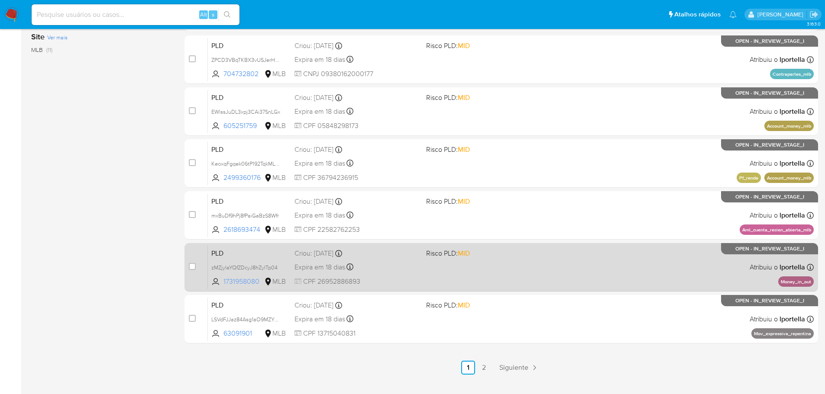
click at [246, 284] on span "1731958080" at bounding box center [242, 282] width 39 height 10
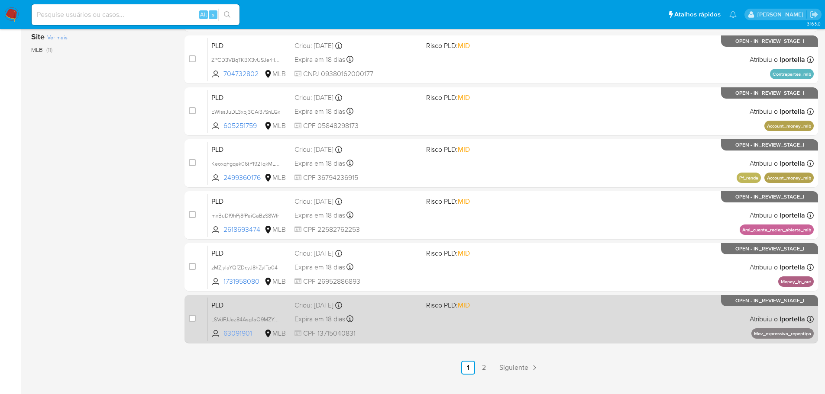
click at [239, 332] on span "63091901" at bounding box center [242, 334] width 39 height 10
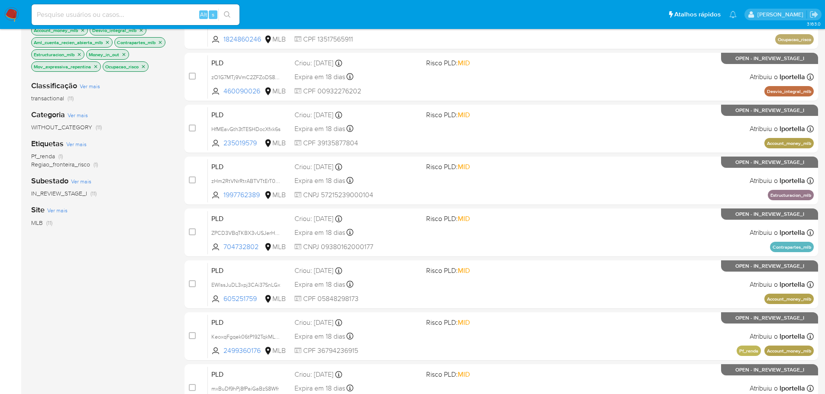
scroll to position [0, 0]
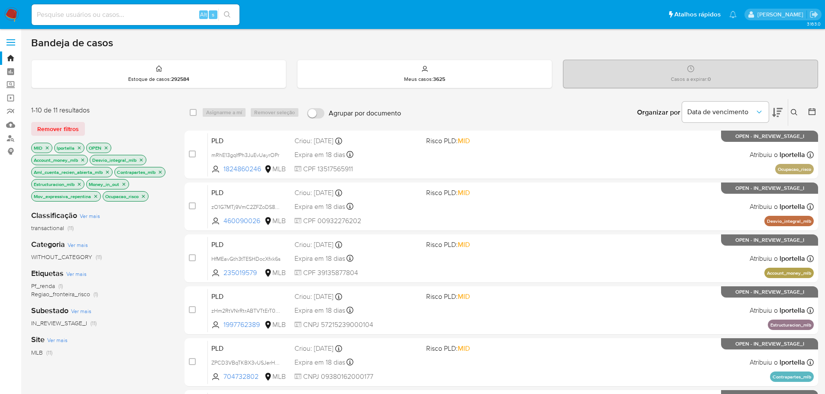
click at [83, 271] on span "Ver mais" at bounding box center [76, 274] width 20 height 8
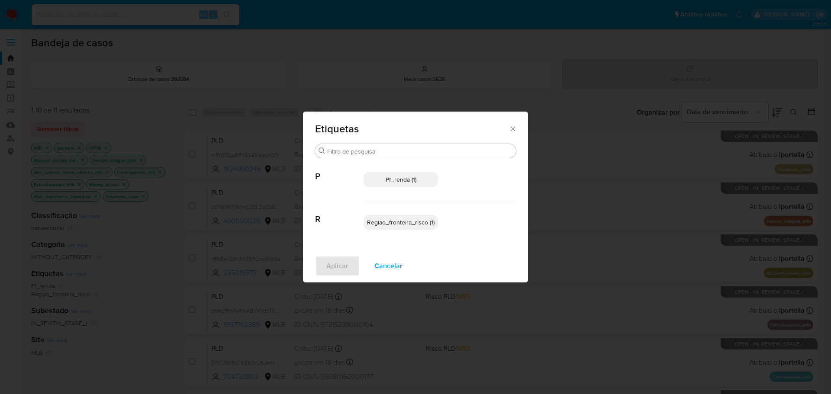
click at [388, 265] on span "Cancelar" at bounding box center [389, 266] width 28 height 19
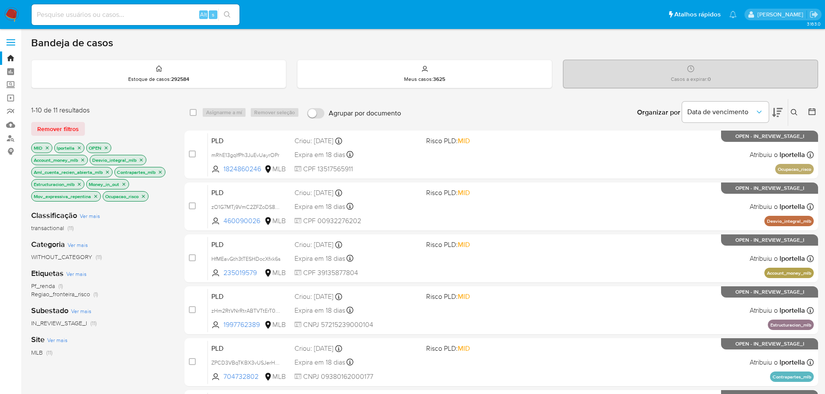
click at [17, 11] on img at bounding box center [11, 14] width 15 height 15
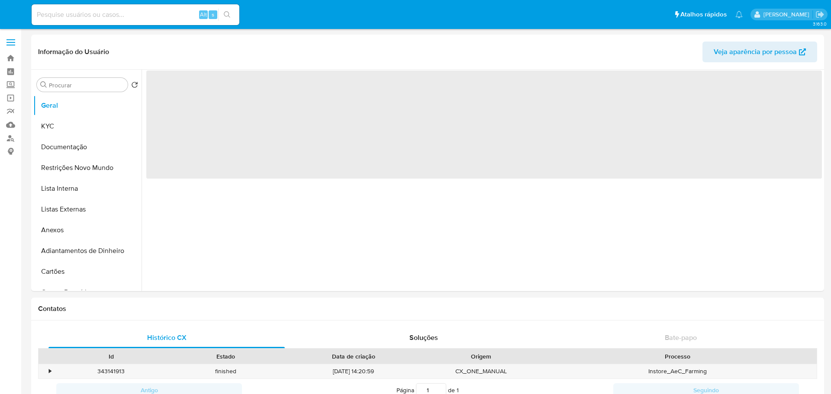
select select "10"
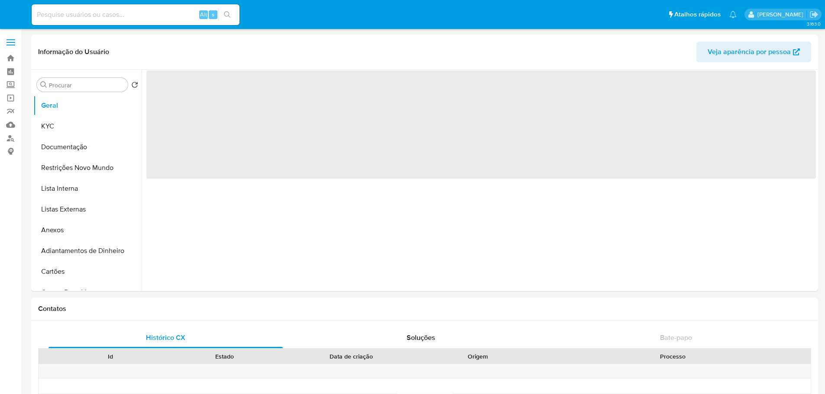
select select "10"
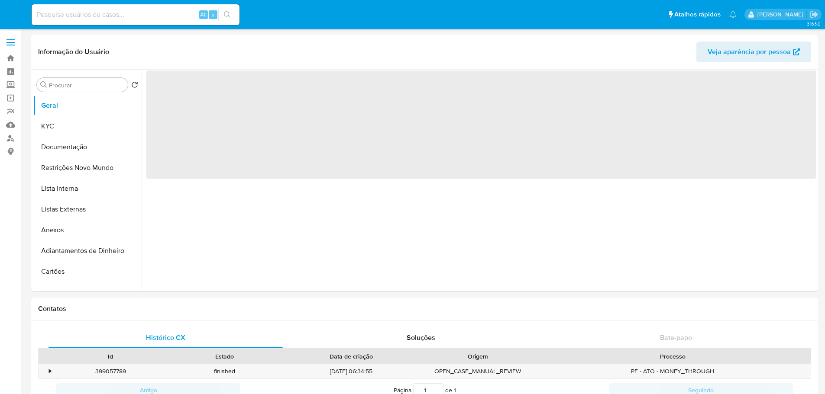
select select "10"
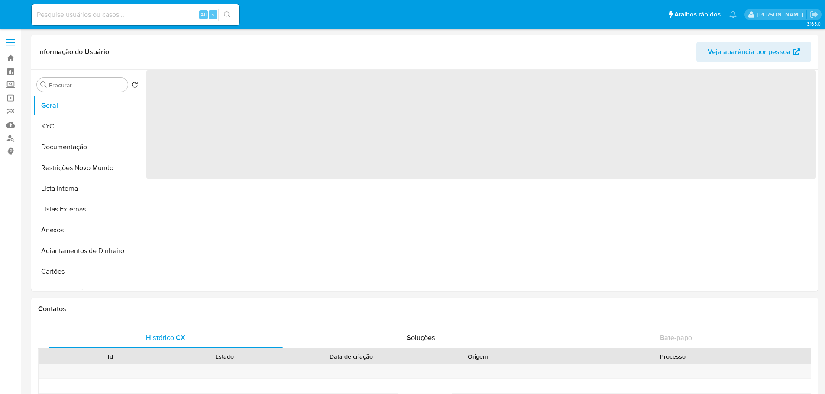
select select "10"
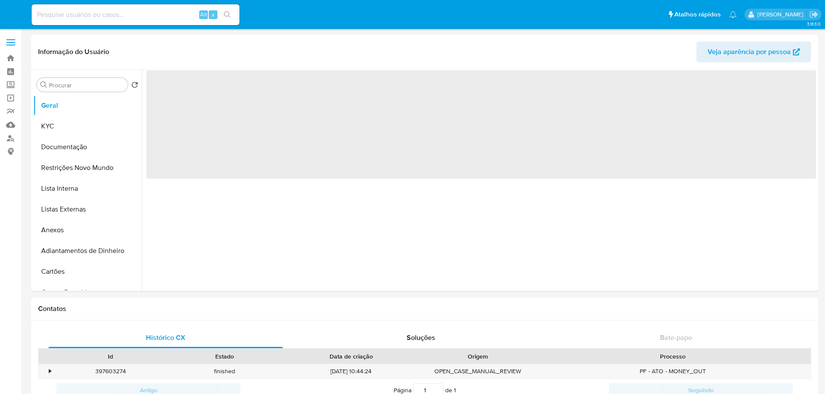
select select "10"
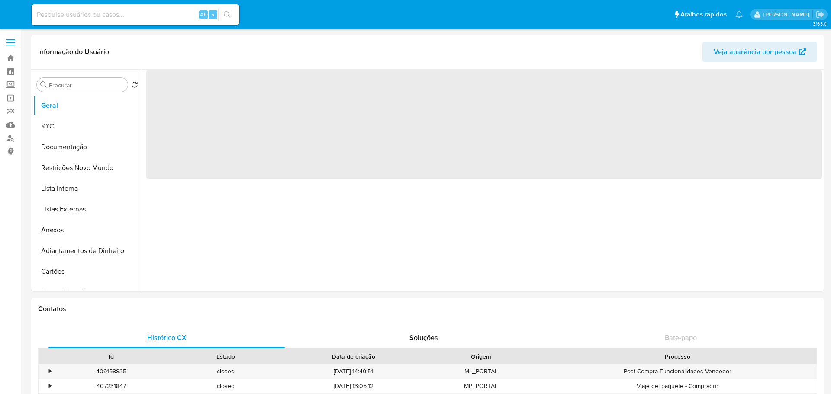
select select "10"
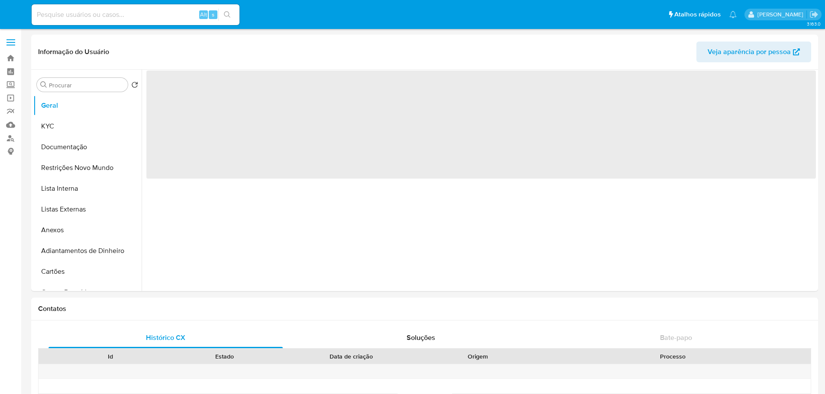
select select "10"
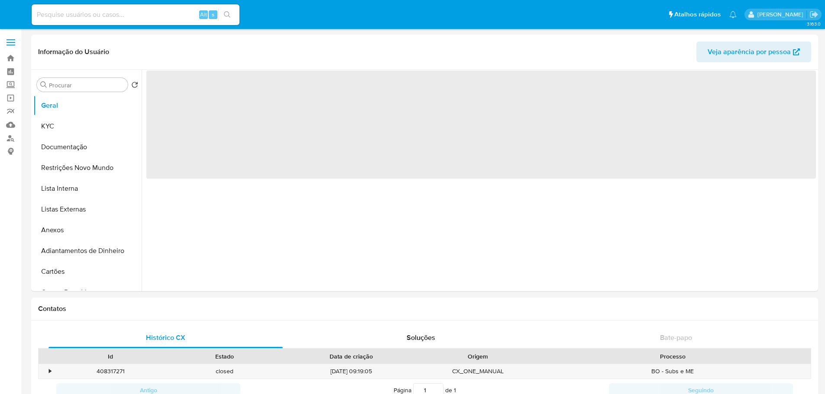
select select "10"
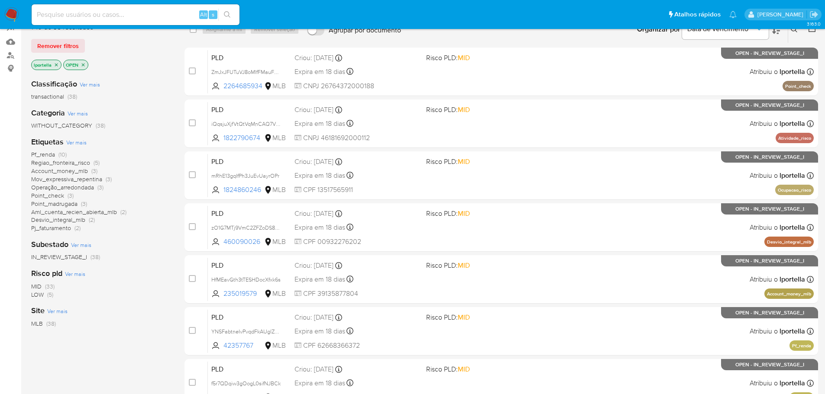
scroll to position [87, 0]
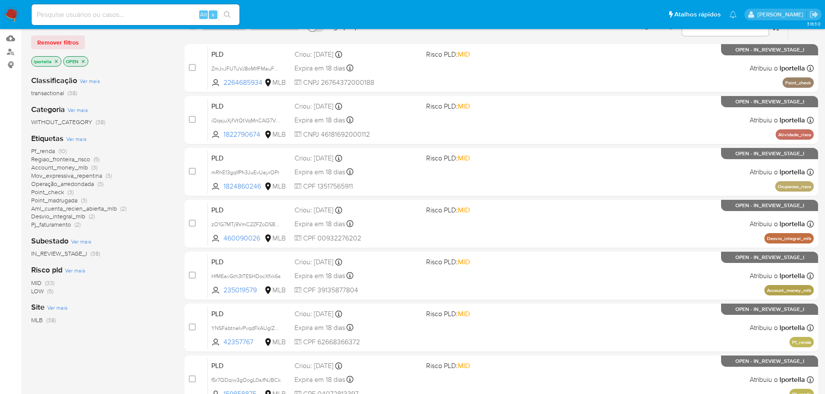
click at [71, 217] on span "Desvio_integral_mlb" at bounding box center [58, 216] width 54 height 9
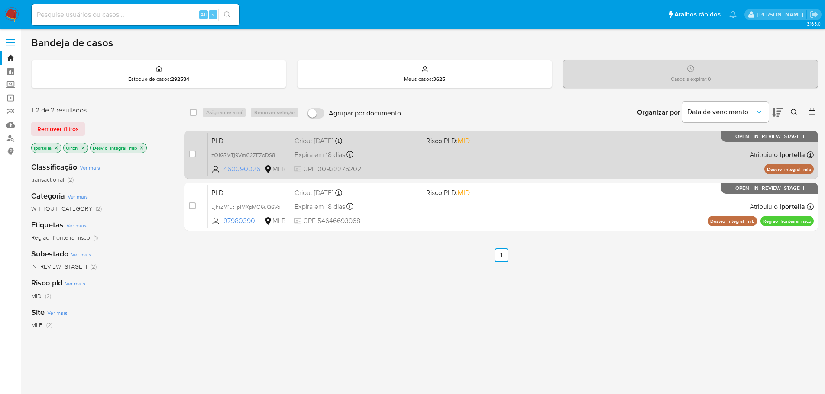
click at [242, 168] on span "460090026" at bounding box center [242, 170] width 39 height 10
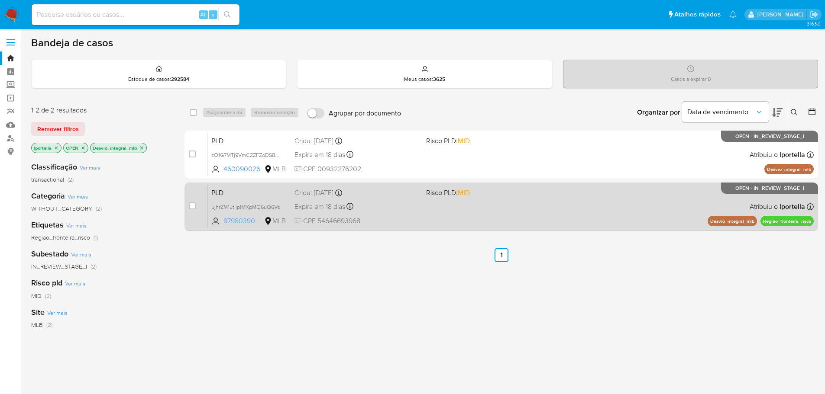
click at [242, 222] on span "97980390" at bounding box center [242, 221] width 39 height 10
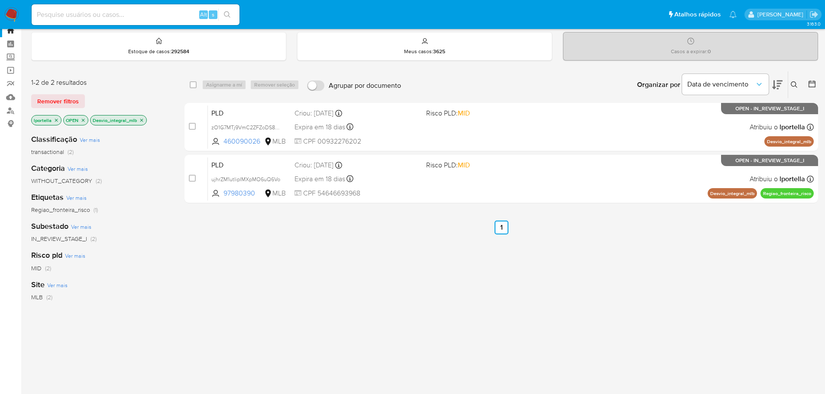
scroll to position [43, 0]
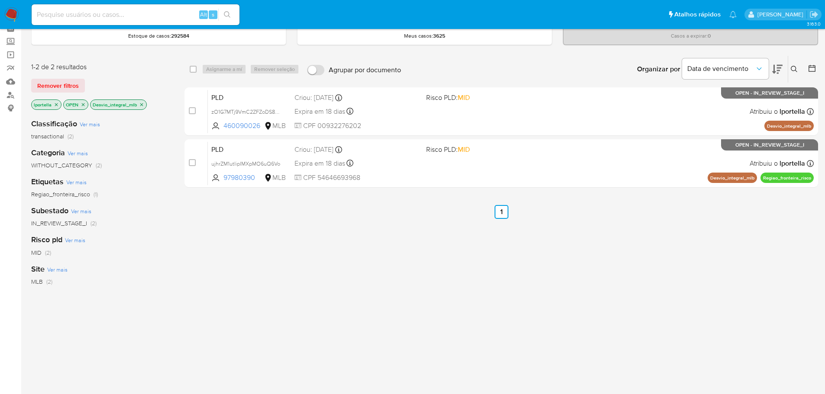
drag, startPoint x: 328, startPoint y: 0, endPoint x: 527, endPoint y: 306, distance: 365.2
click at [527, 306] on div "select-all-cases-checkbox Asignarme a mí Remover seleção Agrupar por documento …" at bounding box center [500, 251] width 633 height 392
click at [11, 10] on img at bounding box center [11, 14] width 15 height 15
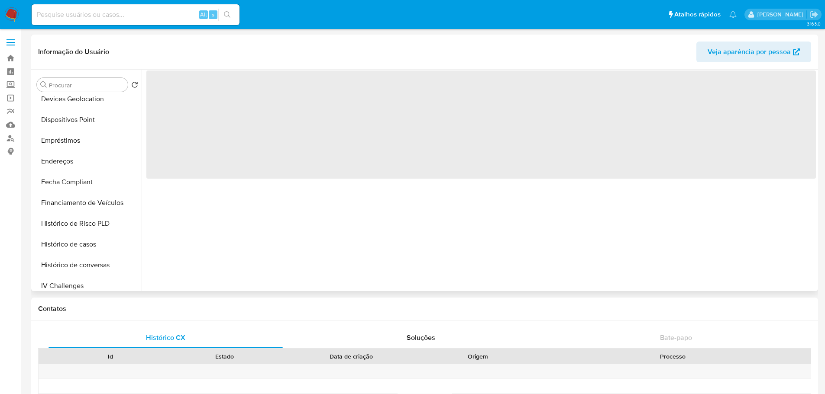
scroll to position [346, 0]
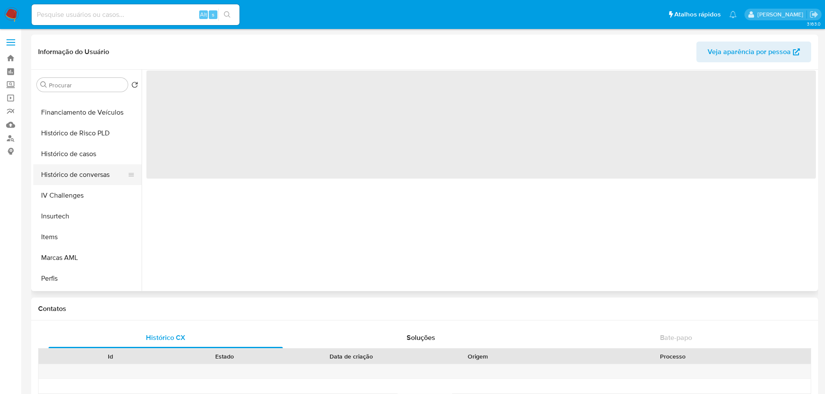
select select "10"
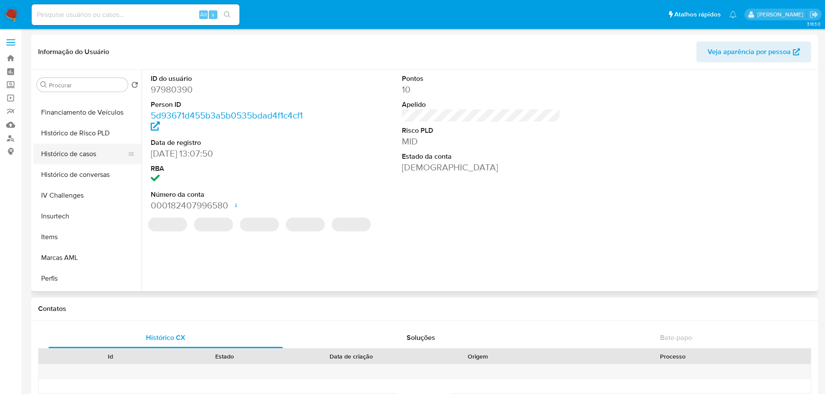
click at [68, 158] on button "Histórico de casos" at bounding box center [83, 154] width 101 height 21
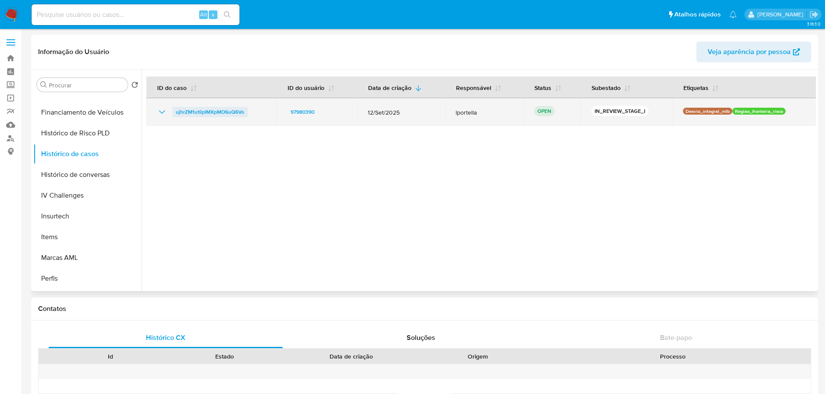
click at [216, 113] on span "ujhrZM1utIipIMXpMO6uQ6Vo" at bounding box center [210, 112] width 68 height 10
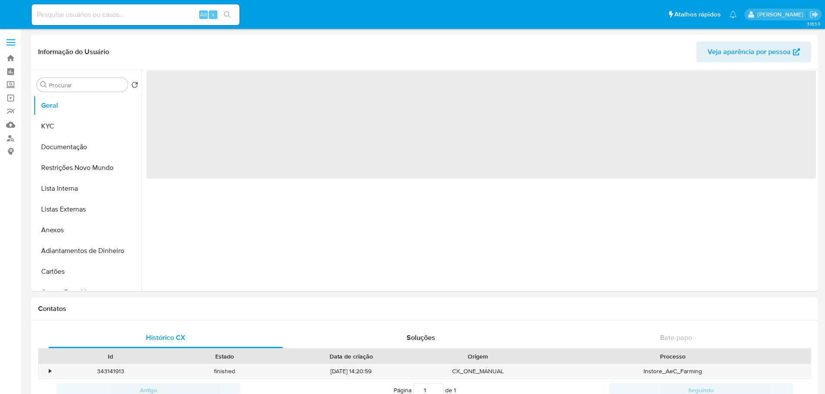
select select "10"
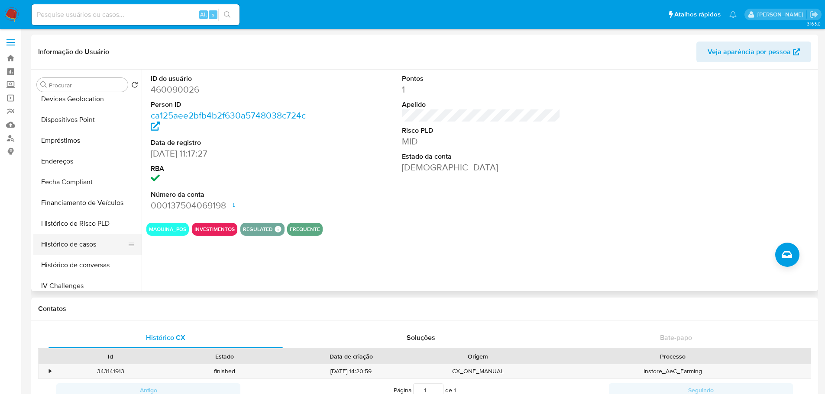
scroll to position [303, 0]
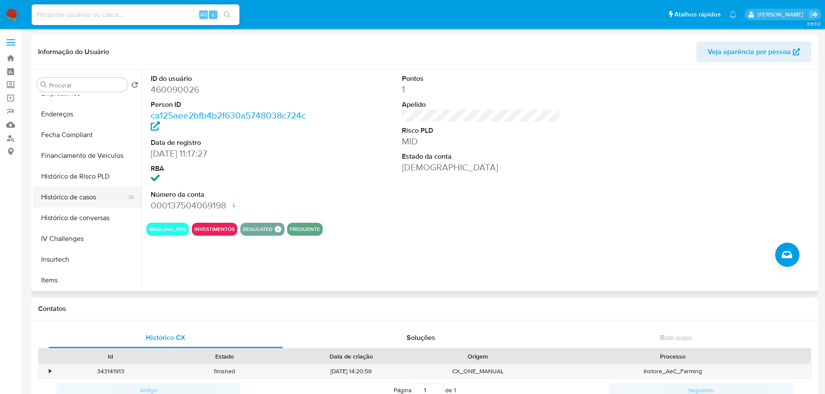
click at [76, 200] on button "Histórico de casos" at bounding box center [83, 197] width 101 height 21
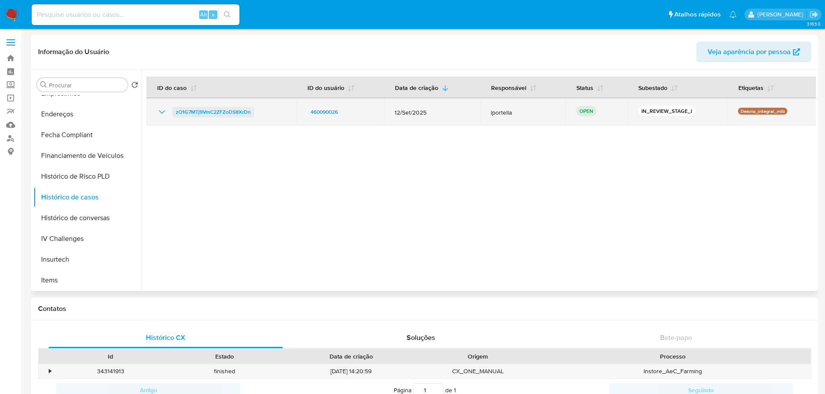
click at [182, 112] on span "zO1G7MTj9VmC2ZFZoDS8XrDn" at bounding box center [213, 112] width 75 height 10
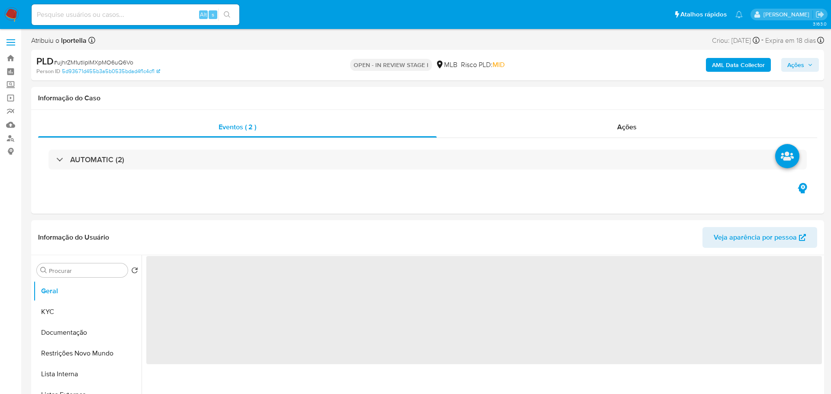
select select "10"
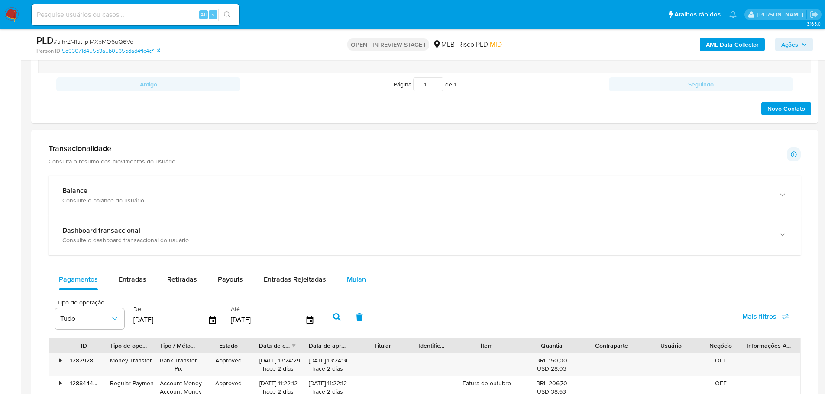
click at [358, 277] on span "Mulan" at bounding box center [356, 279] width 19 height 10
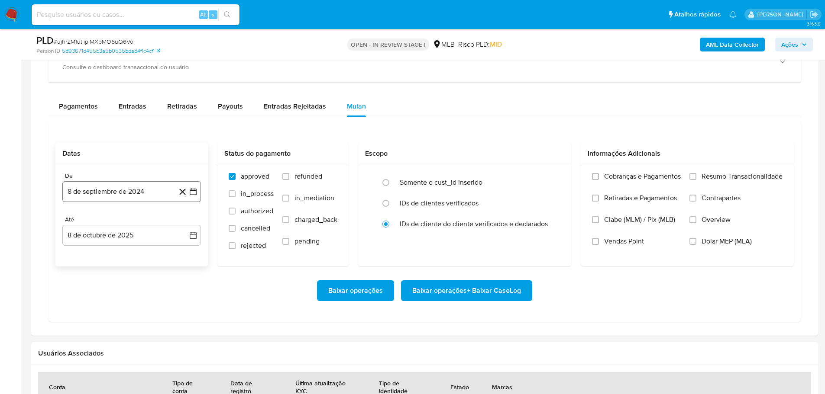
click at [144, 197] on button "8 de septiembre de 2024" at bounding box center [131, 191] width 139 height 21
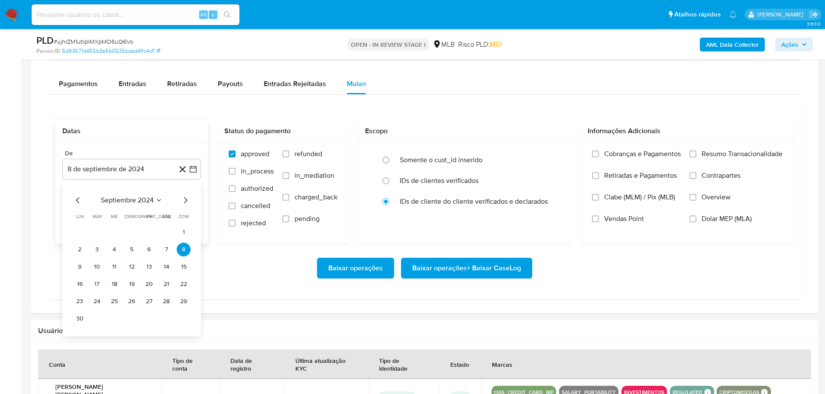
scroll to position [736, 0]
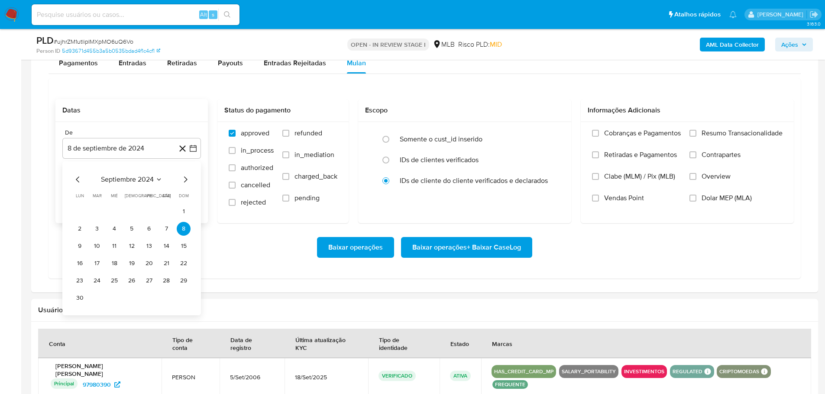
click at [184, 181] on icon "Mes siguiente" at bounding box center [185, 179] width 10 height 10
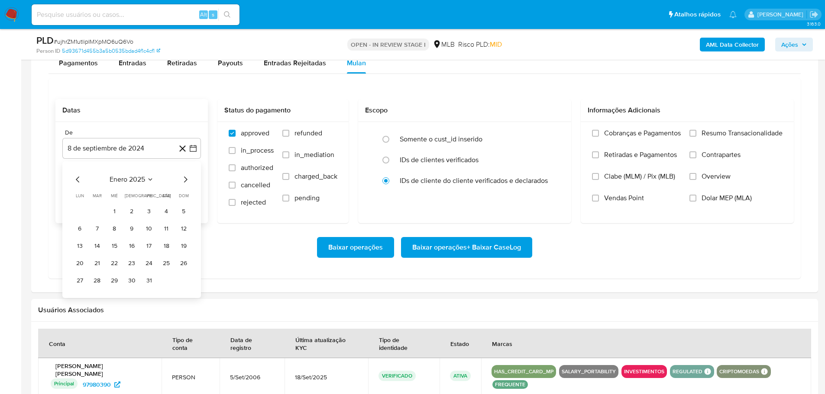
click at [184, 181] on icon "Mes siguiente" at bounding box center [185, 179] width 10 height 10
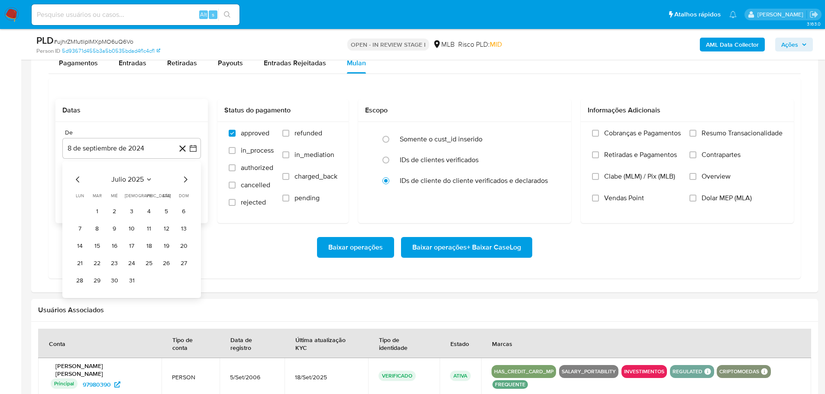
click at [184, 181] on icon "Mes siguiente" at bounding box center [185, 179] width 10 height 10
click at [149, 209] on button "1" at bounding box center [149, 212] width 14 height 14
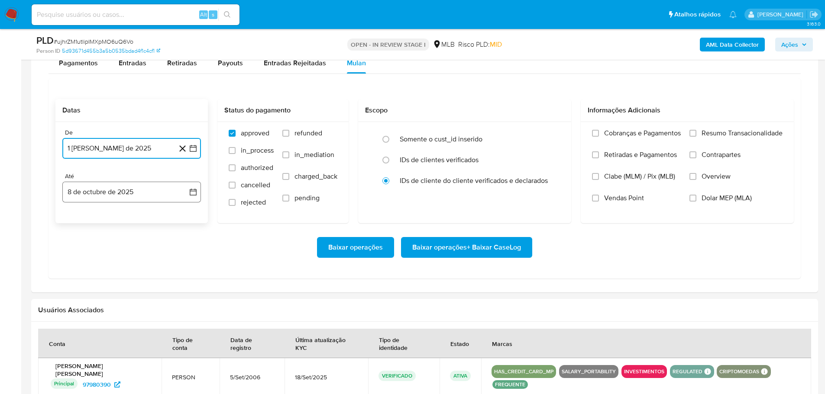
click at [151, 198] on button "8 de octubre de 2025" at bounding box center [131, 192] width 139 height 21
click at [76, 271] on button "6" at bounding box center [80, 273] width 14 height 14
click at [692, 137] on label "Resumo Transacionalidade" at bounding box center [735, 140] width 93 height 22
click at [692, 137] on input "Resumo Transacionalidade" at bounding box center [692, 133] width 7 height 7
click at [504, 243] on span "Baixar operações + Baixar CaseLog" at bounding box center [466, 247] width 109 height 19
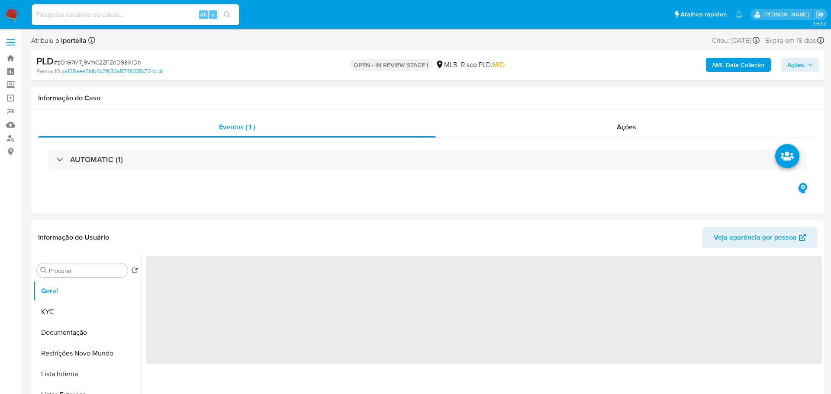
select select "10"
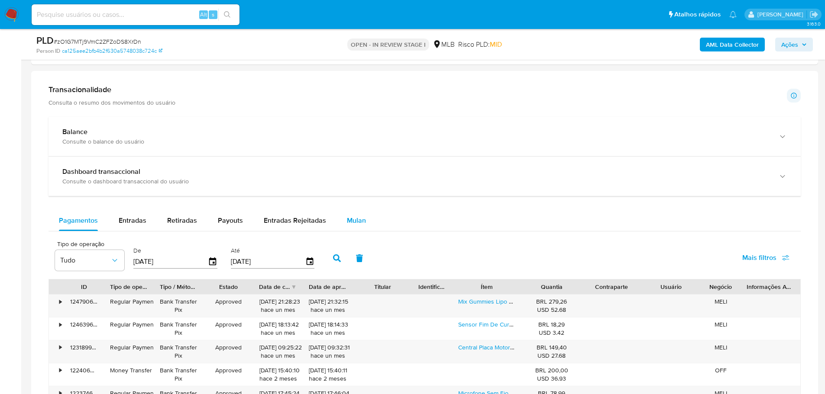
drag, startPoint x: 358, startPoint y: 224, endPoint x: 355, endPoint y: 215, distance: 9.5
click at [359, 223] on span "Mulan" at bounding box center [356, 221] width 19 height 10
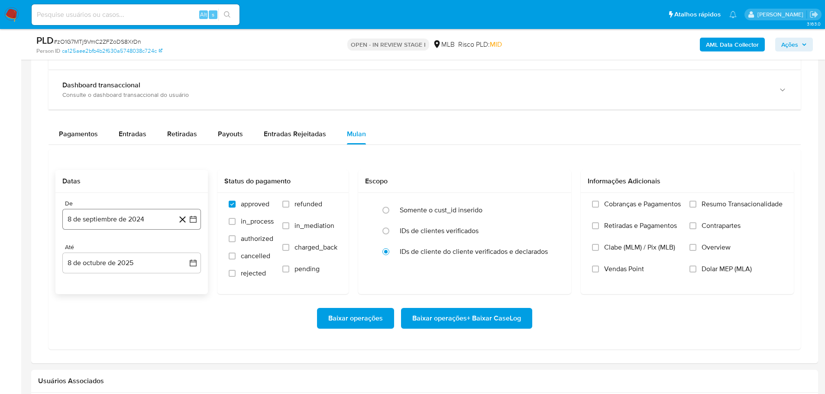
click at [127, 217] on button "8 de septiembre de 2024" at bounding box center [131, 219] width 139 height 21
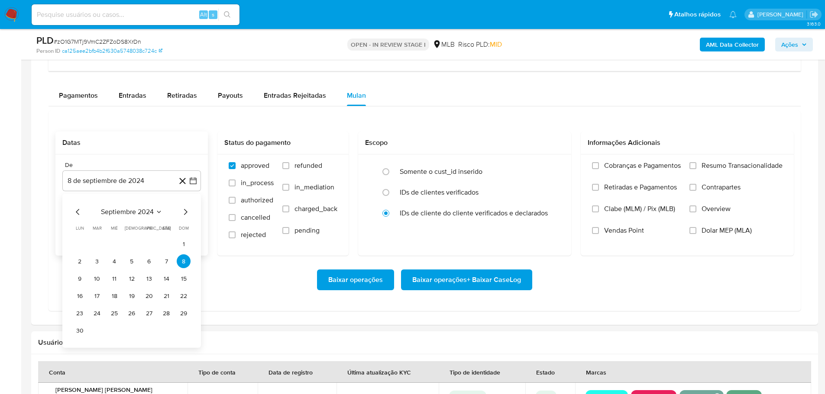
scroll to position [693, 0]
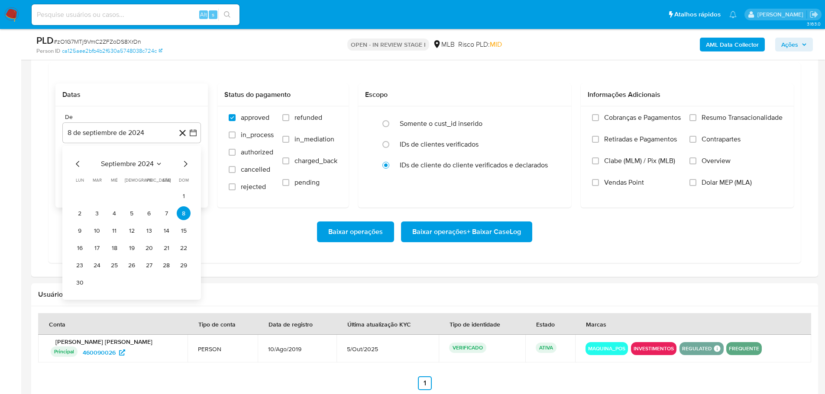
click at [188, 165] on icon "Mes siguiente" at bounding box center [185, 164] width 10 height 10
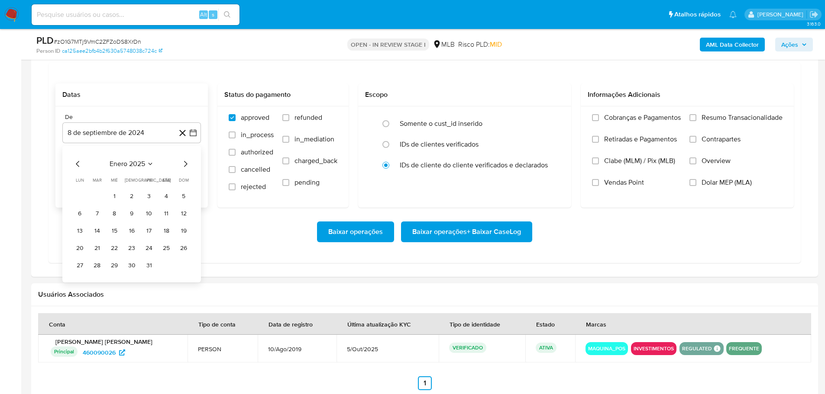
click at [188, 165] on icon "Mes siguiente" at bounding box center [185, 164] width 10 height 10
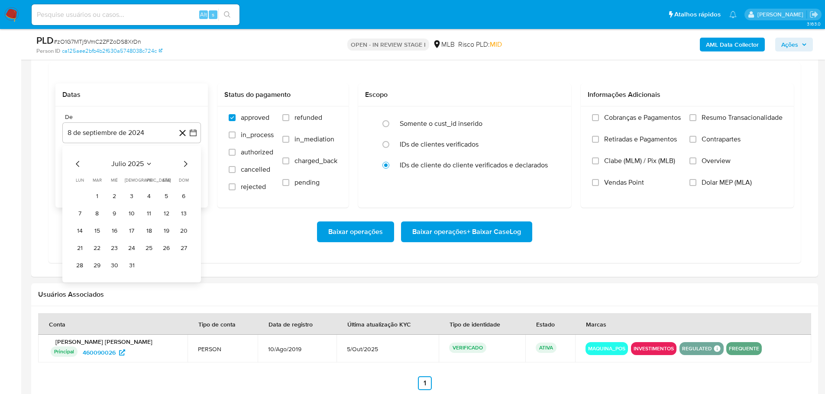
click at [188, 165] on icon "Mes siguiente" at bounding box center [185, 164] width 10 height 10
click at [152, 194] on button "1" at bounding box center [149, 196] width 14 height 14
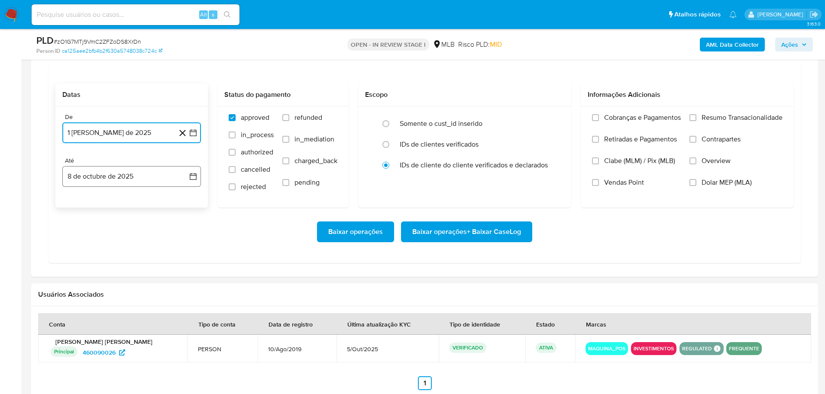
click at [134, 179] on button "8 de octubre de 2025" at bounding box center [131, 176] width 139 height 21
click at [76, 257] on button "6" at bounding box center [80, 257] width 14 height 14
click at [688, 122] on div "Cobranças e Pagamentos Retiradas e Pagamentos Clabe (MLM) / Pix (MLB) Vendas Po…" at bounding box center [687, 156] width 199 height 87
click at [692, 118] on input "Resumo Transacionalidade" at bounding box center [692, 117] width 7 height 7
click at [518, 235] on span "Baixar operações + Baixar CaseLog" at bounding box center [466, 232] width 109 height 19
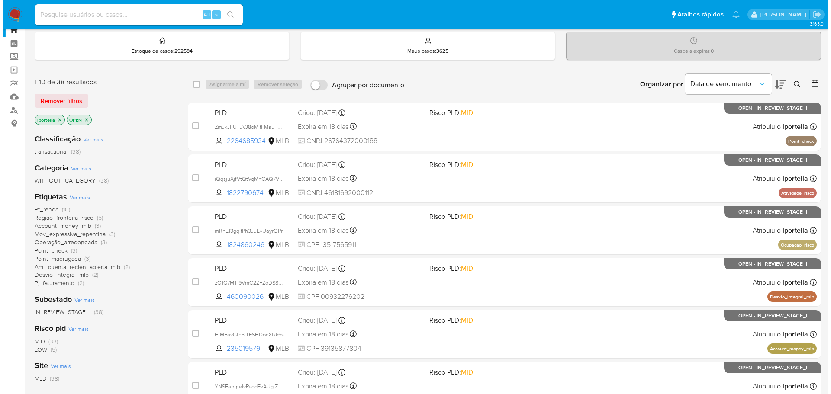
scroll to position [43, 0]
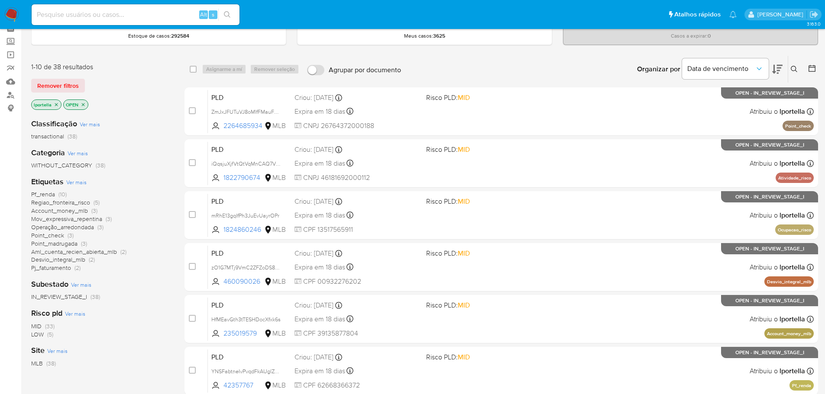
click at [55, 106] on icon "close-filter" at bounding box center [56, 104] width 5 height 5
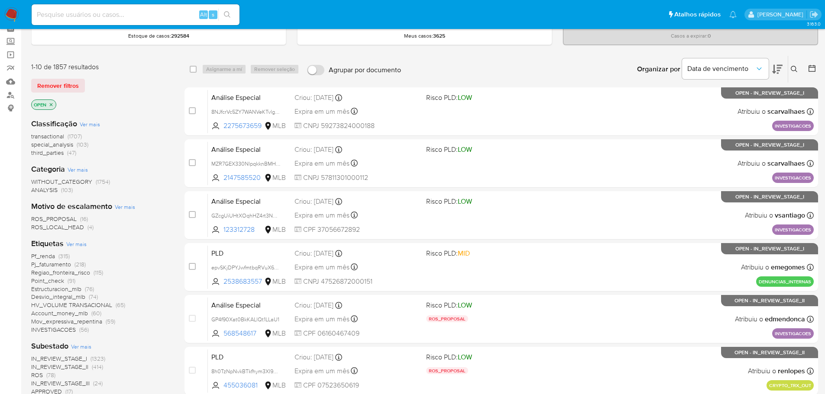
click at [81, 244] on span "Ver mais" at bounding box center [76, 244] width 20 height 8
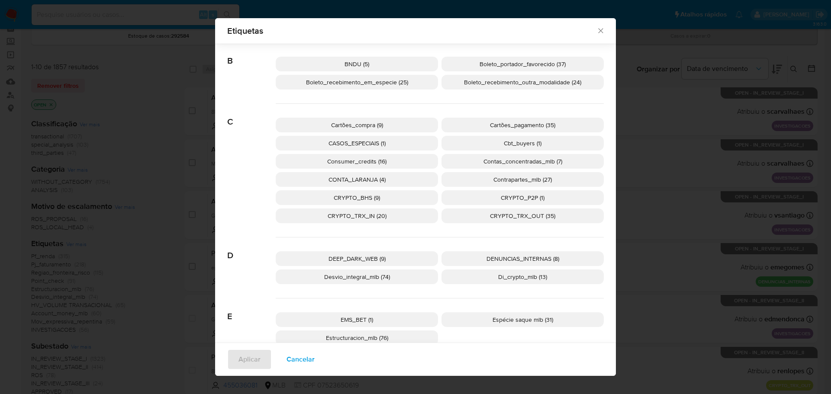
scroll to position [81, 0]
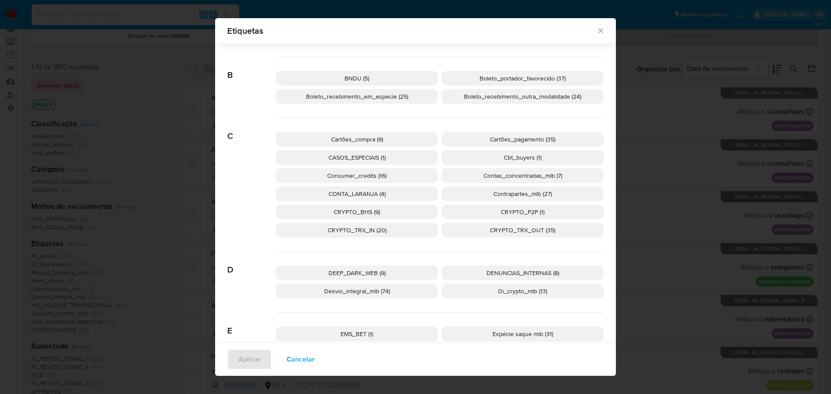
click at [485, 231] on p "CRYPTO_TRX_OUT (35)" at bounding box center [523, 230] width 162 height 15
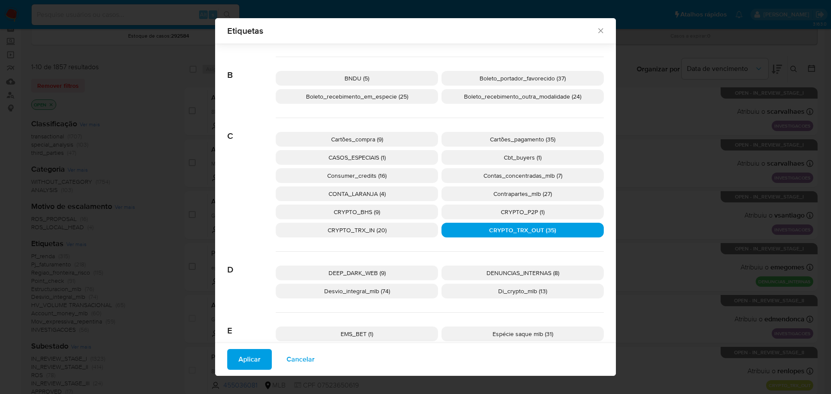
click at [252, 363] on span "Aplicar" at bounding box center [250, 359] width 22 height 19
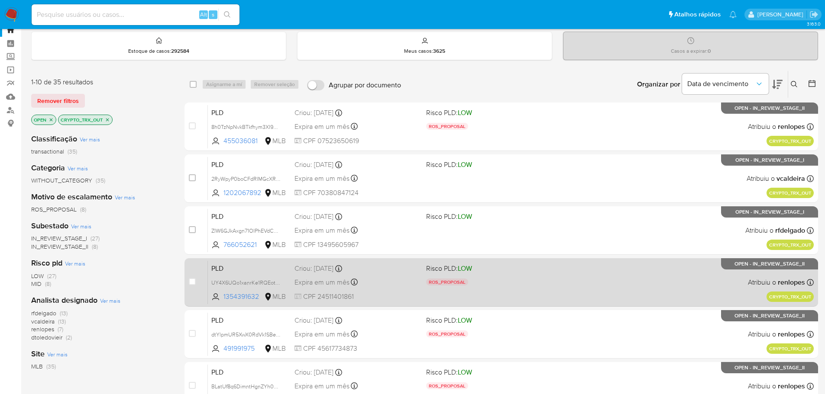
scroll to position [43, 0]
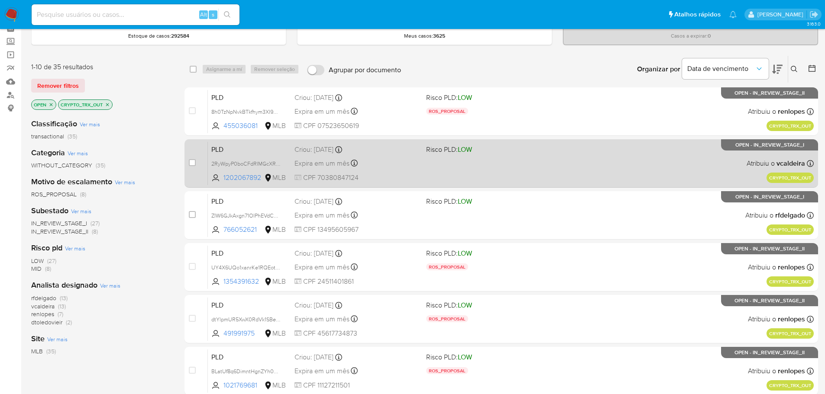
drag, startPoint x: 223, startPoint y: 181, endPoint x: 262, endPoint y: 186, distance: 40.2
click at [262, 186] on div "case-item-checkbox Incapaz de atribuir o caso PLD 2RyWpyP0boCFdRIMGcXRp8HE 1202…" at bounding box center [500, 163] width 633 height 48
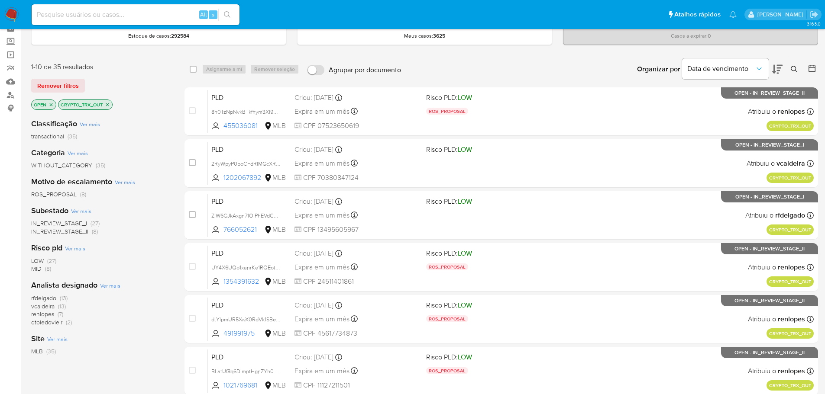
click at [107, 103] on icon "close-filter" at bounding box center [107, 104] width 5 height 5
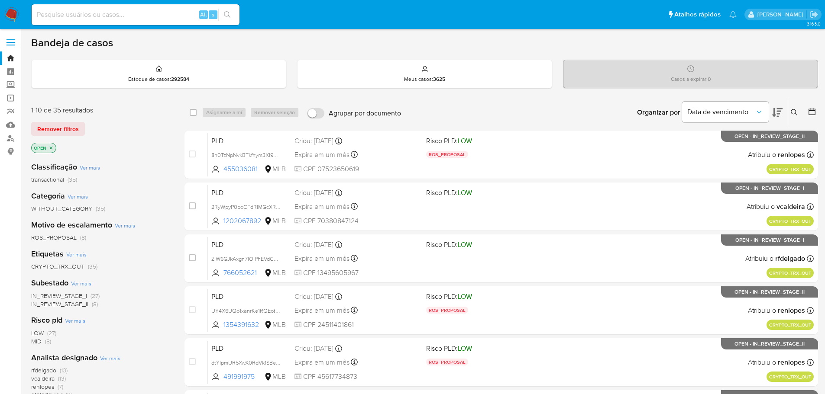
drag, startPoint x: 50, startPoint y: 146, endPoint x: 100, endPoint y: 238, distance: 104.8
click at [100, 237] on div "1-10 de 35 resultados Remover filtros OPEN Classificação Ver mais transactional…" at bounding box center [100, 278] width 139 height 344
click at [78, 254] on span "Ver mais" at bounding box center [76, 255] width 20 height 8
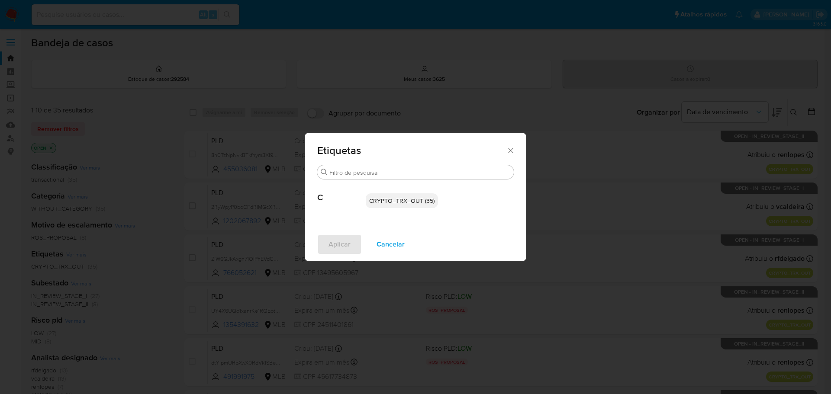
click at [387, 241] on span "Cancelar" at bounding box center [391, 244] width 28 height 19
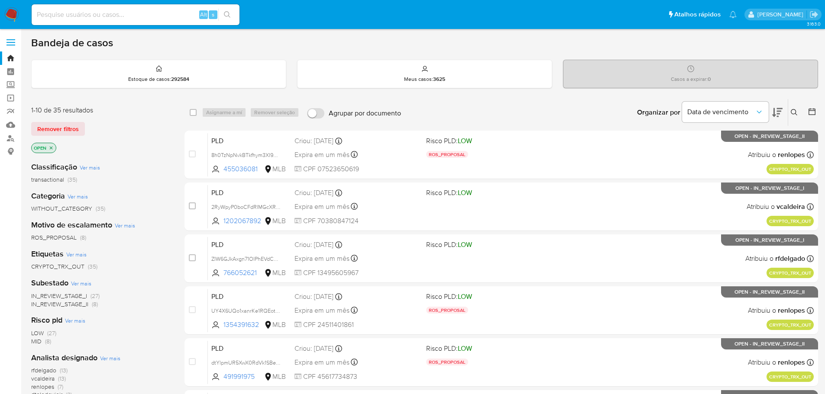
click at [51, 148] on icon "close-filter" at bounding box center [50, 147] width 5 height 5
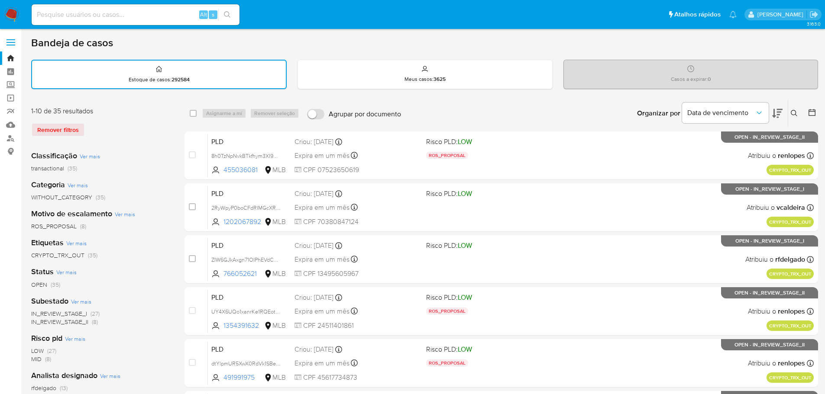
click at [15, 16] on img at bounding box center [11, 14] width 15 height 15
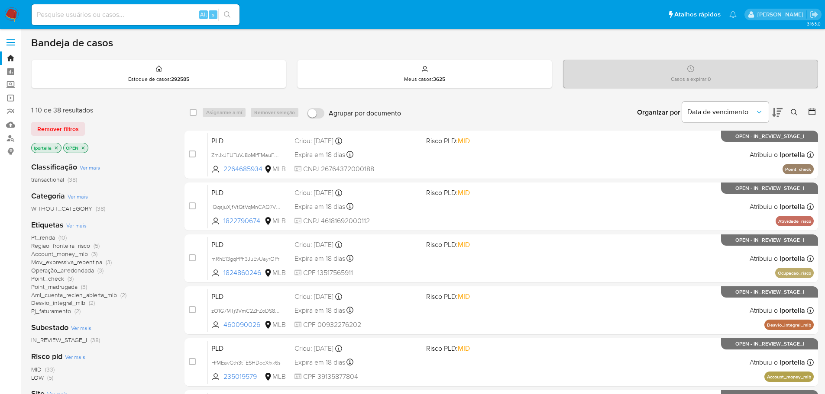
click at [55, 148] on icon "close-filter" at bounding box center [56, 147] width 5 height 5
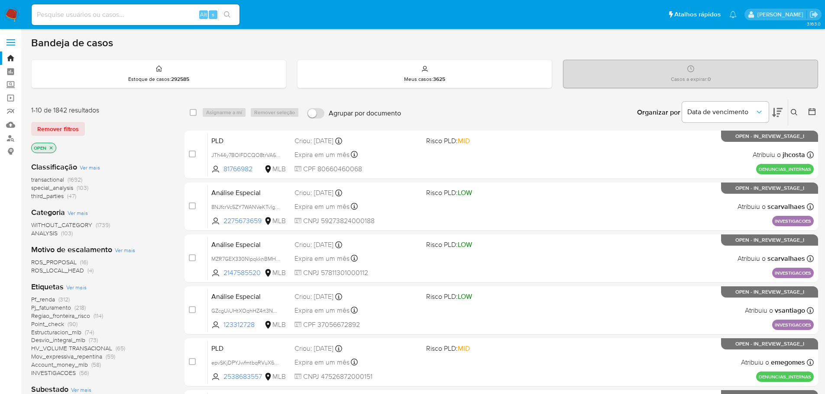
click at [77, 286] on span "Ver mais" at bounding box center [76, 288] width 20 height 8
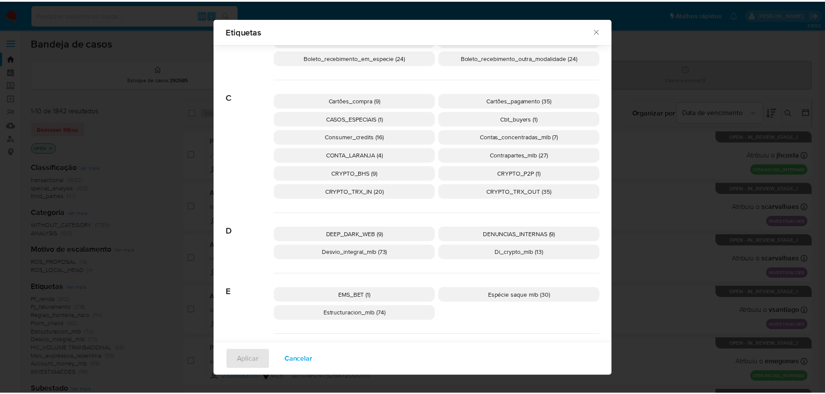
scroll to position [124, 0]
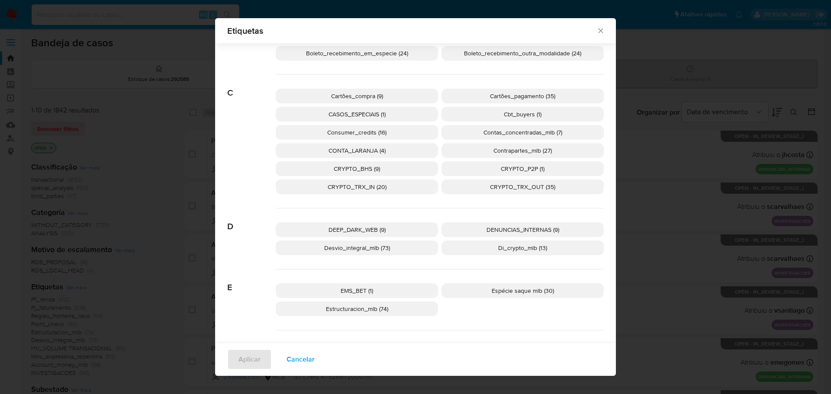
click at [391, 191] on p "CRYPTO_TRX_IN (20)" at bounding box center [357, 187] width 162 height 15
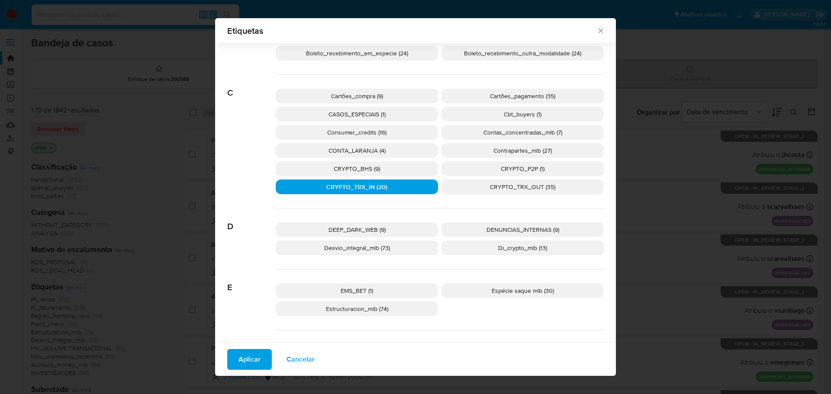
click at [252, 358] on span "Aplicar" at bounding box center [250, 359] width 22 height 19
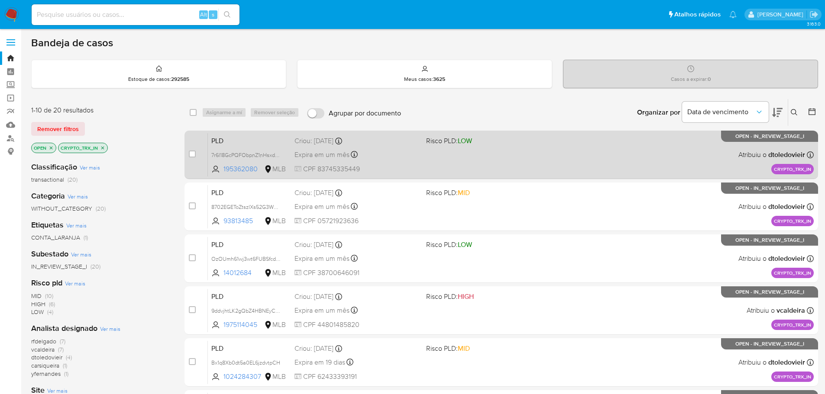
drag, startPoint x: 223, startPoint y: 170, endPoint x: 232, endPoint y: 176, distance: 10.3
click at [252, 172] on span "195362080" at bounding box center [242, 170] width 39 height 10
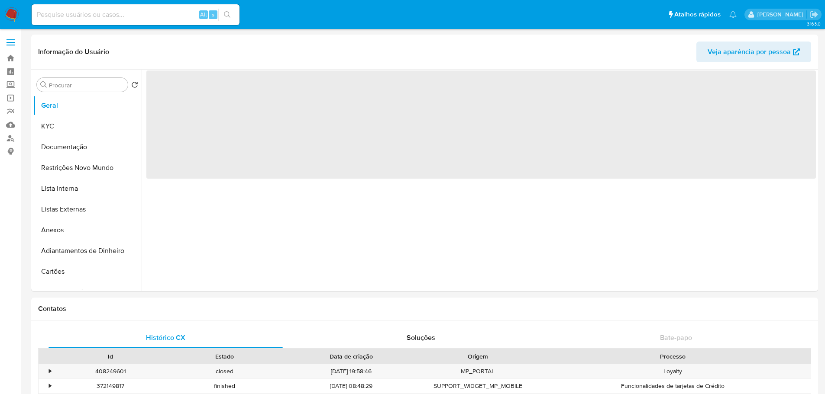
select select "10"
